Goal: Task Accomplishment & Management: Manage account settings

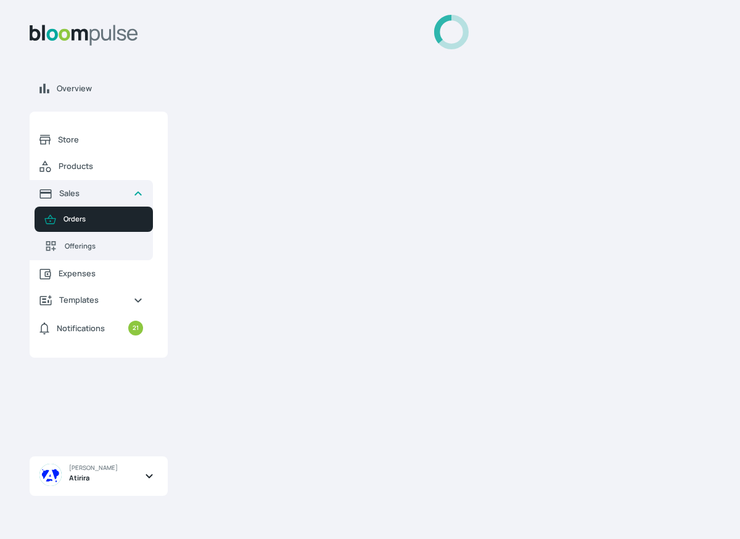
click at [585, 218] on div at bounding box center [451, 270] width 518 height 510
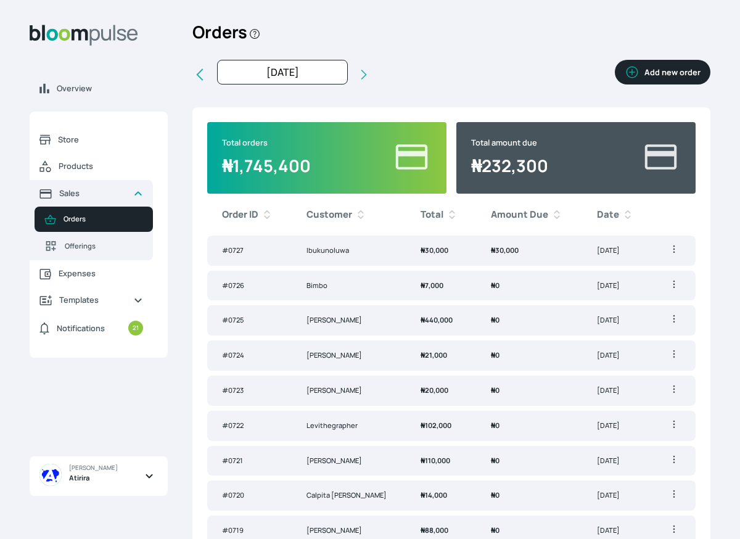
click at [659, 75] on button "Add new order" at bounding box center [663, 72] width 96 height 25
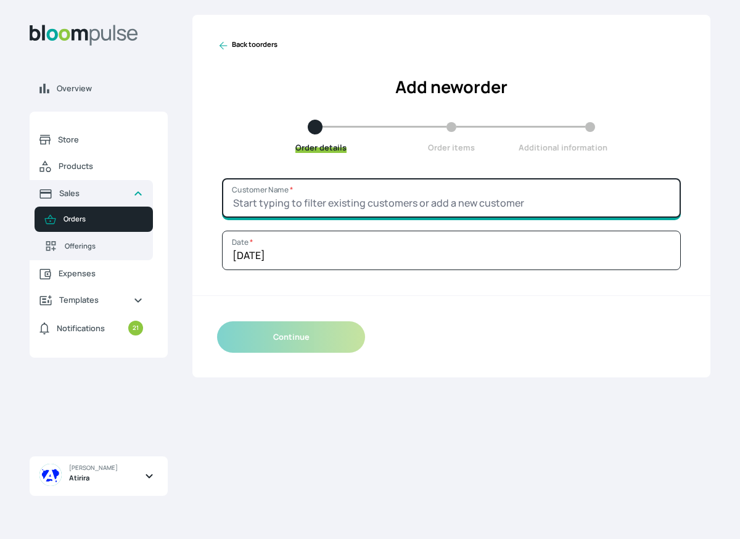
click at [430, 199] on input "Customer Name *" at bounding box center [451, 197] width 459 height 39
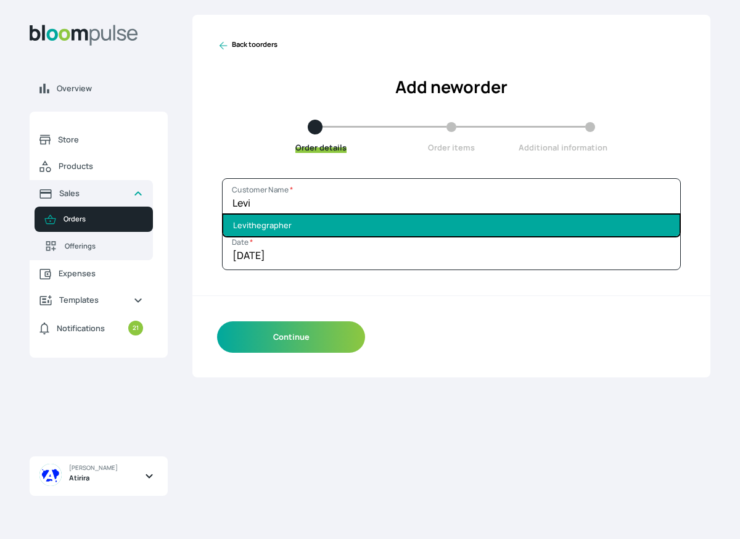
click at [424, 218] on li "Levithegrapher" at bounding box center [451, 226] width 456 height 22
type input "Levithegrapher"
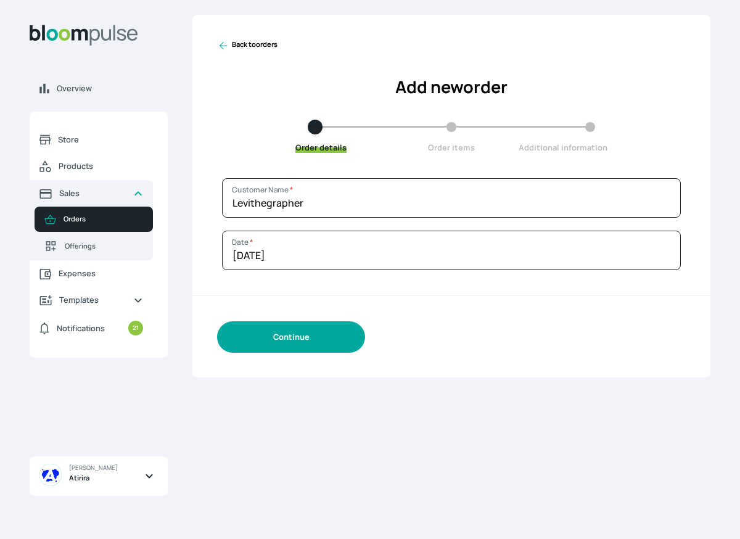
click at [314, 336] on button "Continue" at bounding box center [291, 336] width 148 height 31
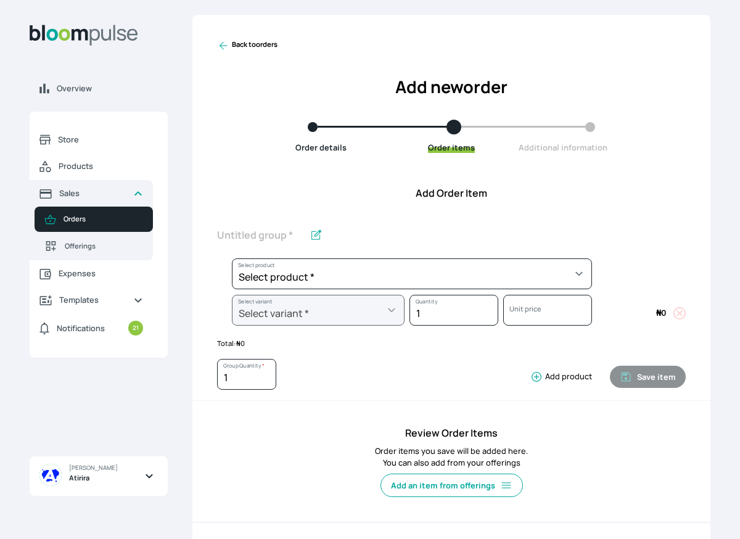
click at [338, 293] on div "Select product * Big Frame (Black) Canvas Print Canvas Print - Standard Canvas …" at bounding box center [404, 276] width 375 height 36
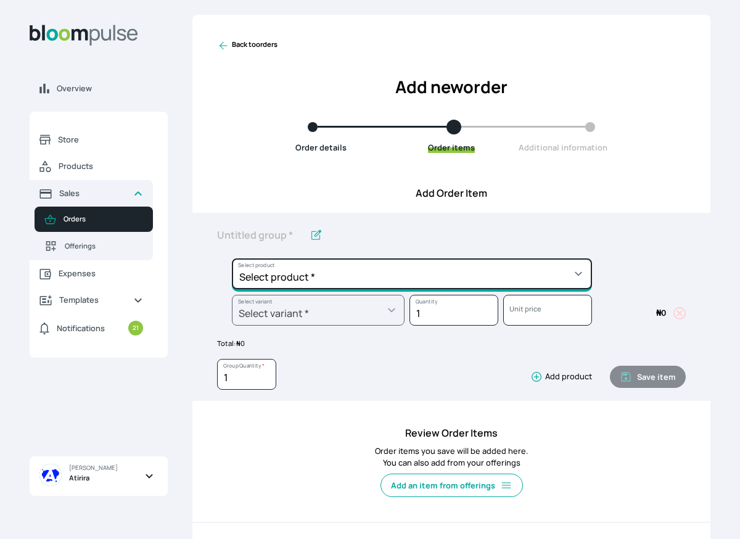
click at [338, 283] on select "Select product * Big Frame (Black) Canvas Print Canvas Print - Standard Canvas …" at bounding box center [412, 273] width 360 height 31
select select "a9f19bd2-f1a8-4b74-ae51-3a75659f3a28"
type input "Lustre Print - Standard"
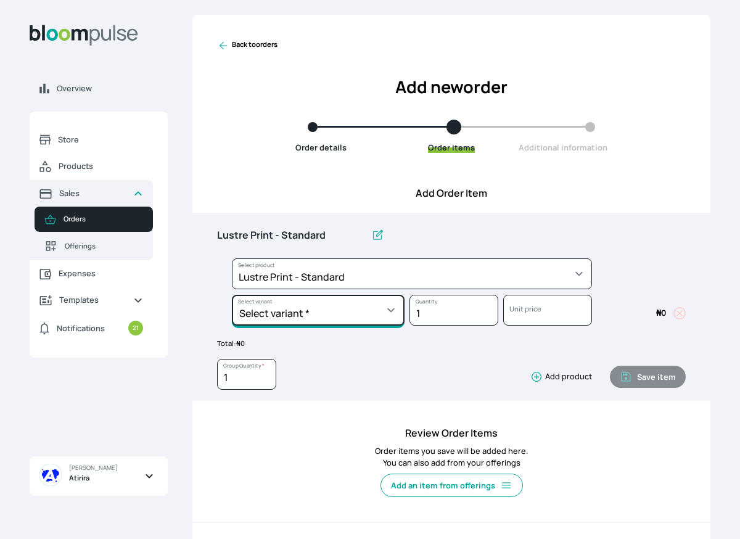
click at [336, 309] on select "Select variant * 10 by 10 10 by 12 10 by 15 10 by 16 11 by 12 11 by 14 11.7 by …" at bounding box center [318, 310] width 173 height 31
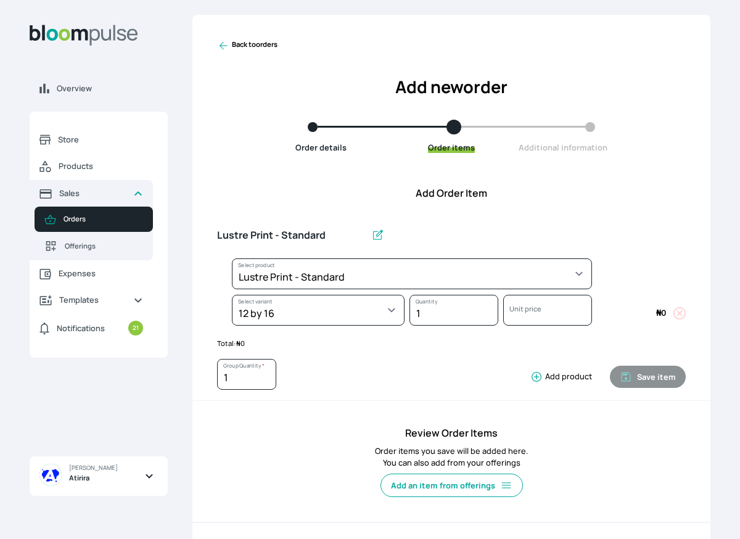
select select "a9f19bd2-f1a8-4b74-ae51-3a75659f3a28"
select select "5462bcb9-1a5c-419b-b577-8f517a143e1a"
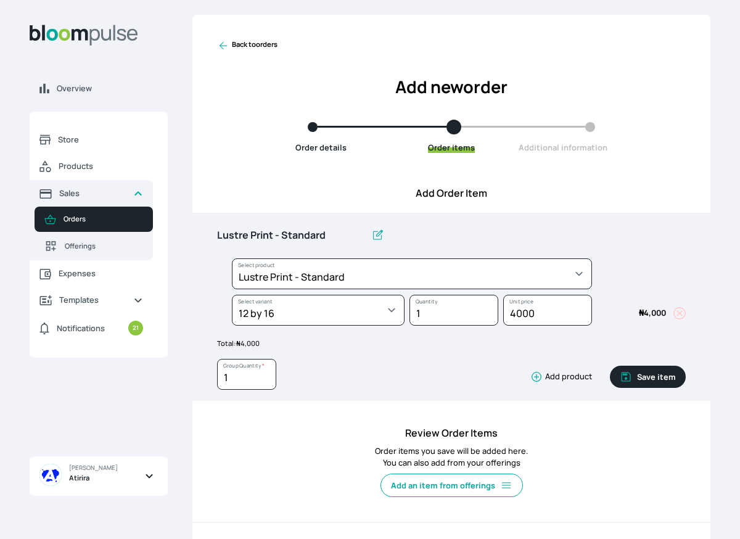
click at [540, 375] on icon "button" at bounding box center [536, 377] width 12 height 12
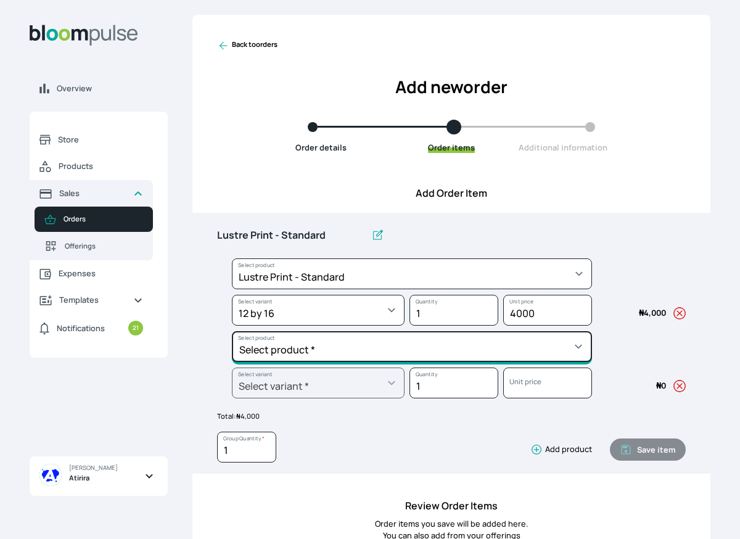
click at [518, 289] on select "Select product * Big Frame (Black) Canvas Print Canvas Print - Standard Canvas …" at bounding box center [412, 273] width 360 height 31
select select "5fa67804-61d7-459d-93b4-9e8949636f1b"
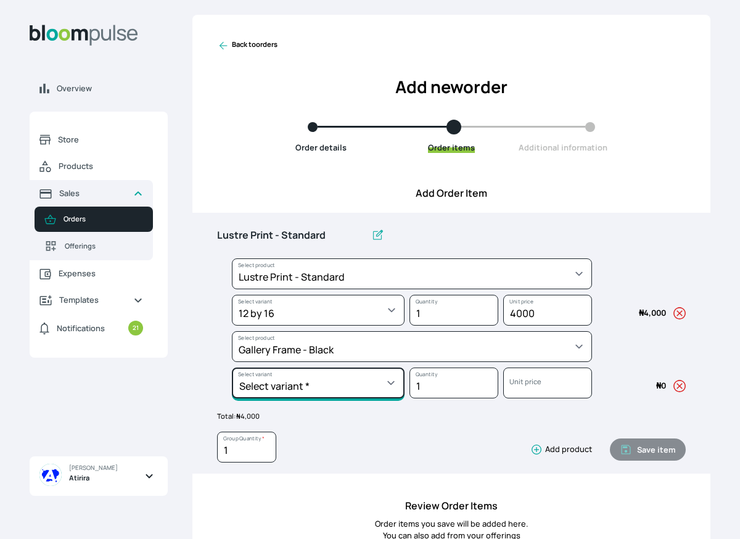
click at [328, 326] on select "Select variant * 10 by 10 10 by 12 10 by 13 10 by 15 10 by 16 11 by 12 11 by 14…" at bounding box center [318, 310] width 173 height 31
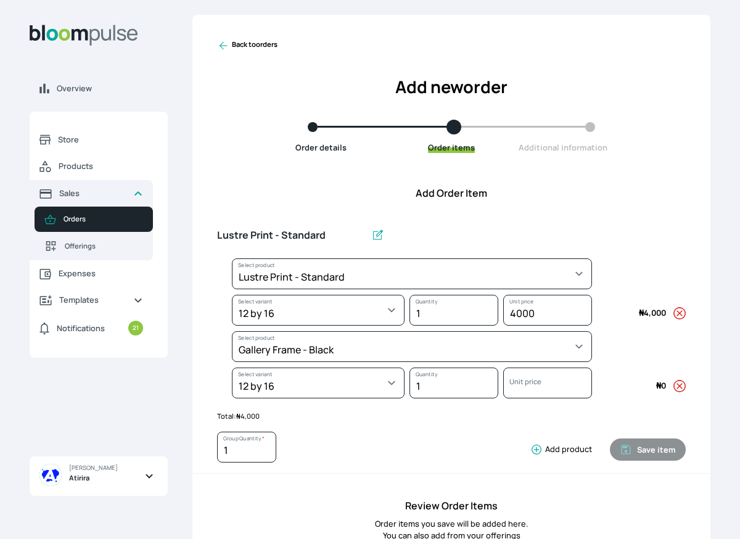
select select "5fa67804-61d7-459d-93b4-9e8949636f1b"
select select "cc49fcbb-ce8f-4c01-9f58-b109c0a62ea3"
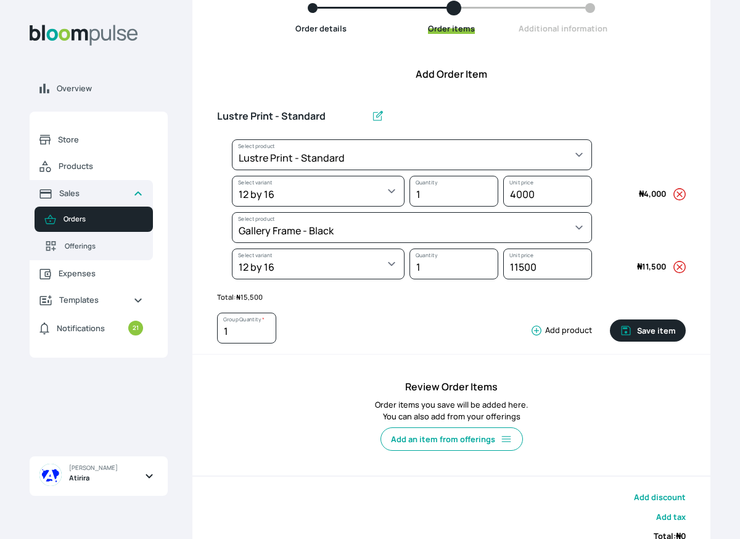
scroll to position [128, 0]
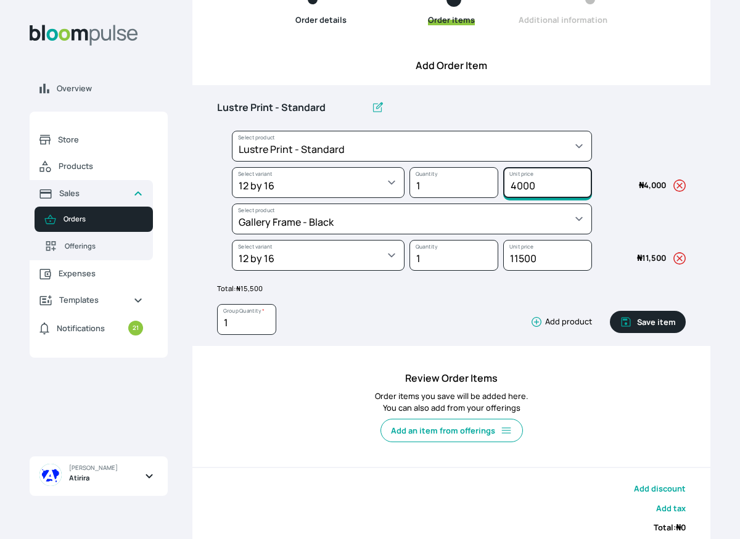
click at [522, 188] on input "4000" at bounding box center [547, 182] width 89 height 31
type input "4500"
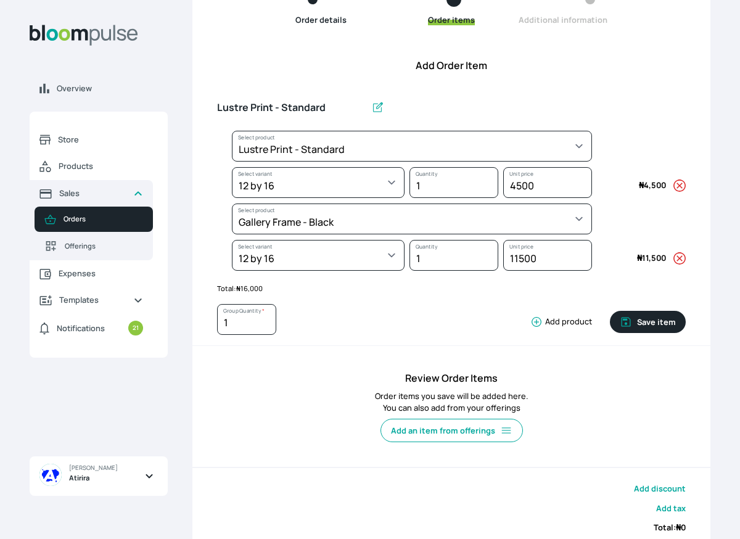
click at [430, 310] on div "1 Group Quantity * Add product" at bounding box center [404, 322] width 375 height 36
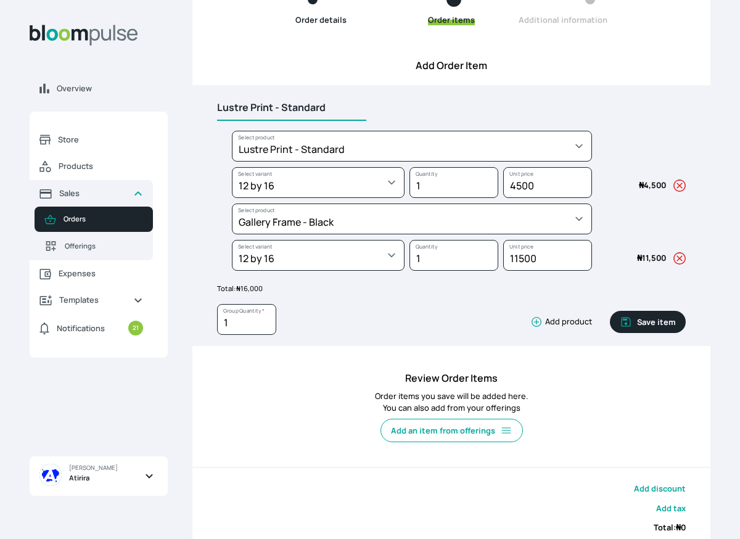
click at [332, 109] on input "Lustre Print - Standard" at bounding box center [291, 108] width 149 height 26
type input "L"
type input "12 x 16 Gallery Frame"
click at [251, 332] on input "1" at bounding box center [246, 319] width 59 height 31
type input "12"
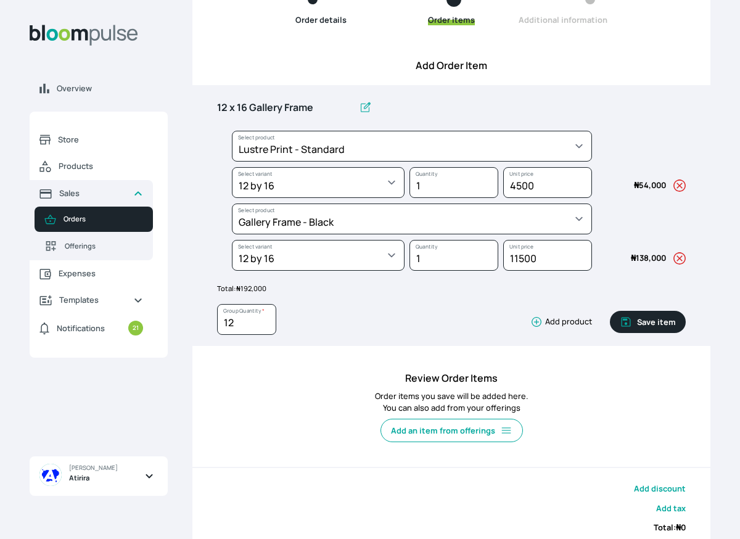
click at [563, 321] on button "Add product" at bounding box center [559, 322] width 67 height 12
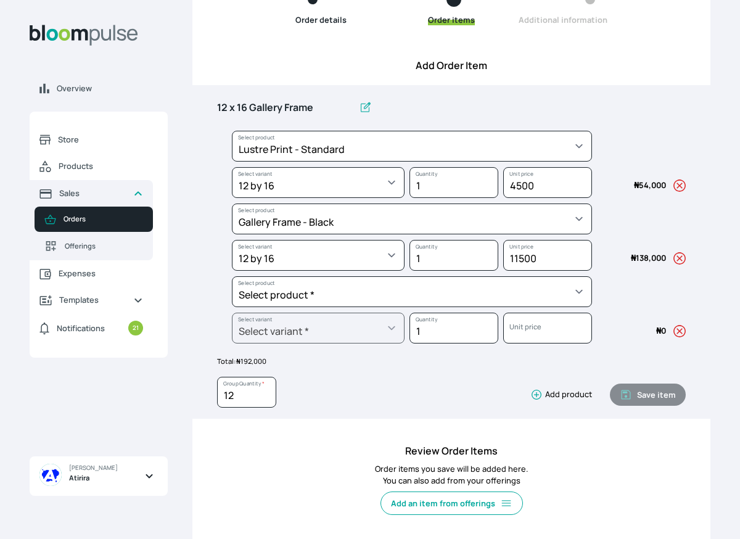
click at [679, 333] on icon "button" at bounding box center [680, 331] width 12 height 12
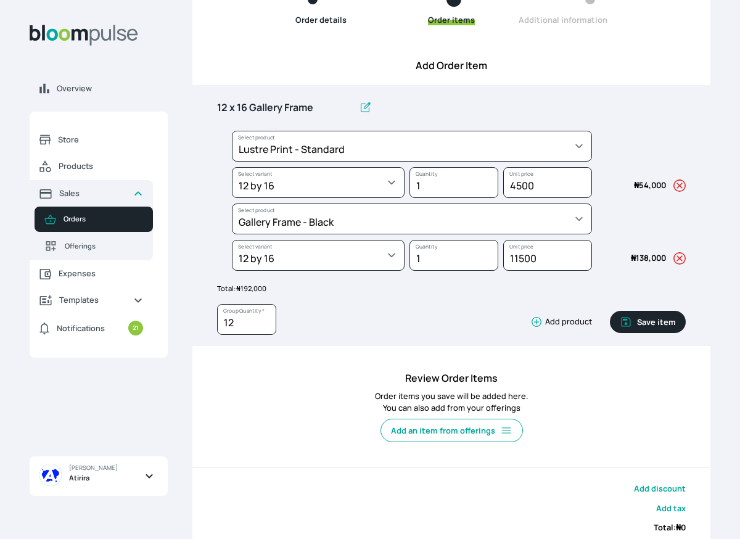
click at [660, 324] on button "Save item" at bounding box center [648, 322] width 76 height 22
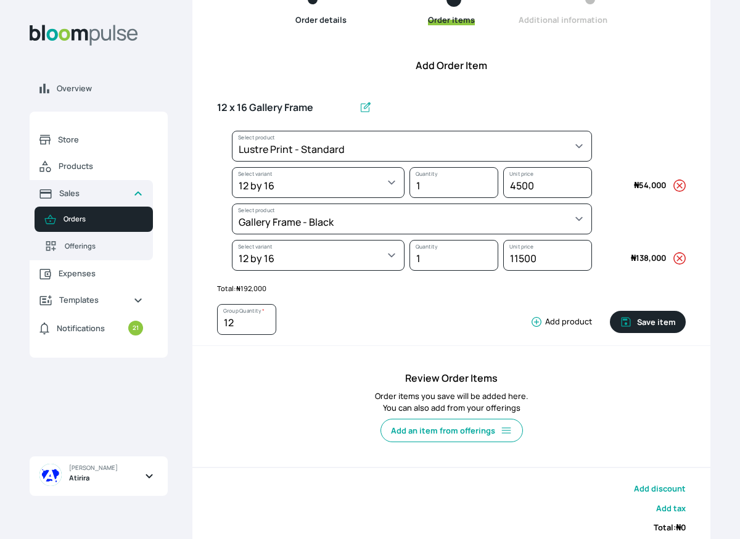
type input "1"
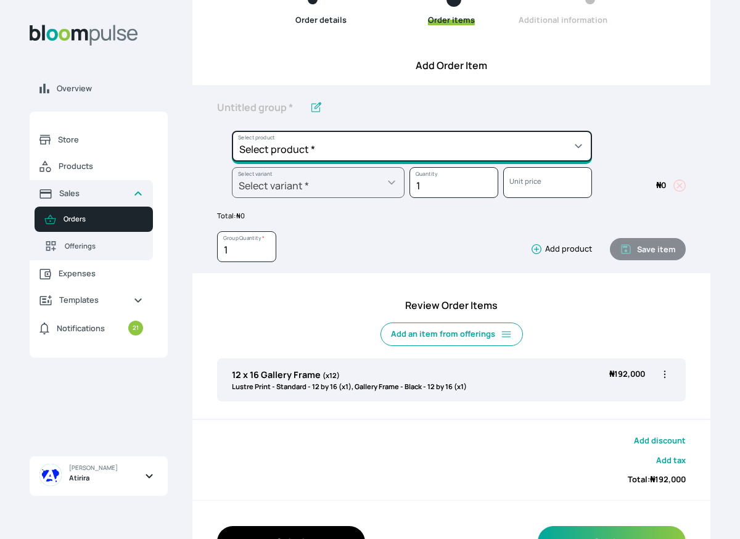
click at [495, 150] on select "Select product * Big Frame (Black) Canvas Print Canvas Print - Standard Canvas …" at bounding box center [412, 146] width 360 height 31
select select "6ef0684a-b17f-4220-9237-70567ba7e068"
type input "Photowood"
click at [303, 152] on select "Select product * Big Frame (Black) Canvas Print Canvas Print - Standard Canvas …" at bounding box center [412, 146] width 360 height 31
select select "a9f19bd2-f1a8-4b74-ae51-3a75659f3a28"
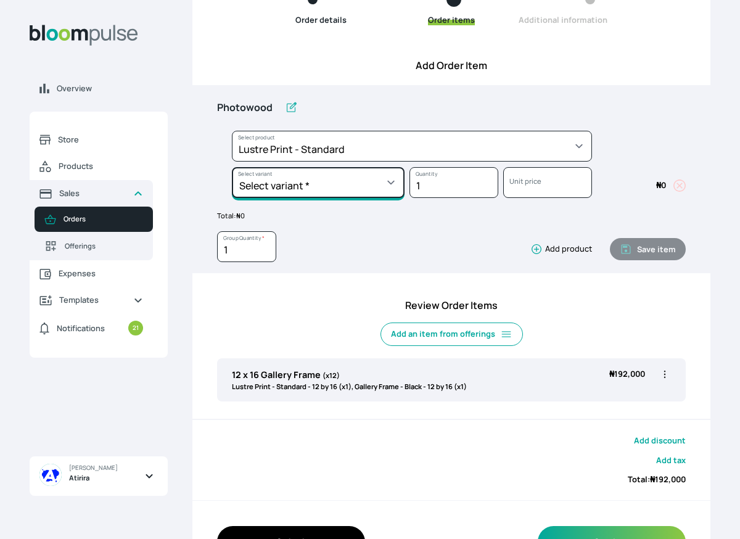
click at [313, 181] on select "Select variant * 10 by 10 10 by 12 10 by 15 10 by 16 11 by 12 11 by 14 11.7 by …" at bounding box center [318, 182] width 173 height 31
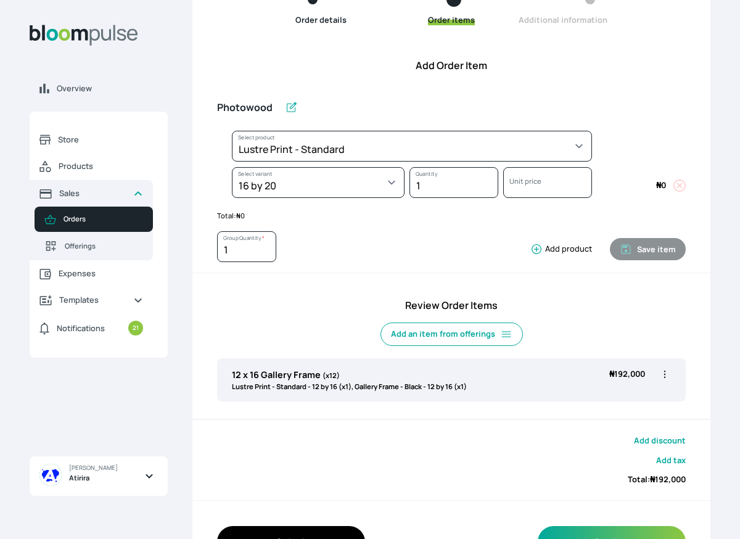
select select "a9f19bd2-f1a8-4b74-ae51-3a75659f3a28"
select select "c90ef38e-4c33-4814-9bf1-ecad61888651"
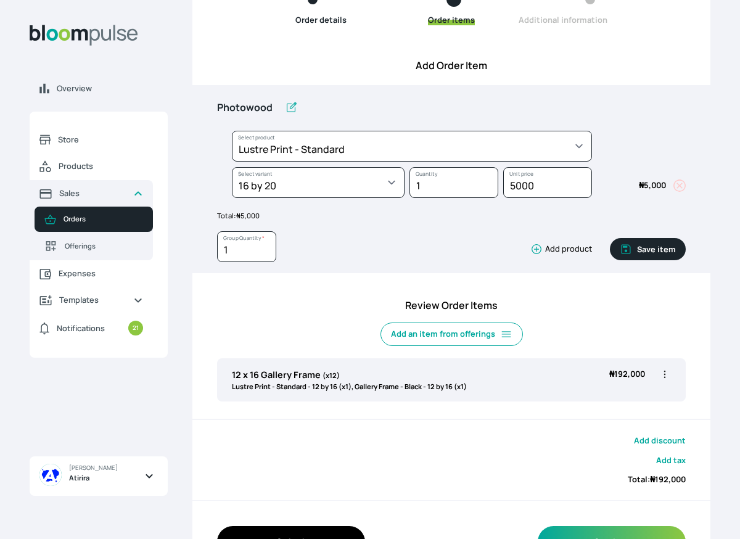
click at [535, 252] on icon "button" at bounding box center [536, 249] width 12 height 12
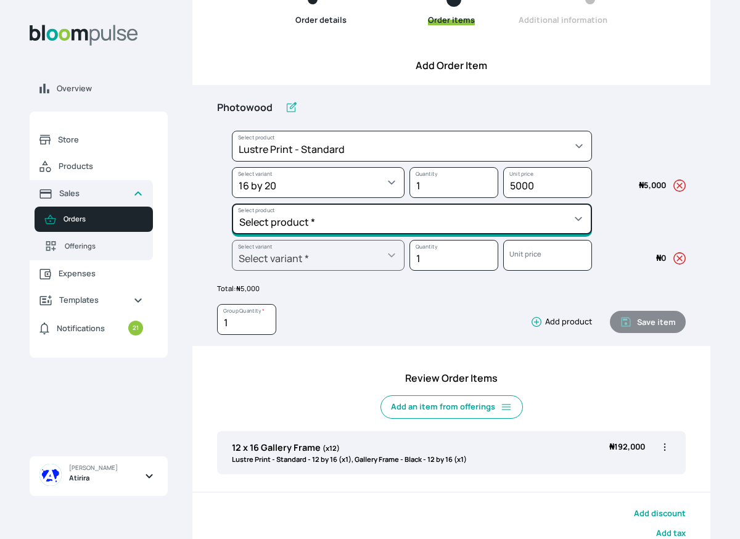
click at [467, 162] on select "Select product * Big Frame (Black) Canvas Print Canvas Print - Standard Canvas …" at bounding box center [412, 146] width 360 height 31
select select "5fa67804-61d7-459d-93b4-9e8949636f1b"
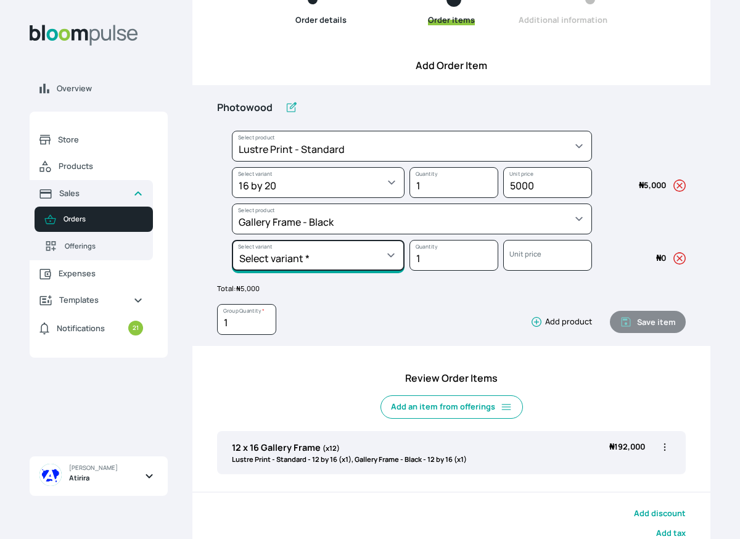
click at [347, 198] on select "Select variant * 10 by 10 10 by 12 10 by 13 10 by 15 10 by 16 11 by 12 11 by 14…" at bounding box center [318, 182] width 173 height 31
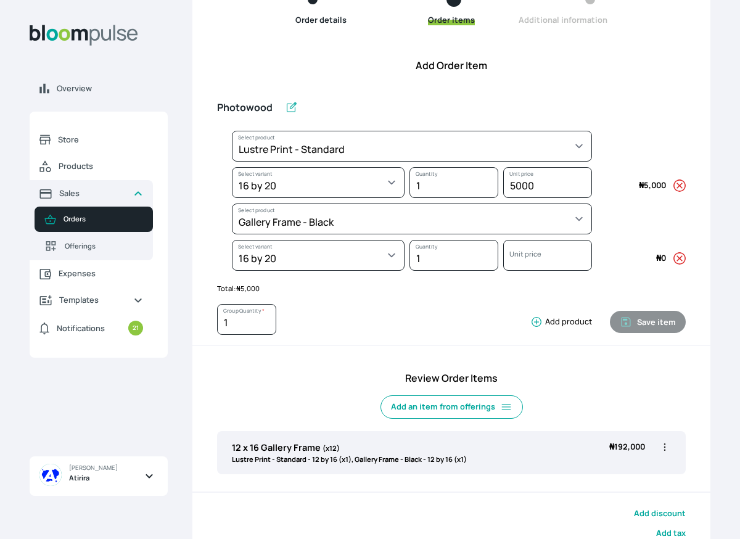
select select "5fa67804-61d7-459d-93b4-9e8949636f1b"
select select "ce514348-26ea-42a8-afc0-9dafa6b4dfcb"
click at [280, 107] on label at bounding box center [291, 108] width 22 height 12
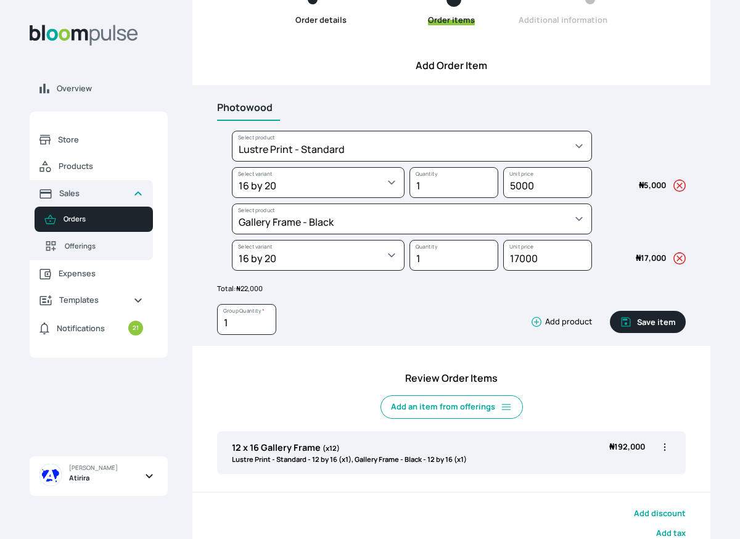
click at [271, 107] on input "Photowood" at bounding box center [248, 108] width 63 height 26
type input "P"
type input "Gallery Frame 16 x 20"
click at [241, 315] on input "1" at bounding box center [246, 319] width 59 height 31
type input "3"
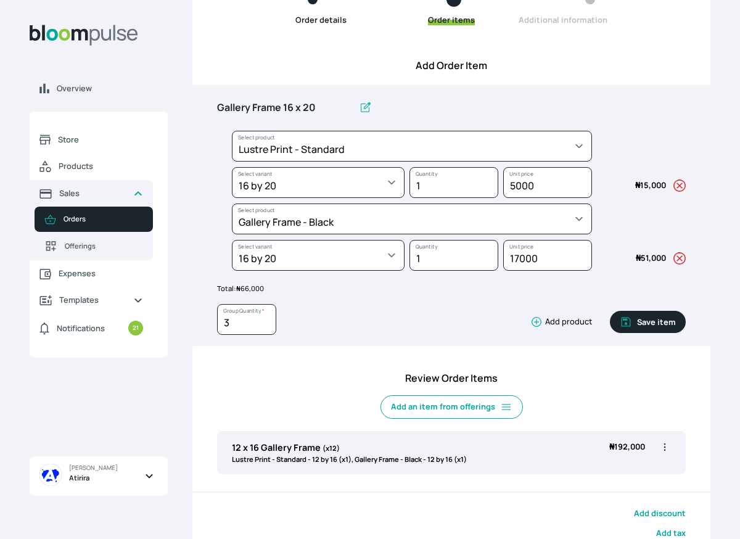
click at [631, 318] on icon "button" at bounding box center [626, 322] width 12 height 12
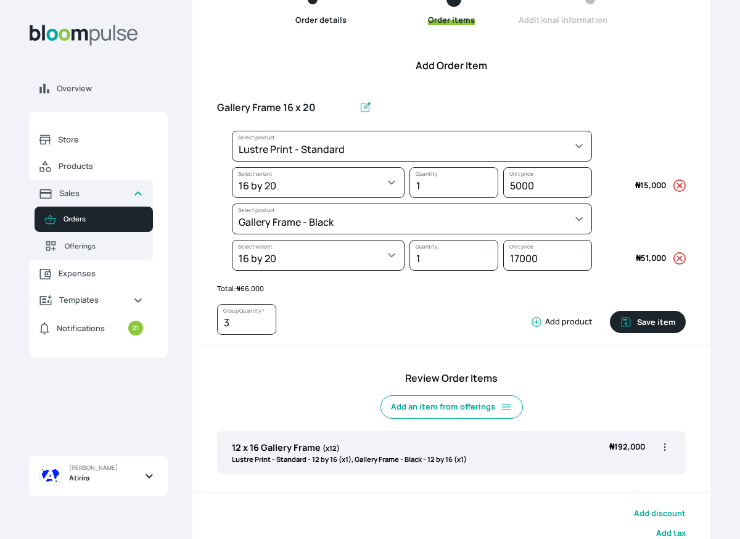
type input "1"
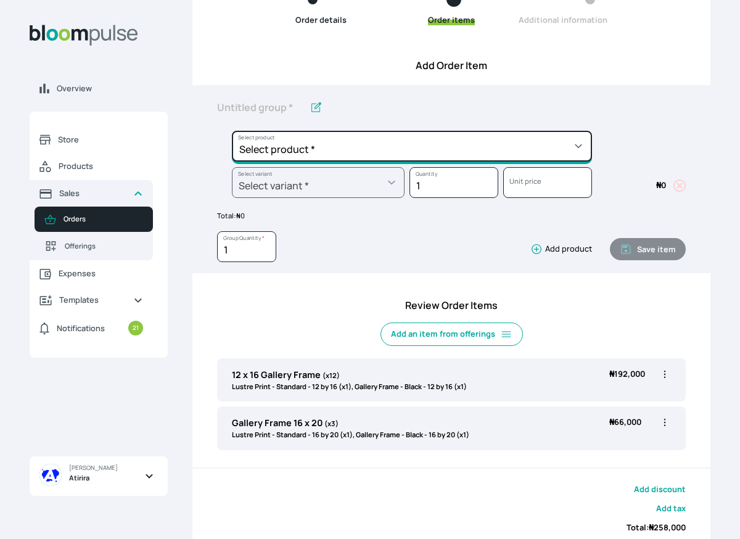
click at [338, 153] on select "Select product * Big Frame (Black) Canvas Print Canvas Print - Standard Canvas …" at bounding box center [412, 146] width 360 height 31
select select "a9f19bd2-f1a8-4b74-ae51-3a75659f3a28"
type input "Lustre Print - Standard"
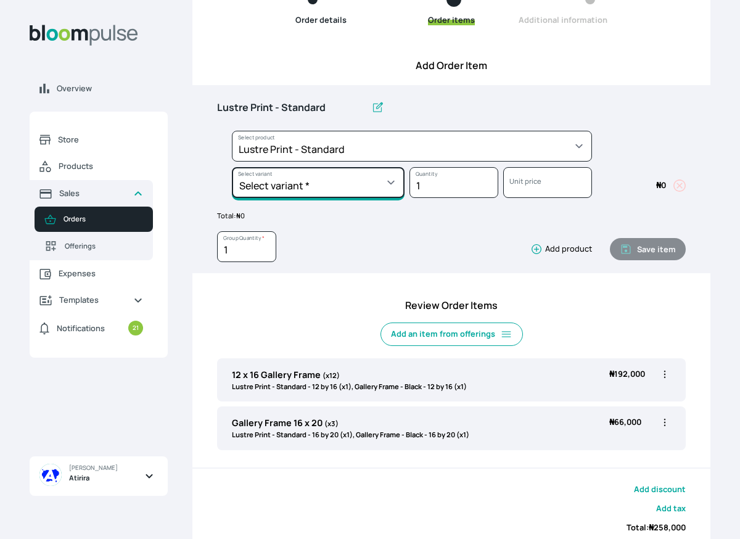
click at [331, 183] on select "Select variant * 10 by 10 10 by 12 10 by 15 10 by 16 11 by 12 11 by 14 11.7 by …" at bounding box center [318, 182] width 173 height 31
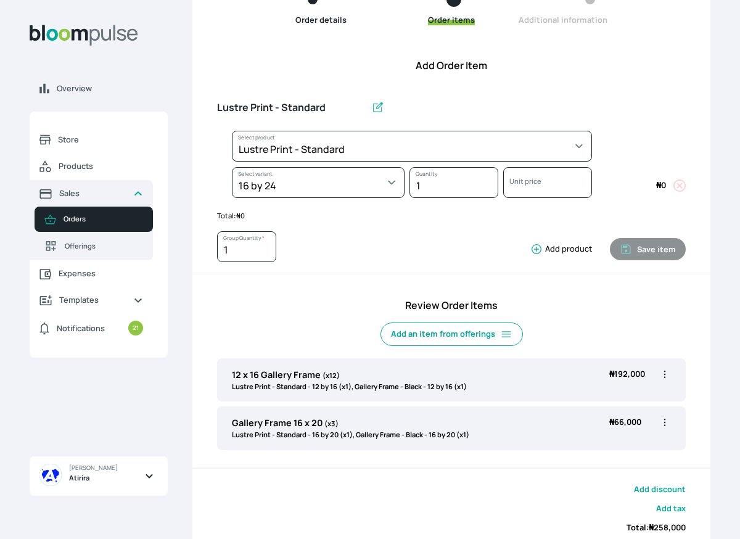
select select "a9f19bd2-f1a8-4b74-ae51-3a75659f3a28"
select select "d5ad845b-9075-4ffc-b25e-de8a0314e580"
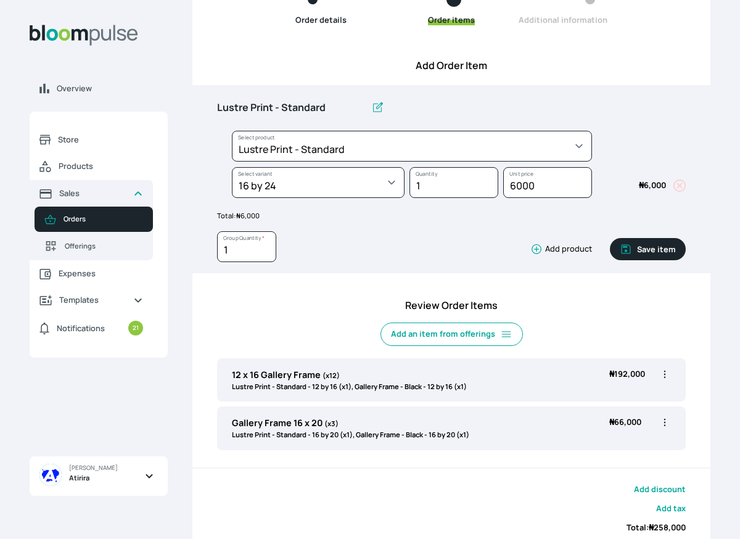
click at [535, 250] on icon "button" at bounding box center [536, 249] width 12 height 12
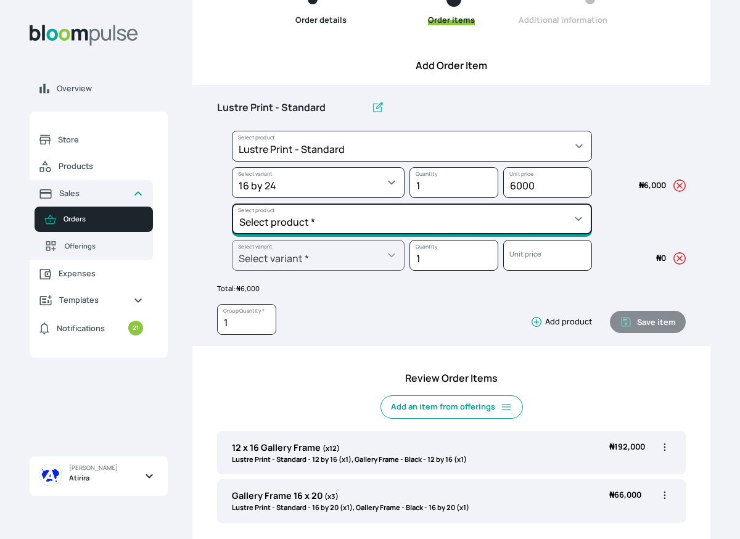
click at [497, 162] on select "Select product * Big Frame (Black) Canvas Print Canvas Print - Standard Canvas …" at bounding box center [412, 146] width 360 height 31
select select "5fa67804-61d7-459d-93b4-9e8949636f1b"
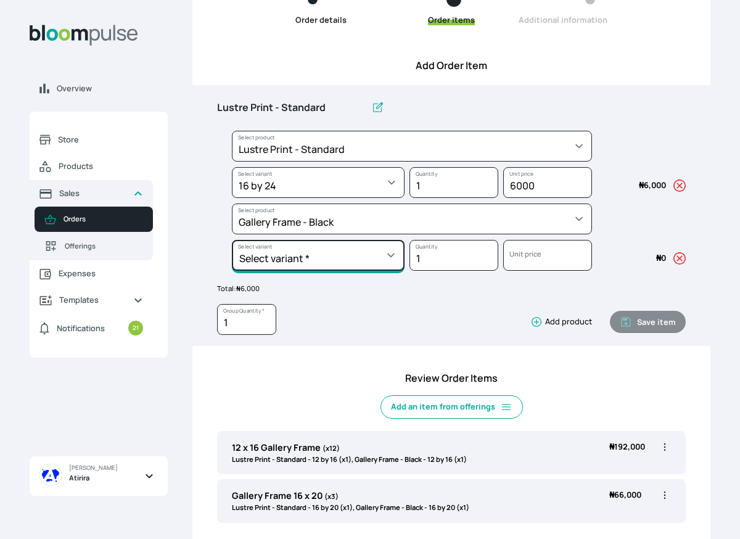
click at [358, 198] on select "Select variant * 10 by 10 10 by 12 10 by 13 10 by 15 10 by 16 11 by 12 11 by 14…" at bounding box center [318, 182] width 173 height 31
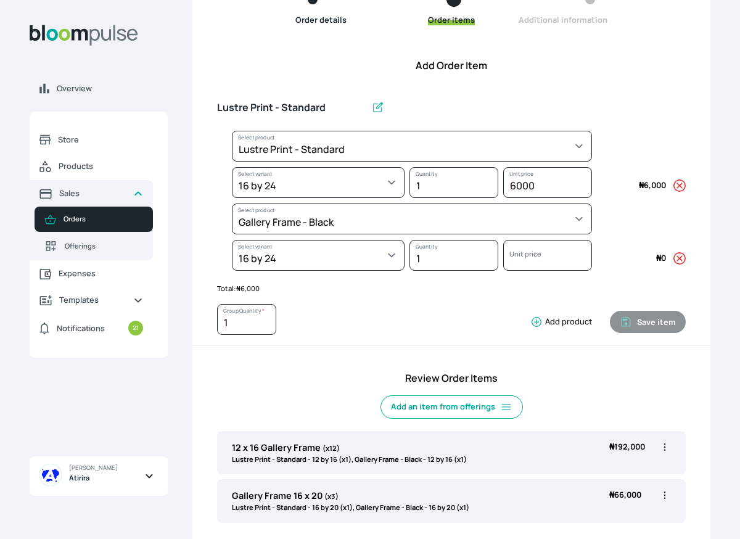
select select "5fa67804-61d7-459d-93b4-9e8949636f1b"
select select "6cf7892a-d45f-4b55-bdff-e9ee7f39813e"
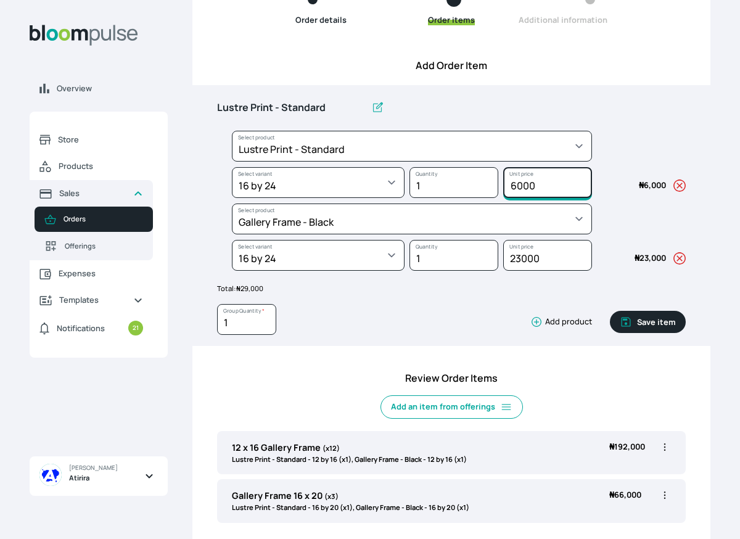
click at [515, 184] on input "6000" at bounding box center [547, 182] width 89 height 31
type input "7000"
click at [237, 323] on input "1" at bounding box center [246, 319] width 59 height 31
type input "3"
click at [331, 106] on input "Lustre Print - Standard" at bounding box center [291, 108] width 149 height 26
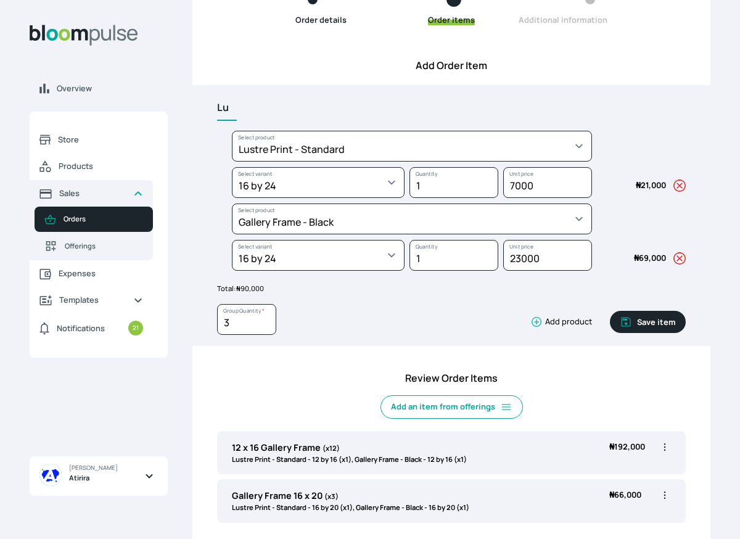
type input "L"
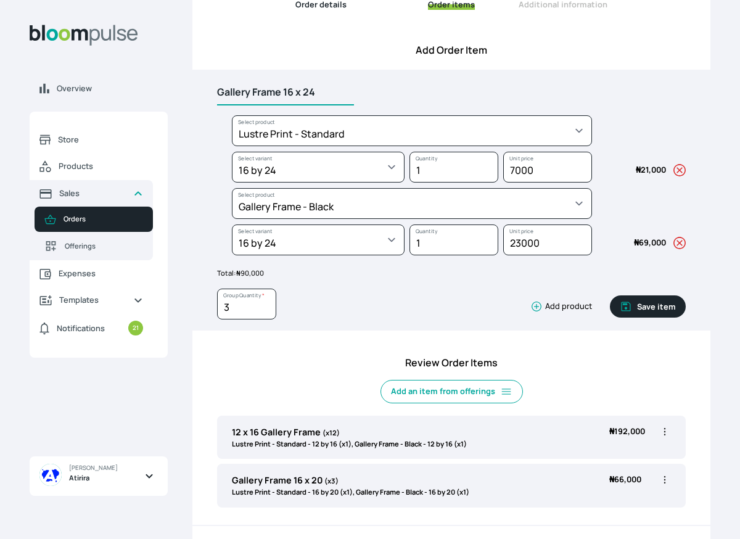
scroll to position [142, 0]
type input "Gallery Frame 16 x 24"
click at [640, 307] on button "Save item" at bounding box center [648, 307] width 76 height 22
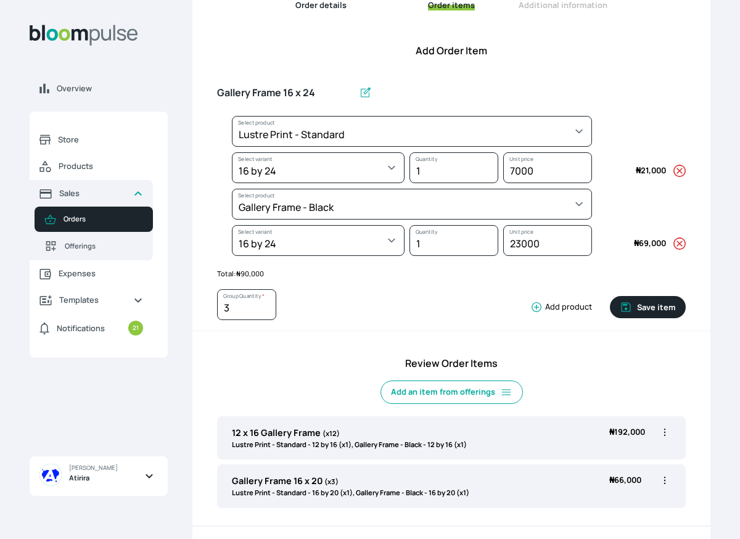
type input "1"
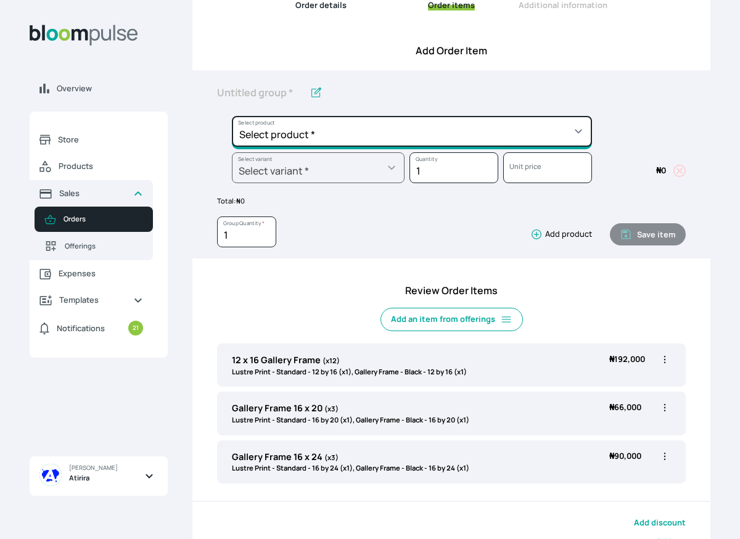
click at [429, 131] on select "Select product * Big Frame (Black) Canvas Print Canvas Print - Standard Canvas …" at bounding box center [412, 131] width 360 height 31
select select "a9f19bd2-f1a8-4b74-ae51-3a75659f3a28"
type input "Lustre Print - Standard"
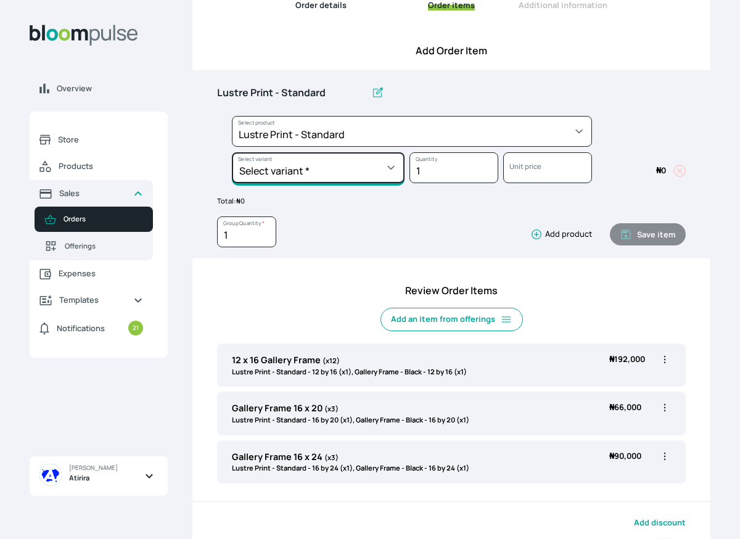
click at [320, 173] on select "Select variant * 10 by 10 10 by 12 10 by 15 10 by 16 11 by 12 11 by 14 11.7 by …" at bounding box center [318, 167] width 173 height 31
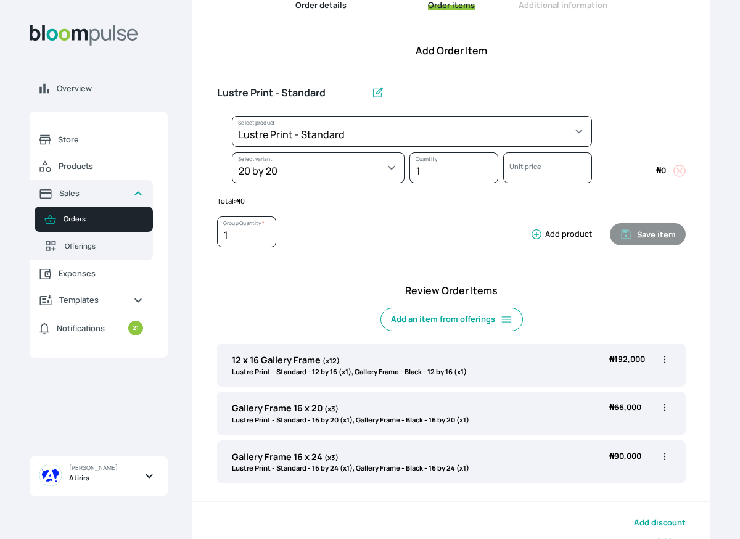
select select "a9f19bd2-f1a8-4b74-ae51-3a75659f3a28"
select select "db7ddee5-4513-4dc8-b815-ed61253c946b"
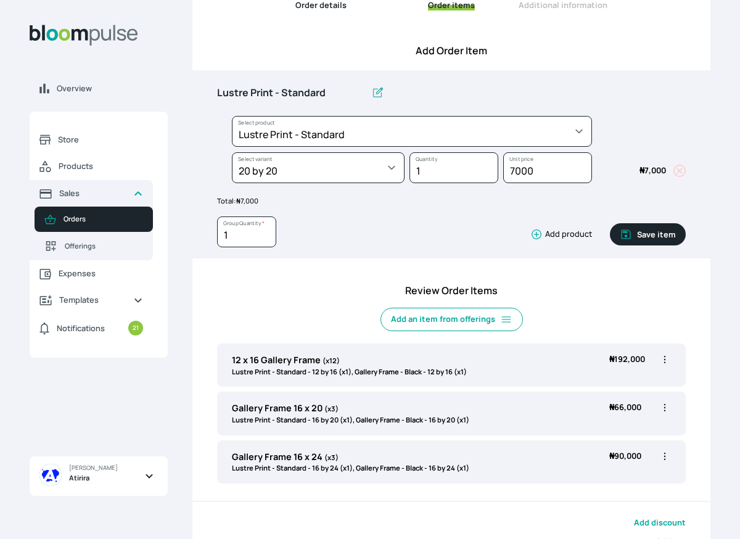
click at [538, 233] on icon "button" at bounding box center [536, 234] width 12 height 12
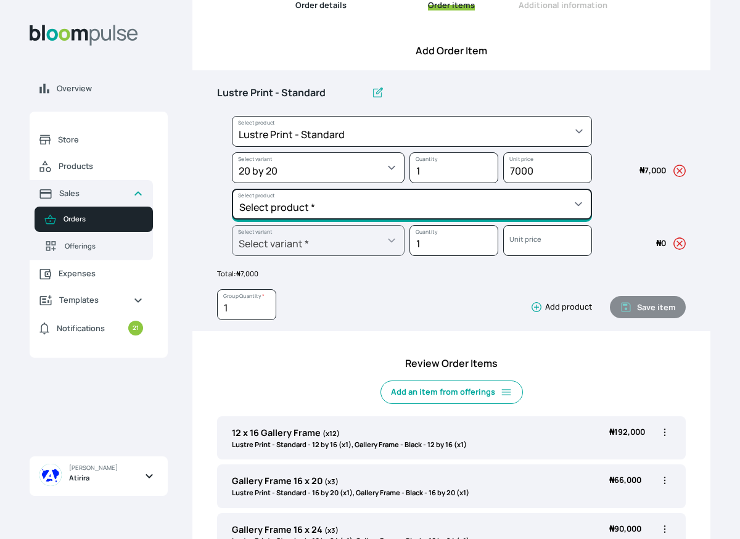
click at [509, 147] on select "Select product * Big Frame (Black) Canvas Print Canvas Print - Standard Canvas …" at bounding box center [412, 131] width 360 height 31
select select "5fa67804-61d7-459d-93b4-9e8949636f1b"
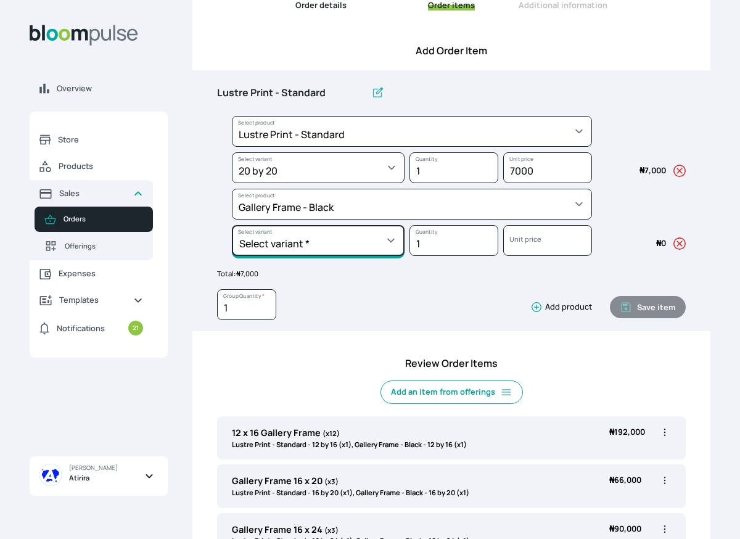
click at [332, 183] on select "Select variant * 10 by 10 10 by 12 10 by 13 10 by 15 10 by 16 11 by 12 11 by 14…" at bounding box center [318, 167] width 173 height 31
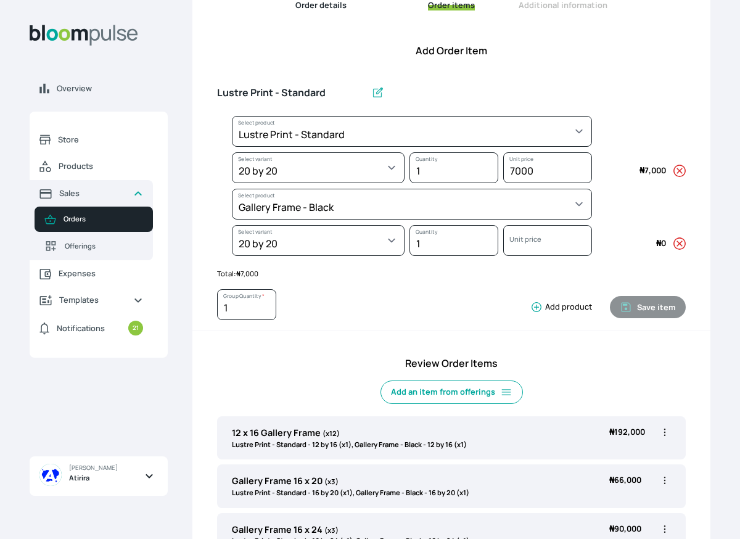
select select "5fa67804-61d7-459d-93b4-9e8949636f1b"
select select "b88569b1-2210-4e22-bdc1-9895f2a2135f"
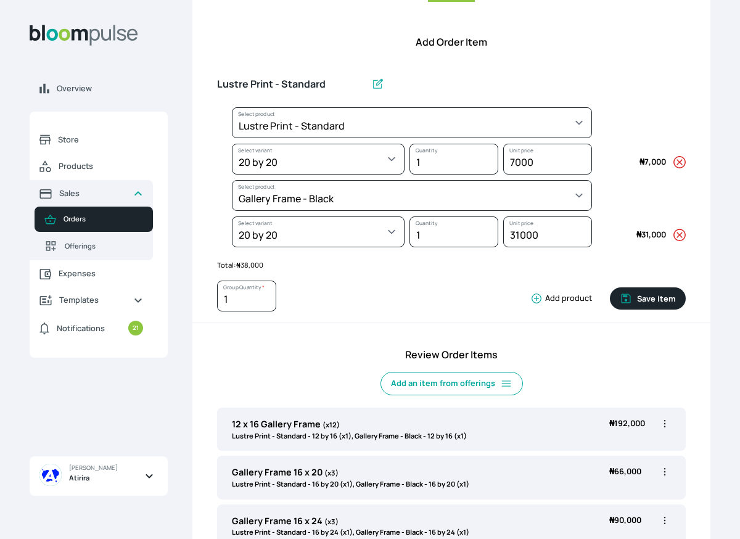
scroll to position [149, 0]
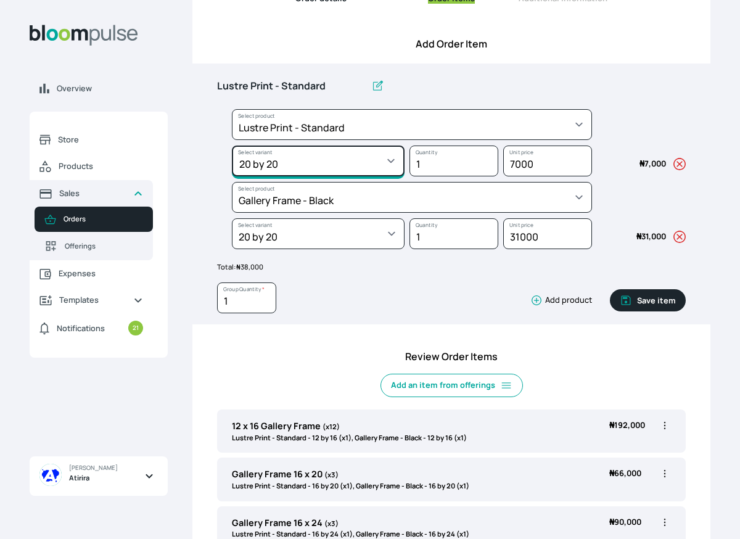
click at [352, 168] on select "Select variant * 10 by 10 10 by 12 10 by 15 10 by 16 11 by 12 11 by 14 11.7 by …" at bounding box center [318, 161] width 173 height 31
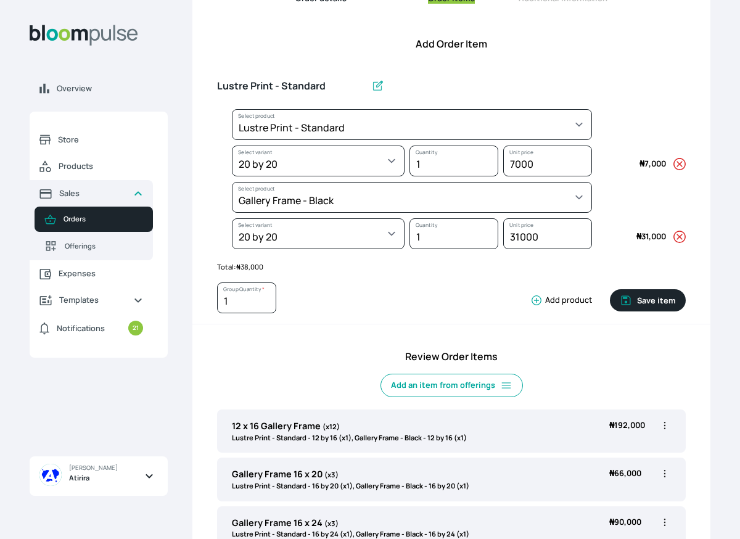
click at [559, 176] on div at bounding box center [547, 176] width 89 height 1
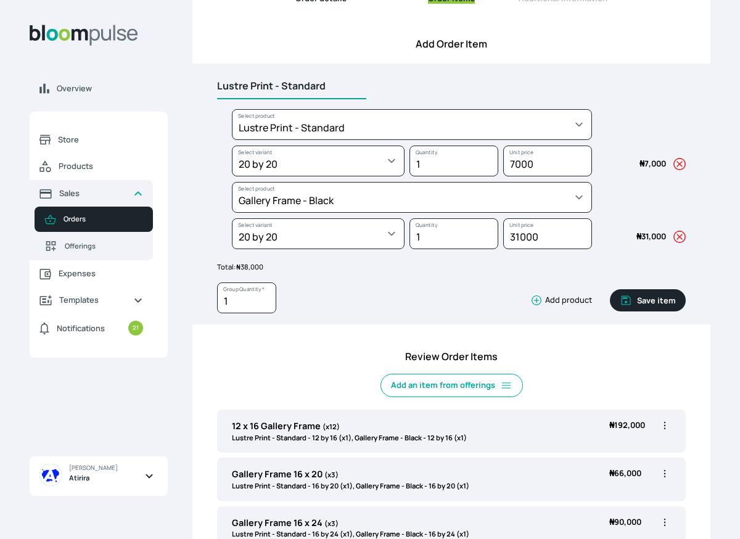
click at [330, 88] on input "Lustre Print - Standard" at bounding box center [291, 86] width 149 height 26
type input "L"
type input "Gallery Frame 20 x 20"
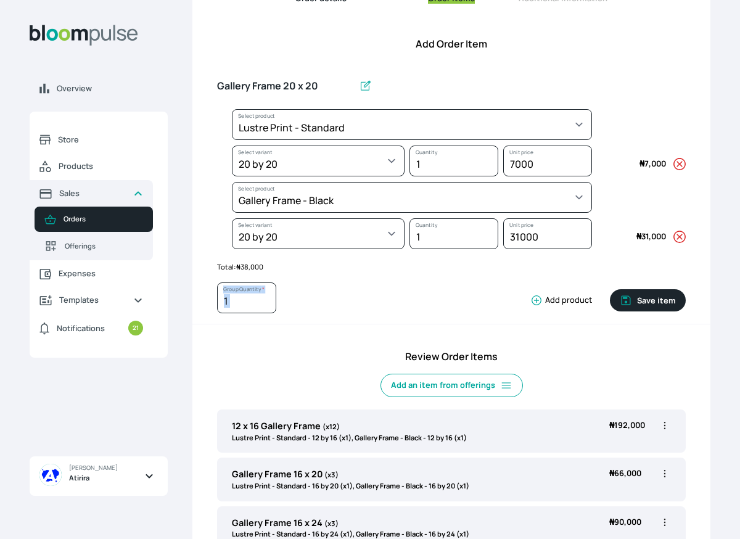
drag, startPoint x: 378, startPoint y: 283, endPoint x: 577, endPoint y: 343, distance: 208.2
click at [577, 340] on div "Add Order Item Gallery Frame 20 x 20 Select product * Big Frame (Black) Canvas …" at bounding box center [451, 302] width 518 height 532
click at [415, 314] on div "1 Group Quantity * Add product" at bounding box center [404, 301] width 375 height 36
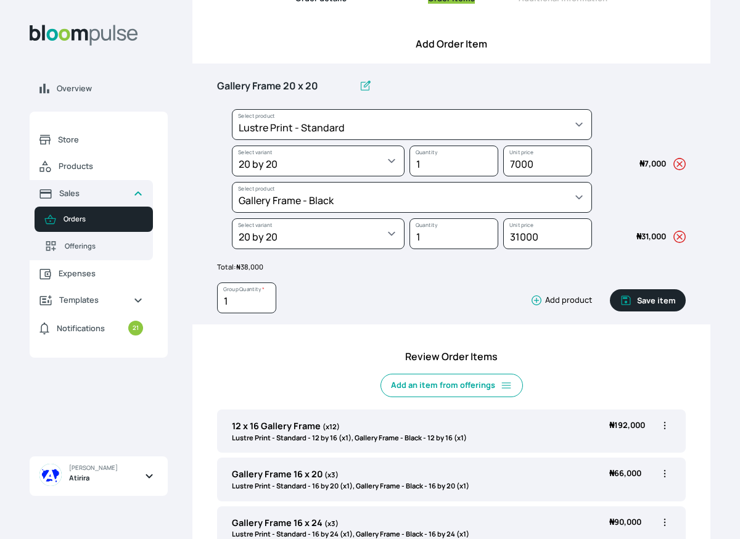
click at [637, 306] on button "Save item" at bounding box center [648, 300] width 76 height 22
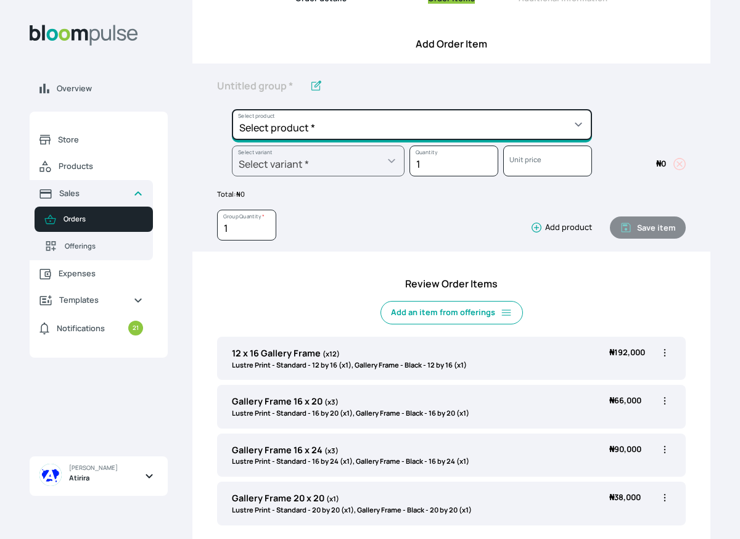
click at [421, 122] on select "Select product * Big Frame (Black) Canvas Print Canvas Print - Standard Canvas …" at bounding box center [412, 124] width 360 height 31
select select "a9f19bd2-f1a8-4b74-ae51-3a75659f3a28"
type input "Lustre Print - Standard"
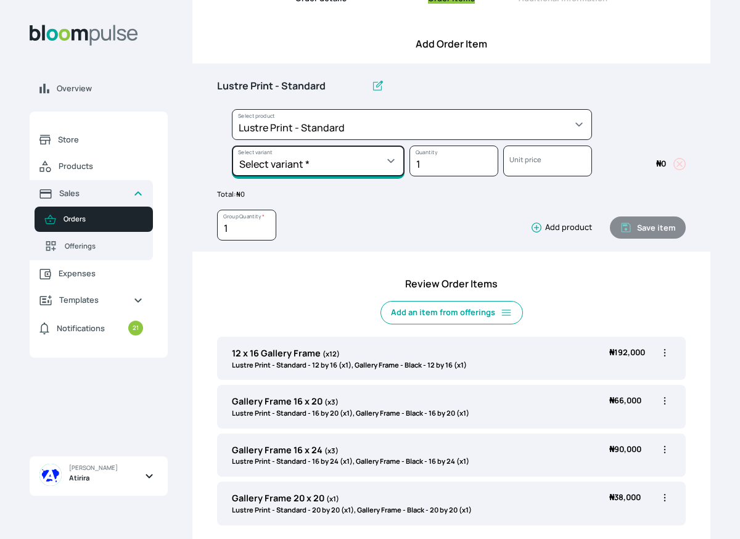
click at [363, 163] on select "Select variant * 10 by 10 10 by 12 10 by 15 10 by 16 11 by 12 11 by 14 11.7 by …" at bounding box center [318, 161] width 173 height 31
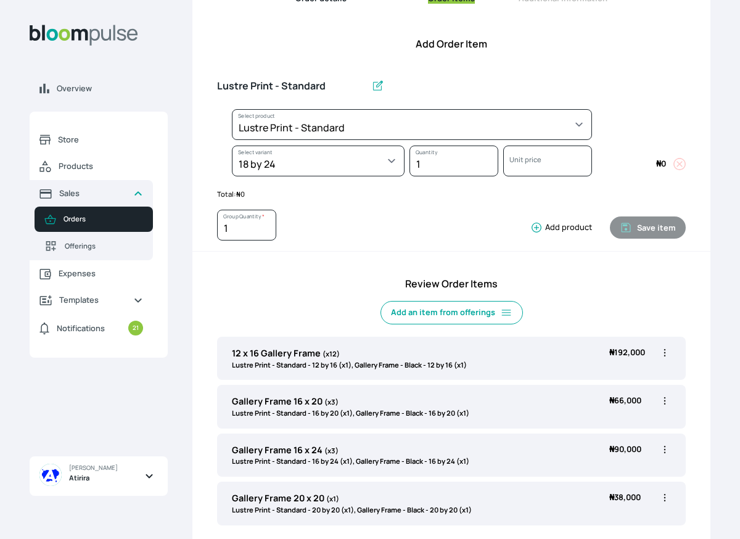
select select "a9f19bd2-f1a8-4b74-ae51-3a75659f3a28"
select select "bd4ba622-d0c7-4669-8555-85f55c08dc96"
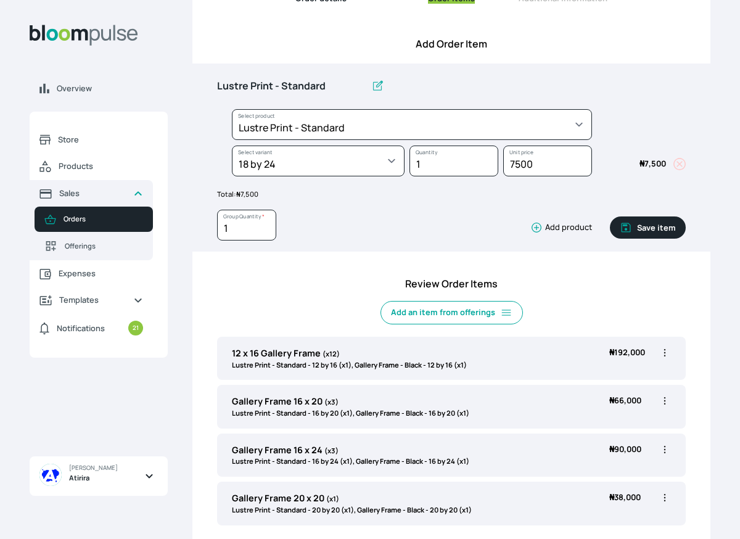
click at [537, 232] on icon "button" at bounding box center [536, 227] width 12 height 12
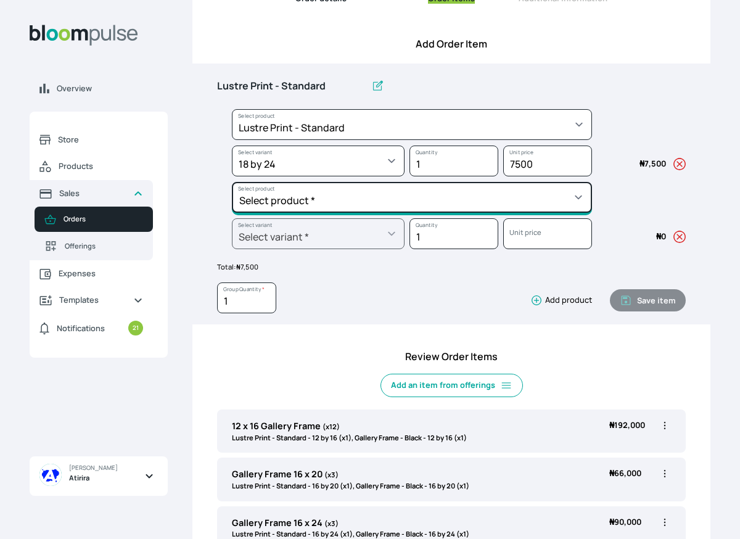
click at [500, 140] on select "Select product * Big Frame (Black) Canvas Print Canvas Print - Standard Canvas …" at bounding box center [412, 124] width 360 height 31
select select "5fa67804-61d7-459d-93b4-9e8949636f1b"
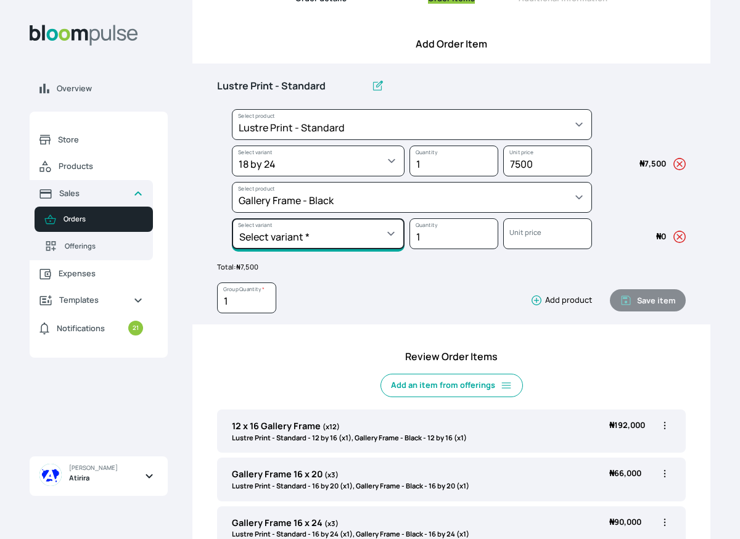
click at [361, 176] on select "Select variant * 10 by 10 10 by 12 10 by 13 10 by 15 10 by 16 11 by 12 11 by 14…" at bounding box center [318, 161] width 173 height 31
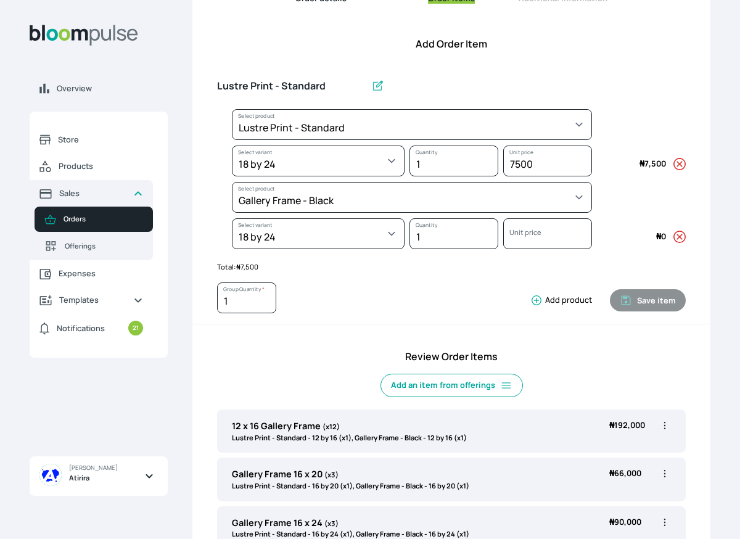
select select "5fa67804-61d7-459d-93b4-9e8949636f1b"
select select "dbbd431b-b3c7-4e49-b3e4-08e535ddedb7"
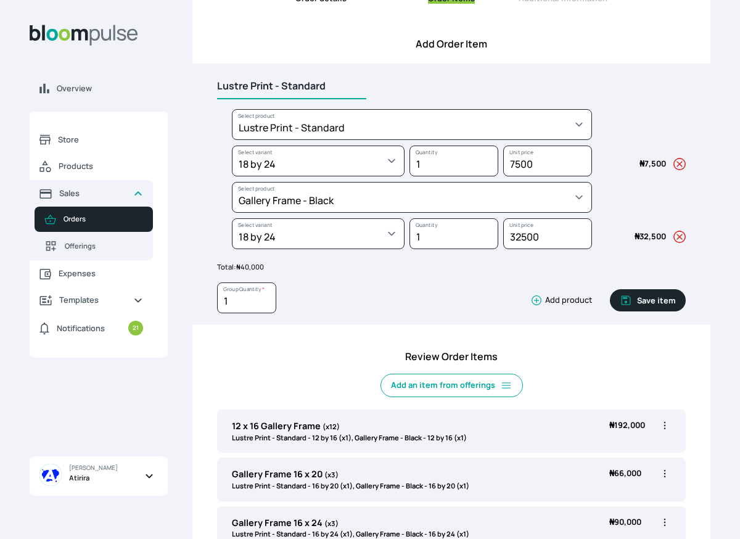
click at [329, 88] on input "Lustre Print - Standard" at bounding box center [291, 86] width 149 height 26
type input "L"
type input "Gallery Frame 18 x 24"
click at [640, 296] on button "Save item" at bounding box center [648, 300] width 76 height 22
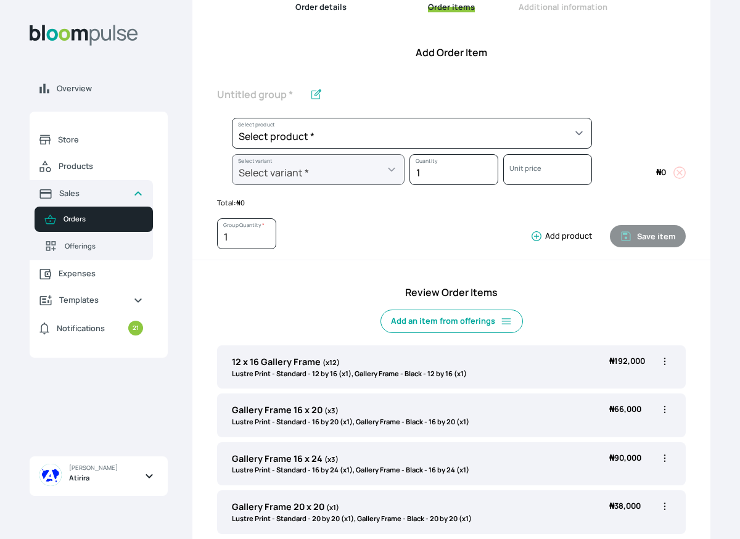
scroll to position [36, 0]
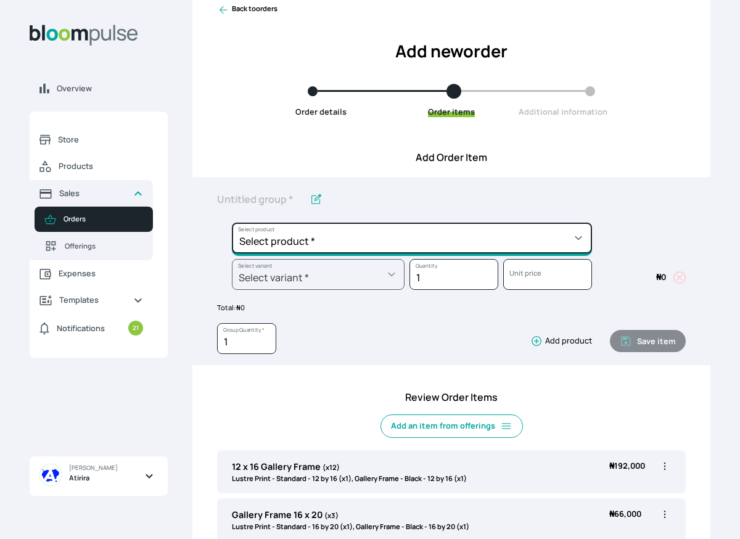
click at [334, 234] on select "Select product * Big Frame (Black) Canvas Print Canvas Print - Standard Canvas …" at bounding box center [412, 238] width 360 height 31
select select "a9f19bd2-f1a8-4b74-ae51-3a75659f3a28"
type input "Lustre Print - Standard"
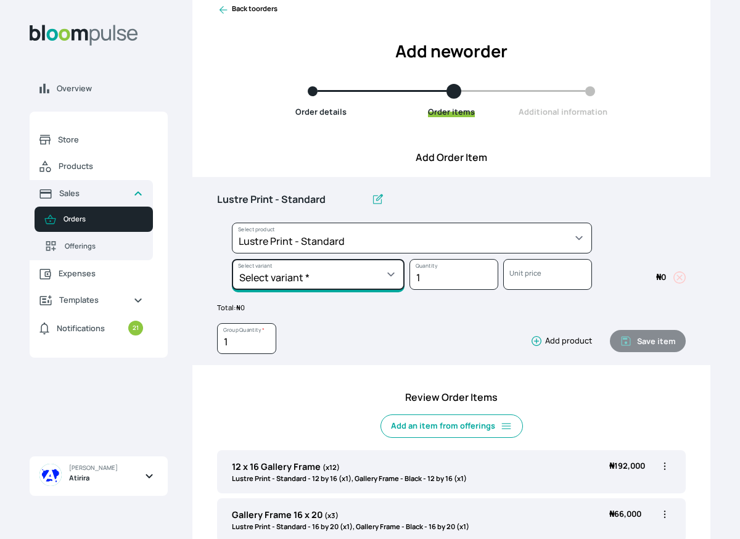
click at [361, 268] on select "Select variant * 10 by 10 10 by 12 10 by 15 10 by 16 11 by 12 11 by 14 11.7 by …" at bounding box center [318, 274] width 173 height 31
click at [331, 279] on select "Select variant * 10 by 10 10 by 12 10 by 15 10 by 16 11 by 12 11 by 14 11.7 by …" at bounding box center [318, 274] width 173 height 31
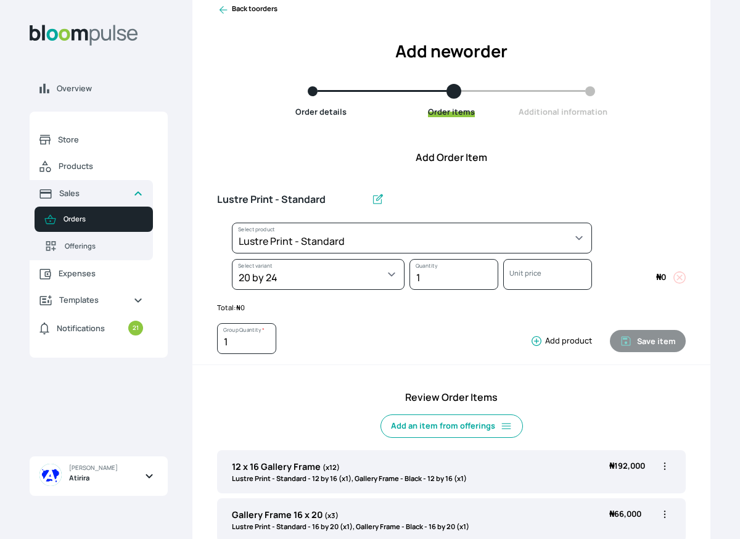
select select "a9f19bd2-f1a8-4b74-ae51-3a75659f3a28"
select select "a8c357e7-1da2-4618-afaf-af01fb058997"
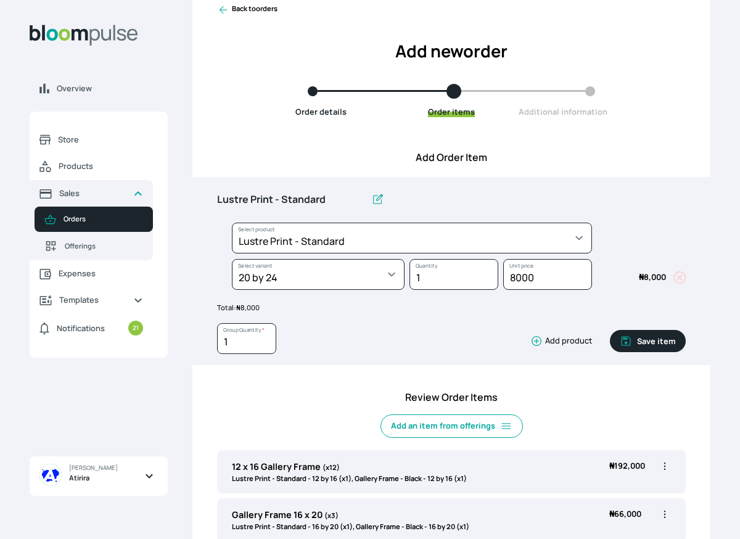
click at [533, 347] on icon "button" at bounding box center [536, 341] width 12 height 12
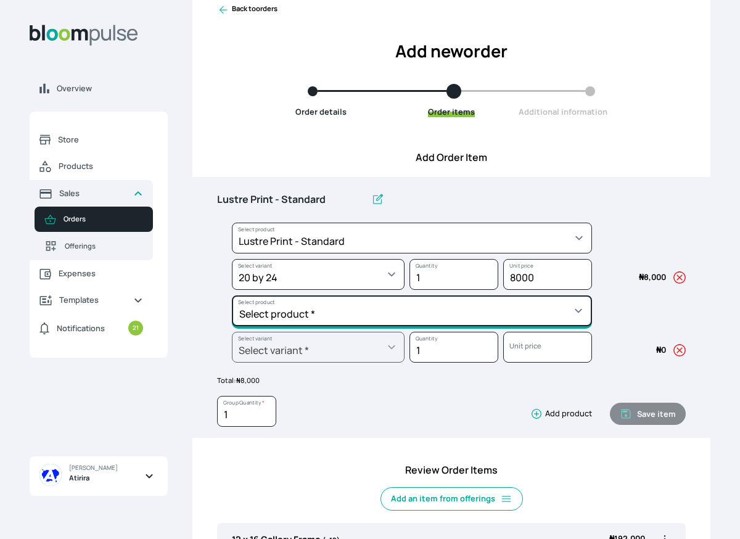
click at [497, 254] on select "Select product * Big Frame (Black) Canvas Print Canvas Print - Standard Canvas …" at bounding box center [412, 238] width 360 height 31
select select "5fa67804-61d7-459d-93b4-9e8949636f1b"
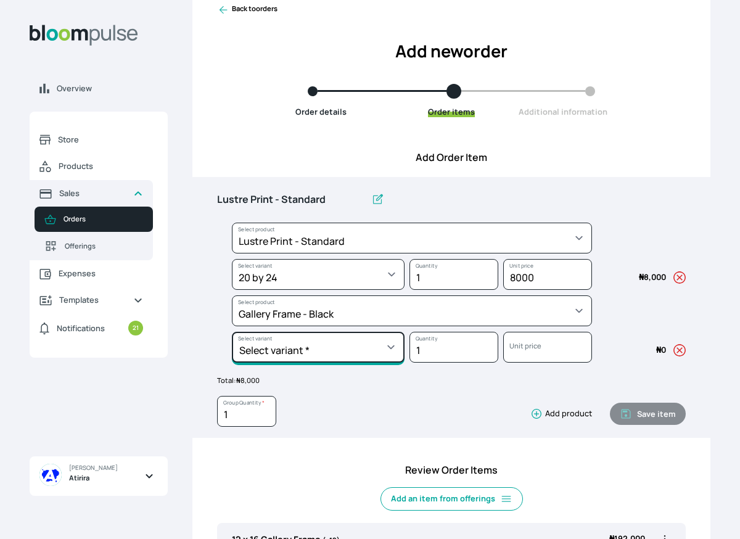
click at [297, 290] on select "Select variant * 10 by 10 10 by 12 10 by 13 10 by 15 10 by 16 11 by 12 11 by 14…" at bounding box center [318, 274] width 173 height 31
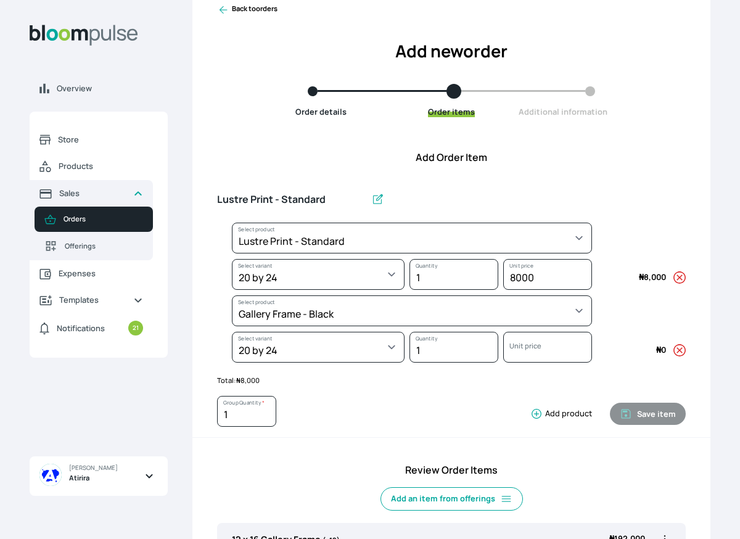
select select "5fa67804-61d7-459d-93b4-9e8949636f1b"
select select "1ecfc3b5-3be9-46ee-897f-6f87ebeafc07"
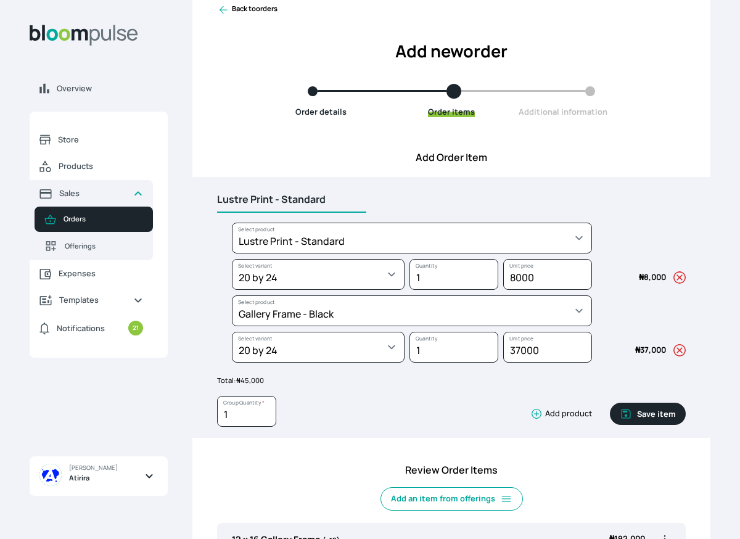
click at [330, 202] on input "Lustre Print - Standard" at bounding box center [291, 200] width 149 height 26
type input "L"
type input "Gallery Frame 20 x 24"
click at [249, 419] on input "1" at bounding box center [246, 411] width 59 height 31
type input "4"
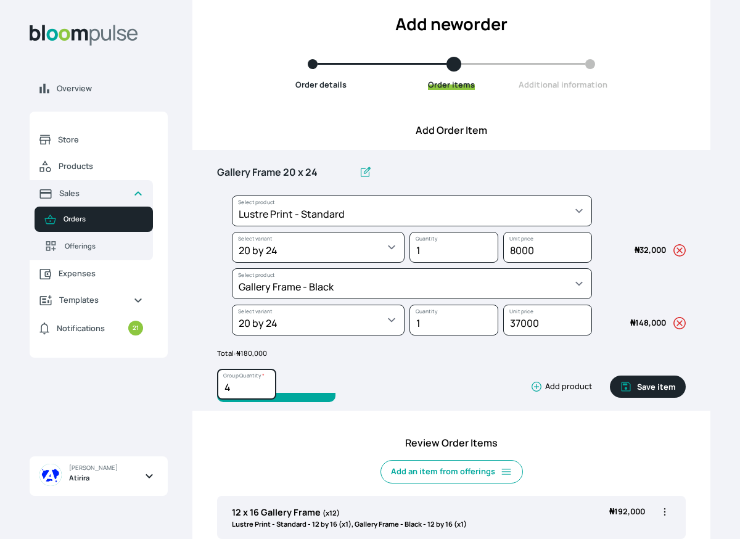
scroll to position [60, 0]
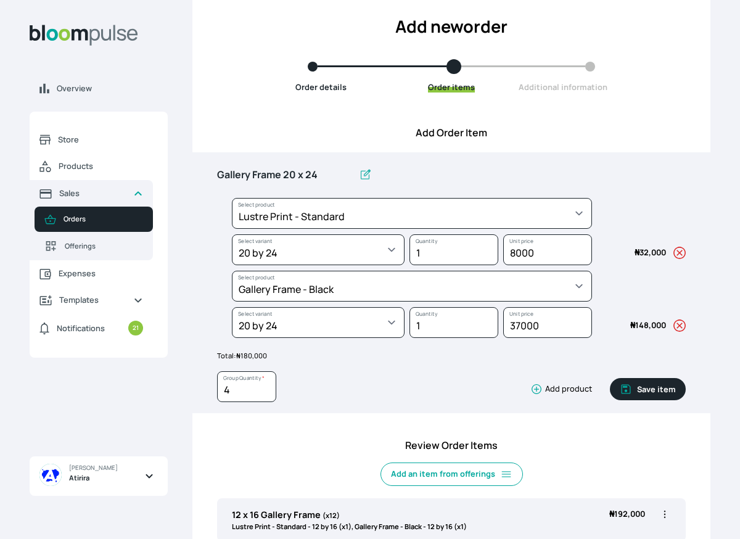
click at [658, 390] on button "Save item" at bounding box center [648, 389] width 76 height 22
type input "1"
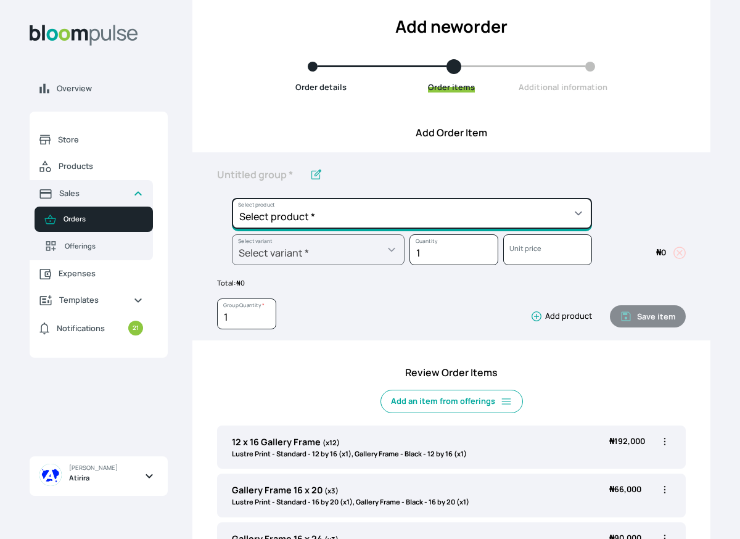
click at [497, 212] on select "Select product * Big Frame (Black) Canvas Print Canvas Print - Standard Canvas …" at bounding box center [412, 213] width 360 height 31
select select "a9f19bd2-f1a8-4b74-ae51-3a75659f3a28"
type input "Lustre Print - Standard"
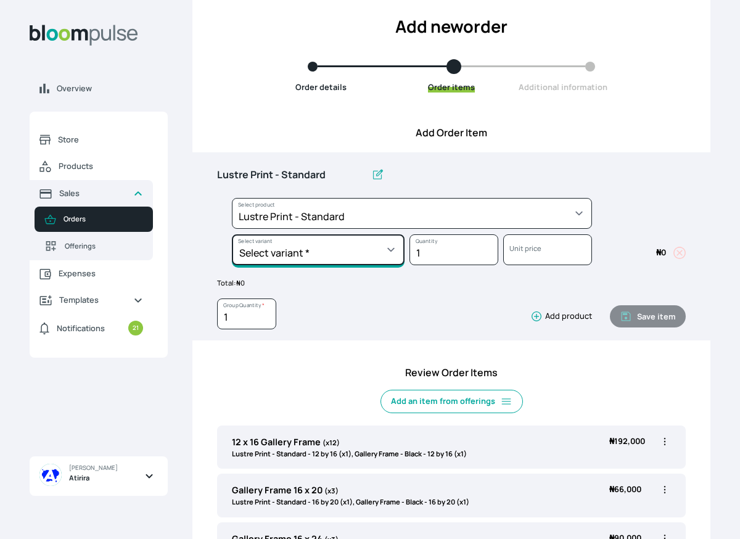
click at [362, 249] on select "Select variant * 10 by 10 10 by 12 10 by 15 10 by 16 11 by 12 11 by 14 11.7 by …" at bounding box center [318, 249] width 173 height 31
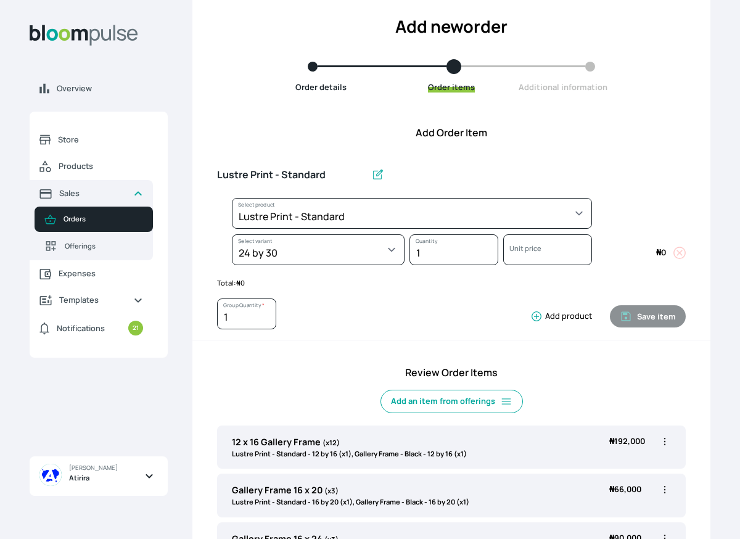
select select "a9f19bd2-f1a8-4b74-ae51-3a75659f3a28"
select select "6d53d55a-5e4c-46ce-b4b1-4e604892e347"
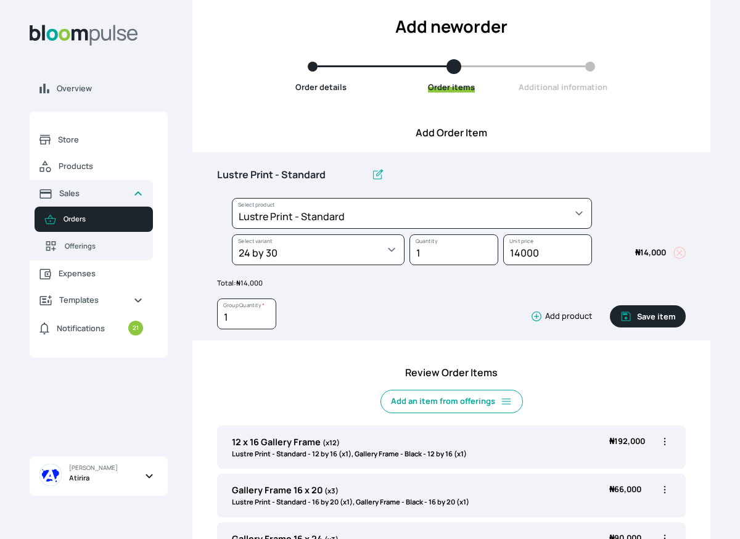
click at [539, 319] on icon "button" at bounding box center [536, 316] width 12 height 12
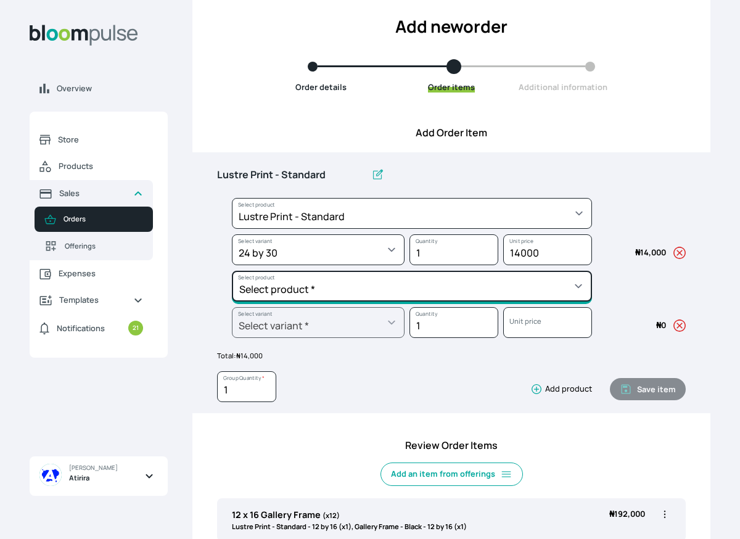
click at [496, 229] on select "Select product * Big Frame (Black) Canvas Print Canvas Print - Standard Canvas …" at bounding box center [412, 213] width 360 height 31
select select "5fa67804-61d7-459d-93b4-9e8949636f1b"
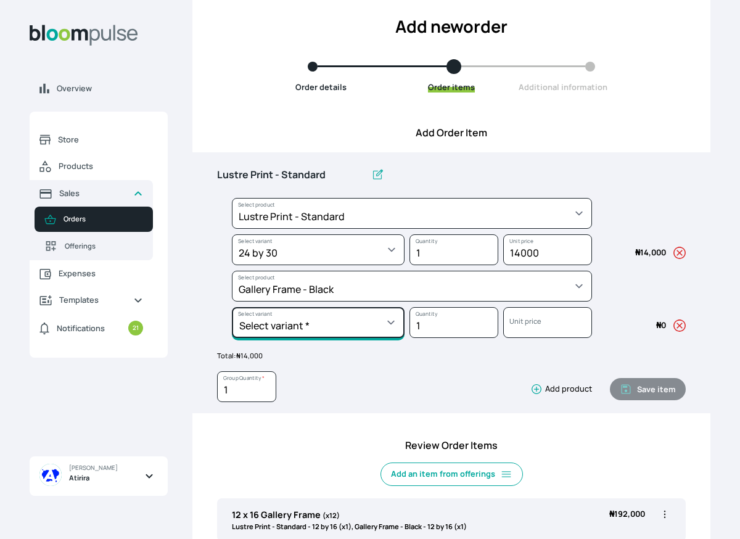
click at [358, 265] on select "Select variant * 10 by 10 10 by 12 10 by 13 10 by 15 10 by 16 11 by 12 11 by 14…" at bounding box center [318, 249] width 173 height 31
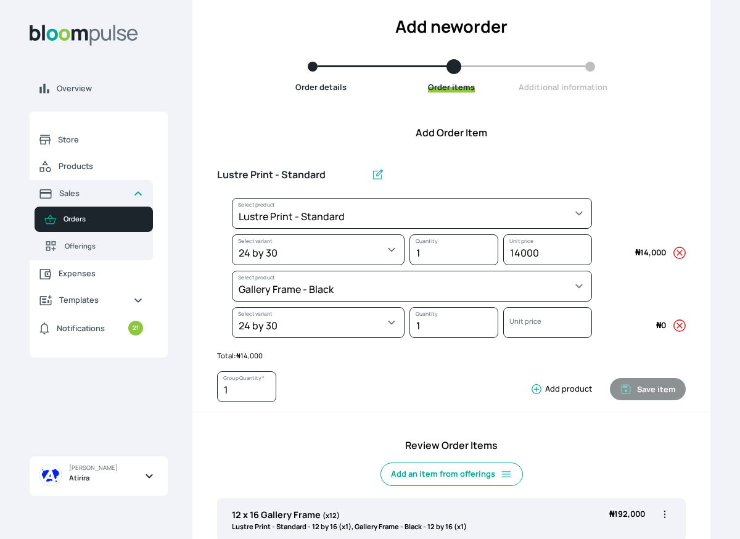
select select "5fa67804-61d7-459d-93b4-9e8949636f1b"
select select "fef4a8e6-43fc-40ef-925b-93987c050e6d"
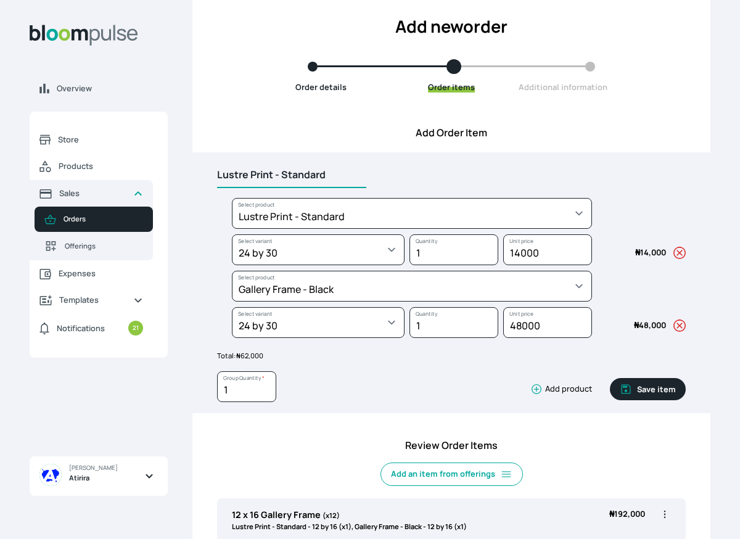
click at [324, 171] on input "Lustre Print - Standard" at bounding box center [291, 175] width 149 height 26
type input "L"
type input "Gallery Frame 24 x 30"
drag, startPoint x: 368, startPoint y: 233, endPoint x: 346, endPoint y: 181, distance: 56.9
click at [346, 181] on div "Add Order Item Gallery Frame 24 x 30 Select product * Big Frame (Black) Canvas …" at bounding box center [451, 463] width 518 height 677
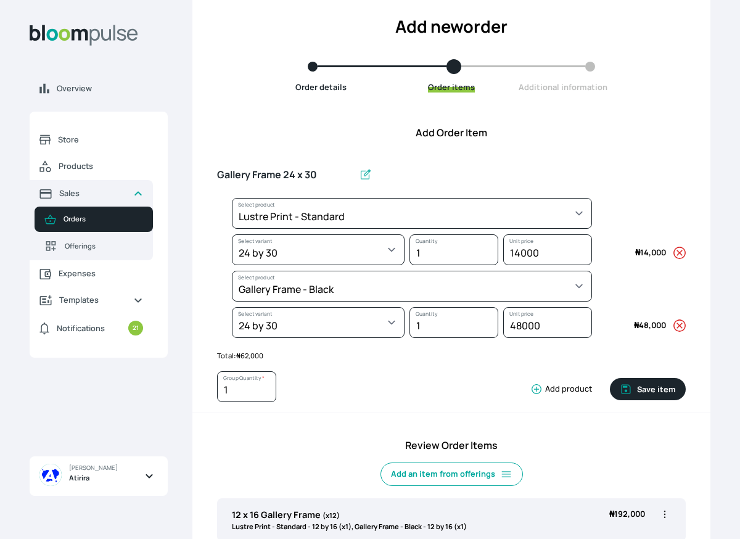
click at [346, 181] on span "Gallery Frame 24 x 30" at bounding box center [296, 175] width 159 height 26
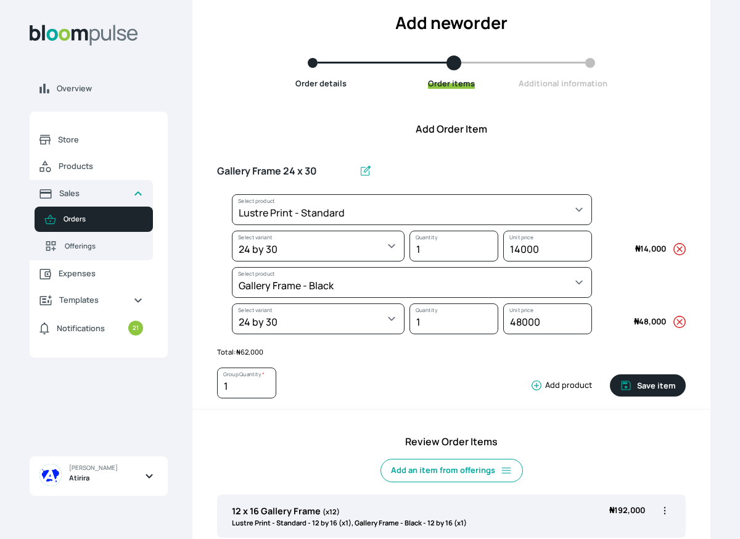
scroll to position [96, 0]
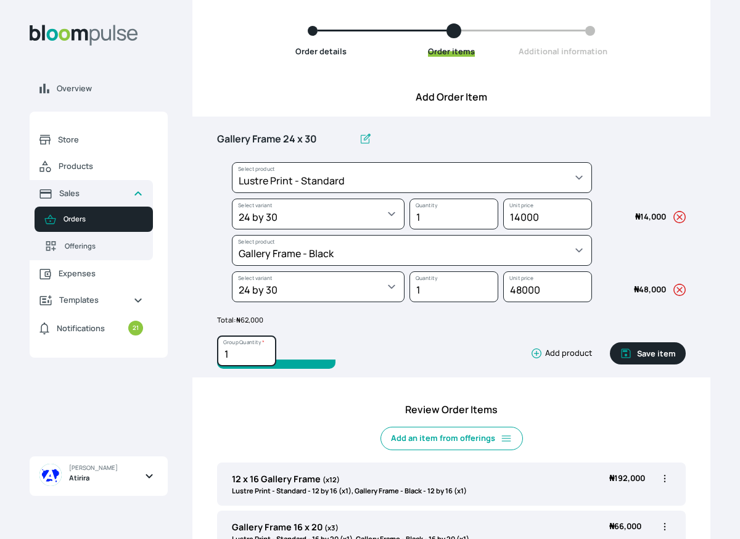
click at [232, 352] on input "1" at bounding box center [246, 351] width 59 height 31
type input "2"
click at [654, 353] on button "Save item" at bounding box center [648, 353] width 76 height 22
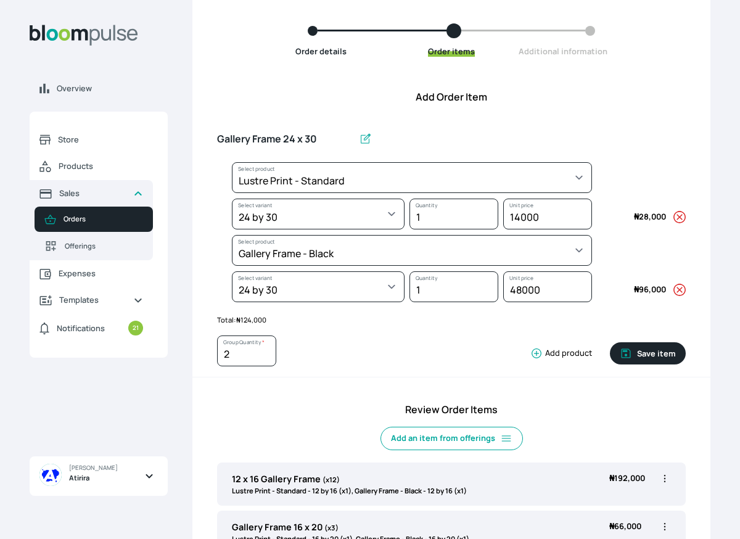
type input "1"
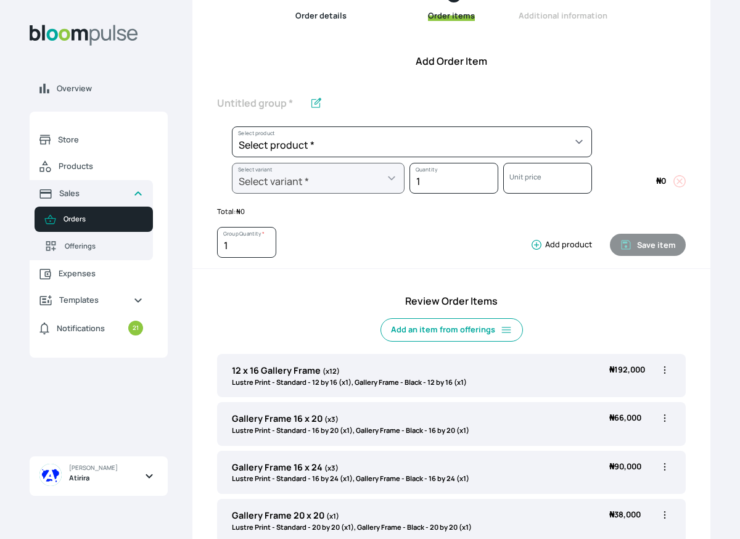
scroll to position [144, 0]
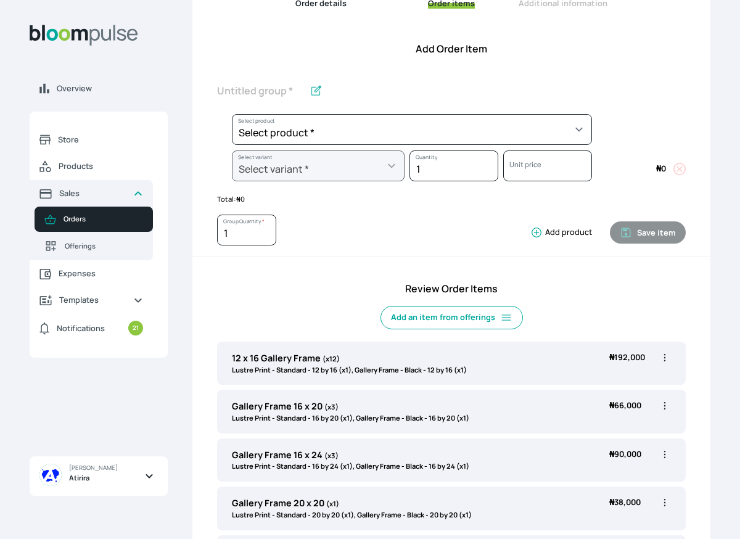
click at [666, 359] on icon "button" at bounding box center [665, 358] width 12 height 12
click at [615, 386] on span "Edit" at bounding box center [616, 383] width 89 height 12
type input "12 x 16 Gallery Frame"
type input "12"
select select "a9f19bd2-f1a8-4b74-ae51-3a75659f3a28"
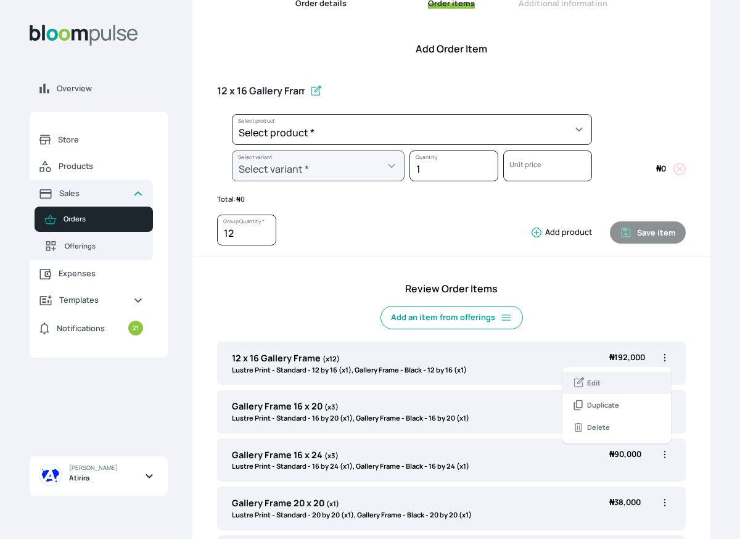
select select "5462bcb9-1a5c-419b-b577-8f517a143e1a"
select select "5fa67804-61d7-459d-93b4-9e8949636f1b"
select select "cc49fcbb-ce8f-4c01-9f58-b109c0a62ea3"
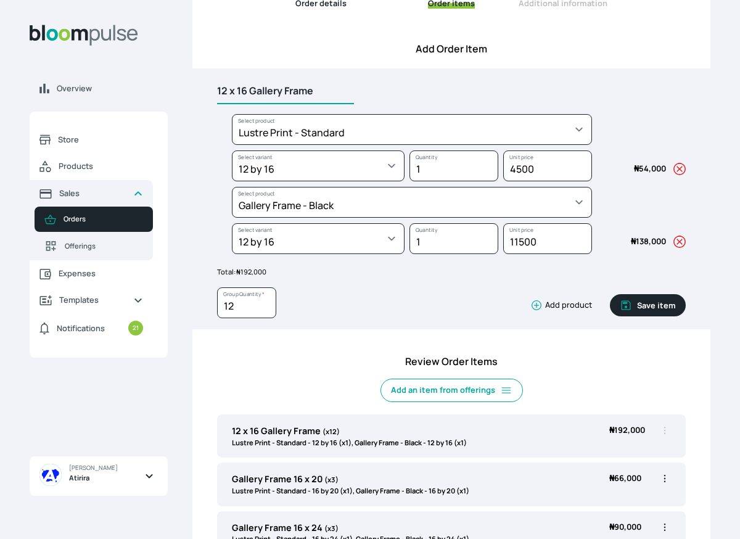
click at [251, 86] on input "12 x 16 Gallery Frame" at bounding box center [285, 91] width 137 height 26
type input "Gallery Frame 12 x 16"
click at [672, 305] on button "Save item" at bounding box center [648, 305] width 76 height 22
type input "1"
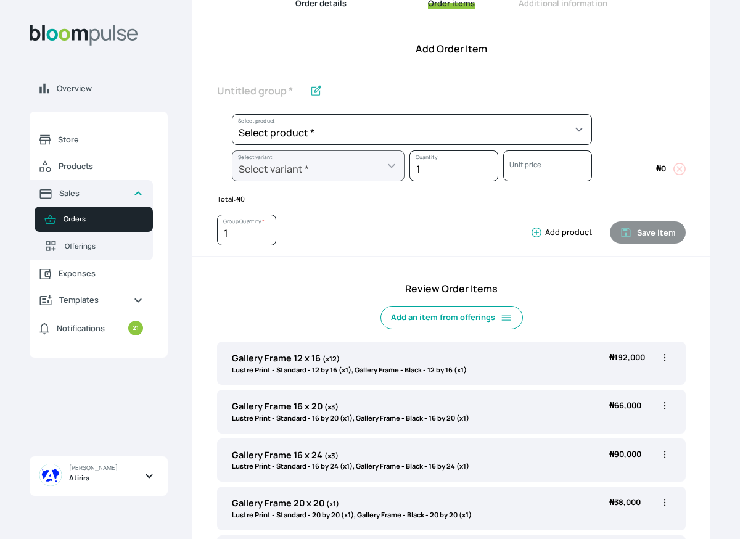
scroll to position [461, 0]
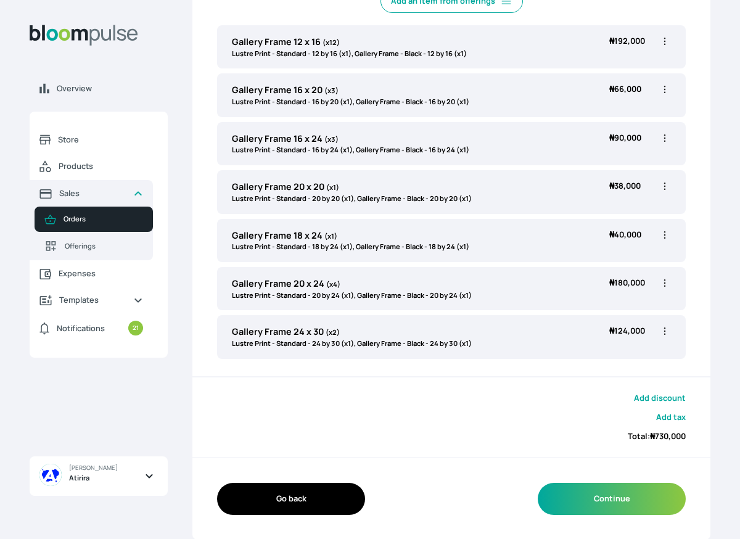
click at [677, 399] on button "Add discount" at bounding box center [660, 398] width 52 height 12
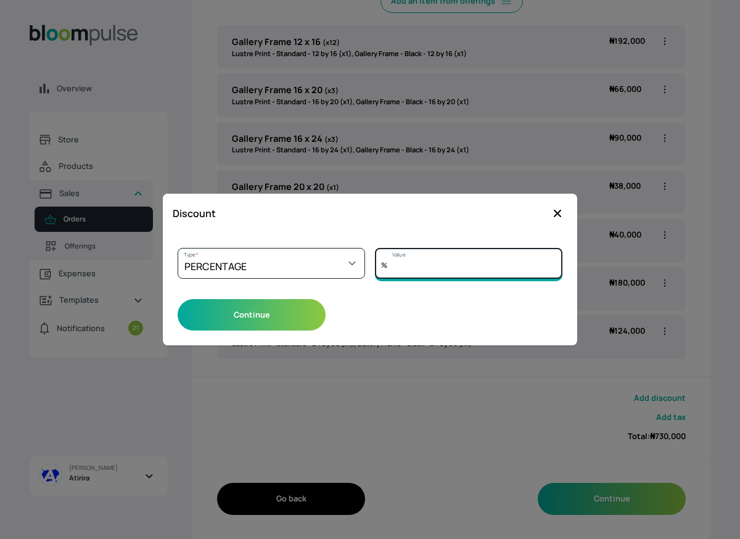
click at [419, 265] on input "Value" at bounding box center [469, 263] width 188 height 31
type input "5"
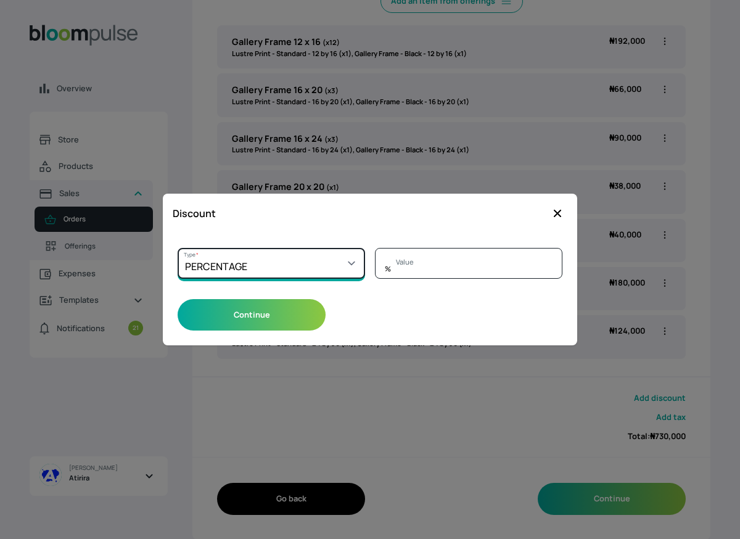
type input "0"
click at [354, 262] on select "Select a type PERCENTAGE AMOUNT" at bounding box center [272, 263] width 188 height 31
select select "AMOUNT"
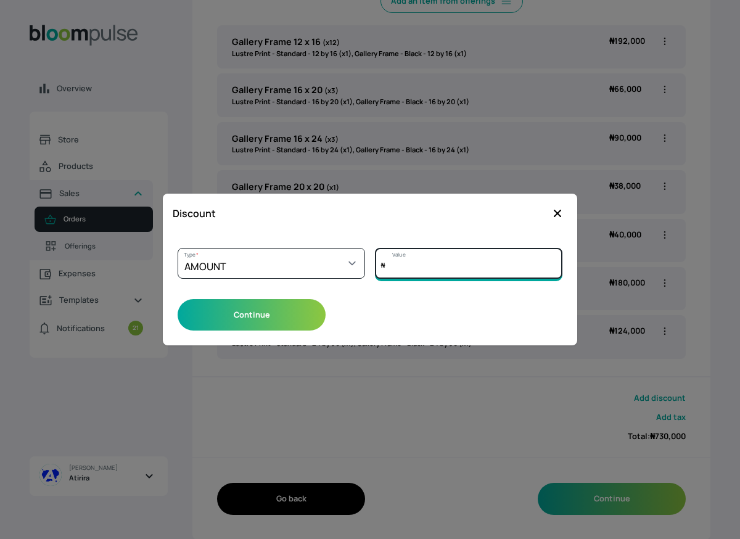
click at [413, 271] on input "Value" at bounding box center [469, 263] width 188 height 31
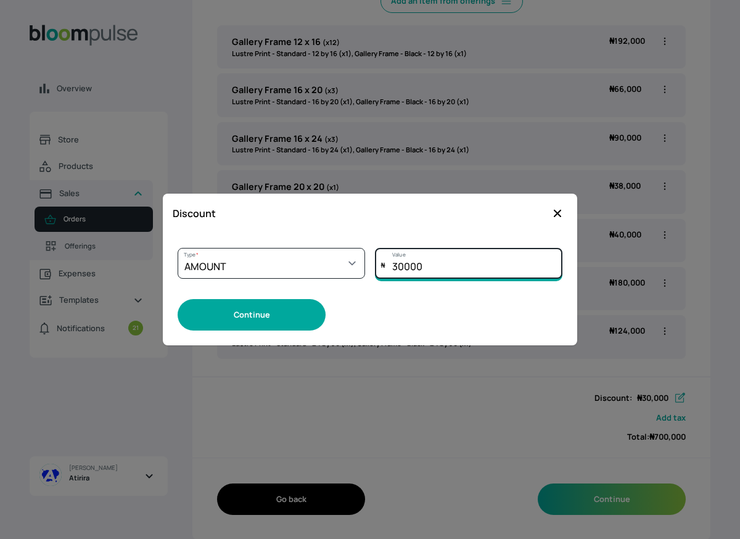
type input "30000"
click at [258, 321] on button "Continue" at bounding box center [252, 314] width 148 height 31
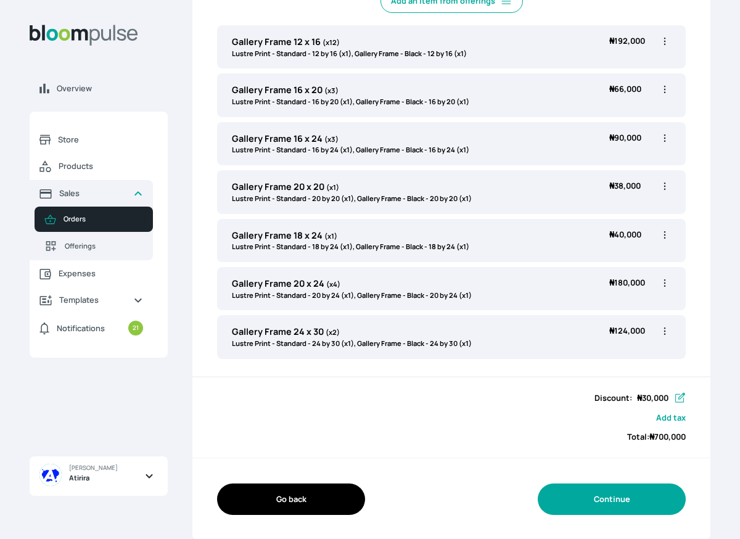
click at [606, 502] on button "Continue" at bounding box center [612, 499] width 148 height 31
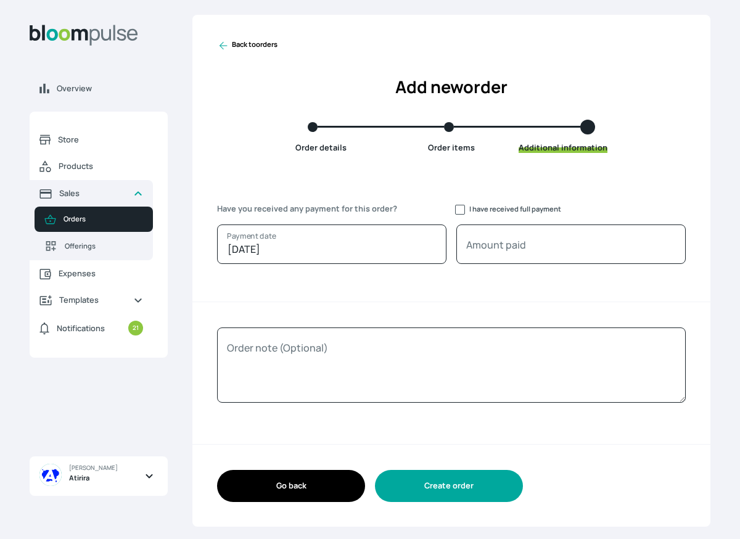
click at [452, 490] on button "Create order" at bounding box center [449, 485] width 148 height 31
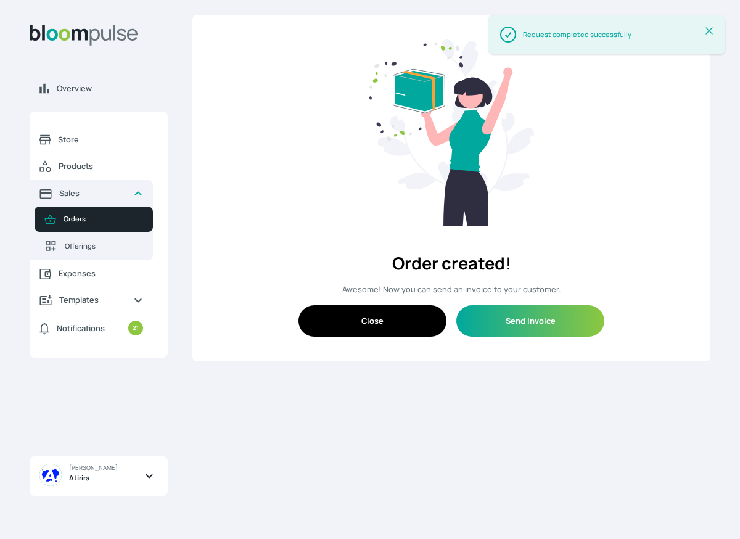
click at [357, 328] on button "Close" at bounding box center [373, 320] width 148 height 31
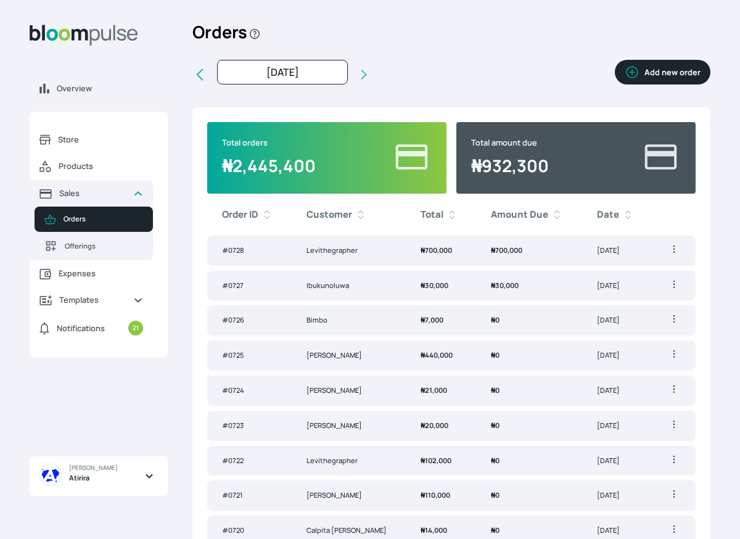
click at [677, 7] on div "Overview Store Products Sales Orders Offerings Expenses Templates Notifications…" at bounding box center [370, 269] width 740 height 539
click at [479, 294] on td "₦ 30,000" at bounding box center [529, 286] width 106 height 30
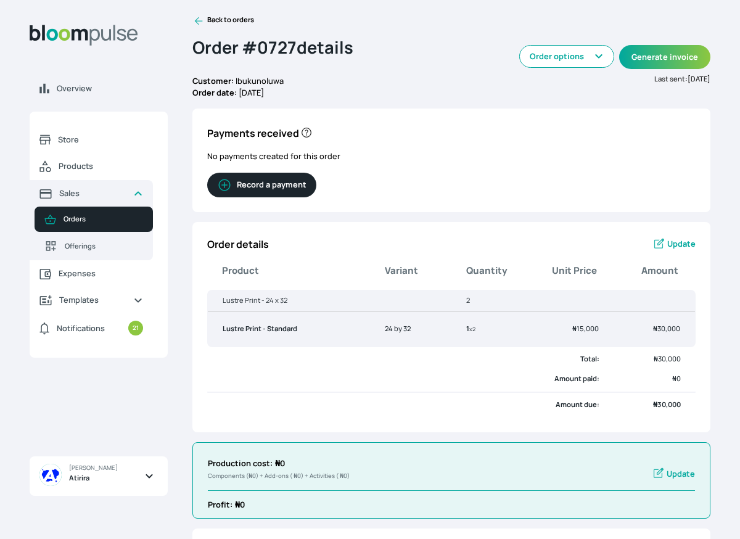
click at [297, 184] on button "Record a payment" at bounding box center [261, 185] width 109 height 25
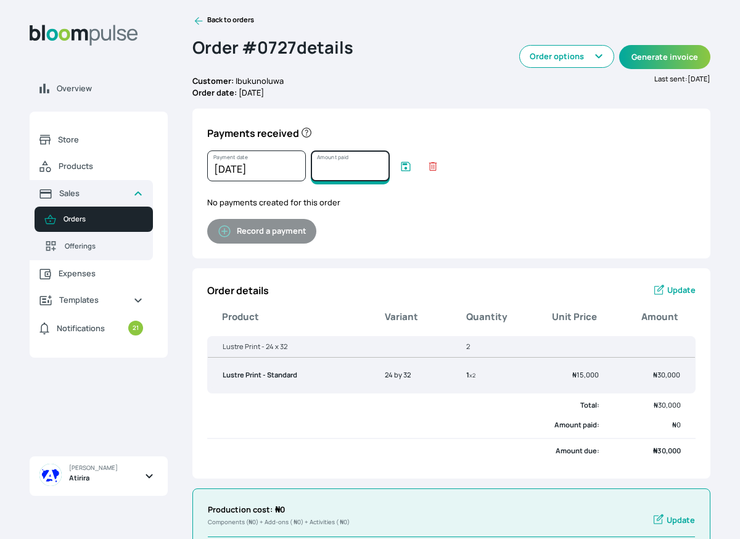
click at [334, 169] on input "Amount paid" at bounding box center [350, 166] width 79 height 31
type input "30000"
click at [405, 165] on icon "submit" at bounding box center [406, 166] width 9 height 9
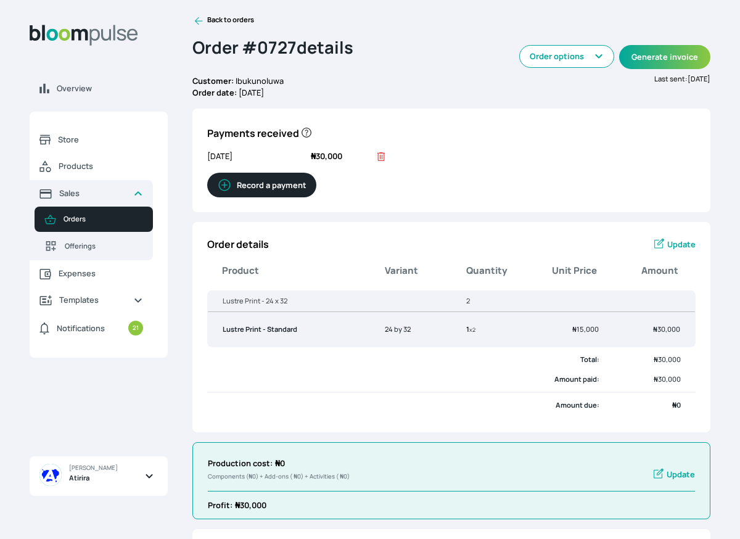
click at [200, 20] on icon at bounding box center [198, 21] width 12 height 12
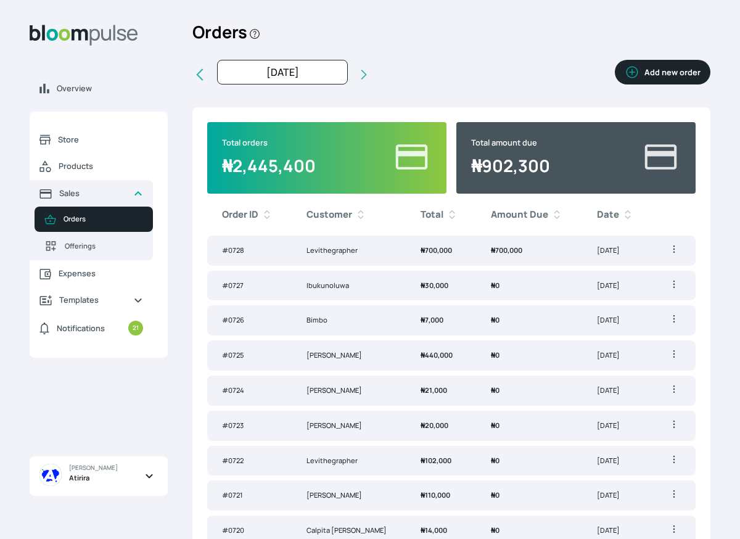
click at [342, 250] on td "Levithegrapher" at bounding box center [349, 251] width 115 height 30
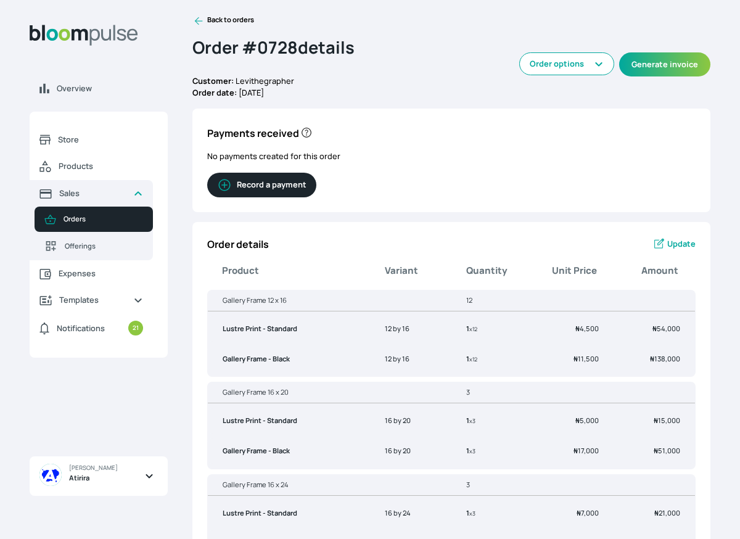
click at [266, 182] on button "Record a payment" at bounding box center [261, 185] width 109 height 25
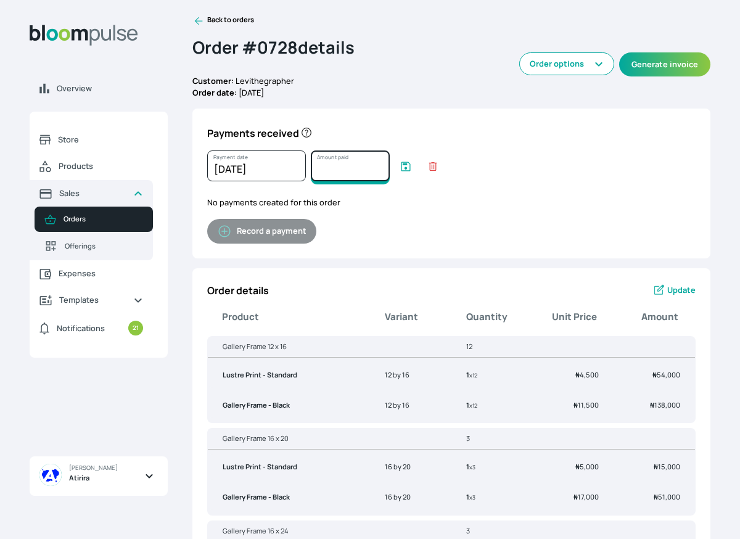
click at [353, 167] on input "Amount paid" at bounding box center [350, 166] width 79 height 31
type input "700000"
click at [405, 169] on icon "submit" at bounding box center [406, 166] width 9 height 9
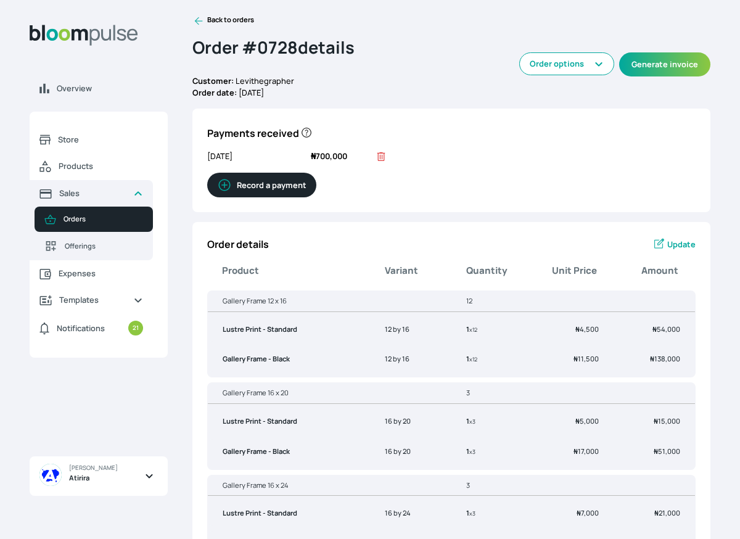
click at [382, 157] on icon at bounding box center [381, 157] width 12 height 12
click at [199, 18] on icon at bounding box center [198, 21] width 12 height 12
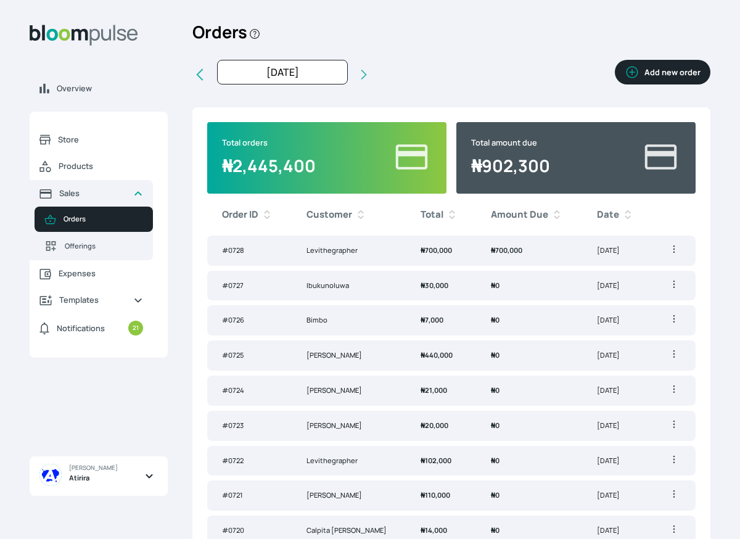
click at [642, 78] on button "Add new order" at bounding box center [663, 72] width 96 height 25
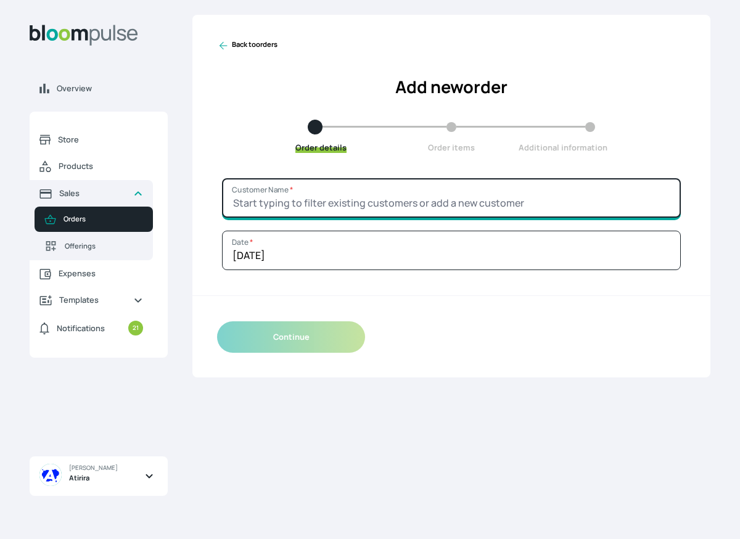
click at [278, 217] on input "Customer Name *" at bounding box center [451, 197] width 459 height 39
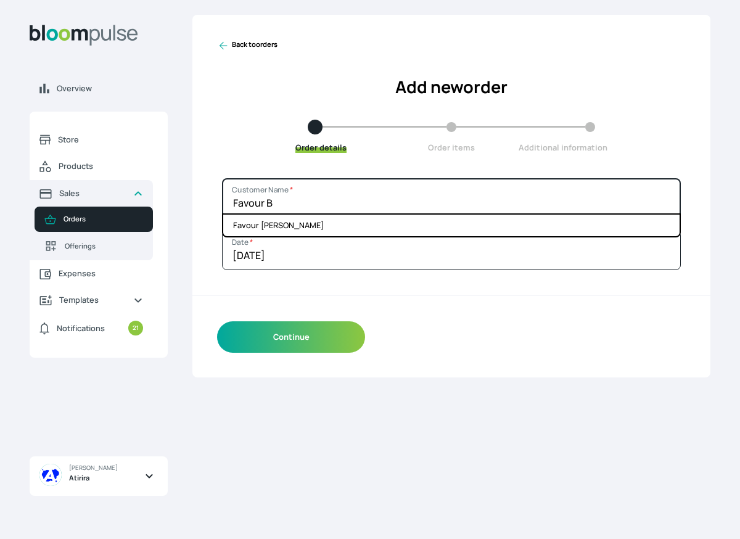
type input "Favour B"
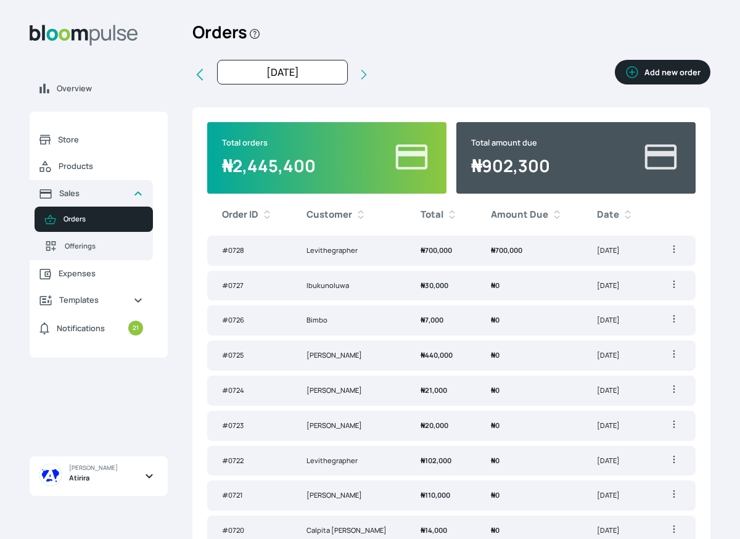
click at [343, 257] on td "Levithegrapher" at bounding box center [349, 251] width 115 height 30
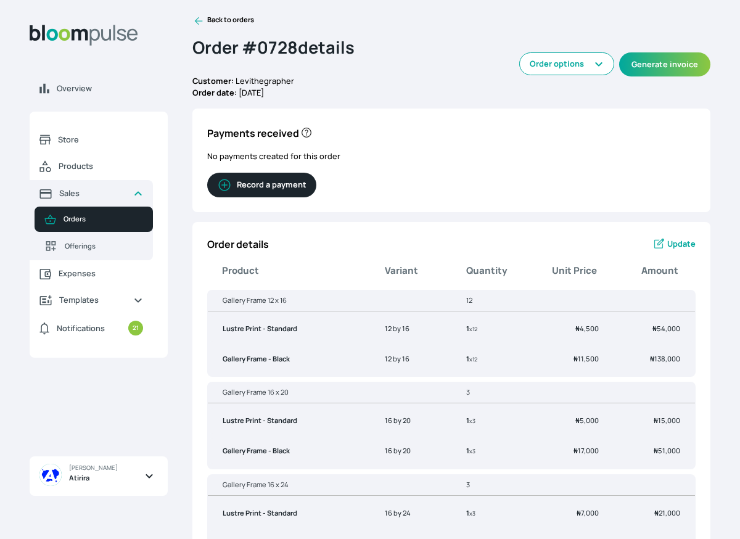
click at [679, 244] on span "Update" at bounding box center [681, 244] width 28 height 12
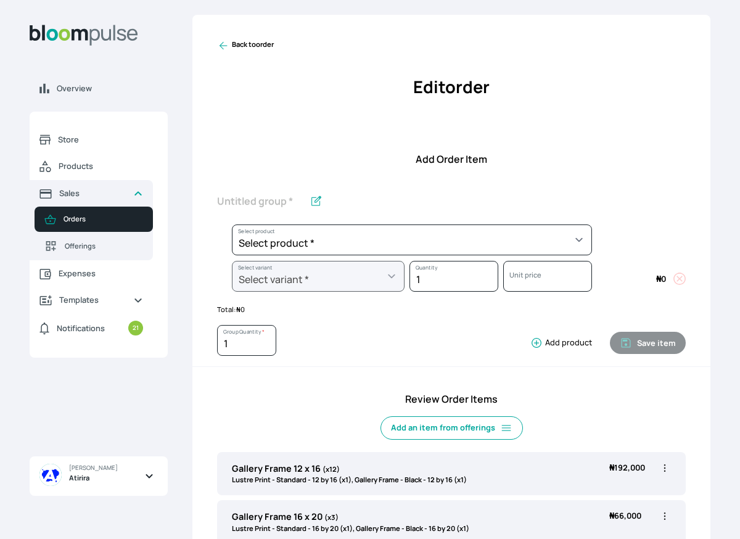
scroll to position [427, 0]
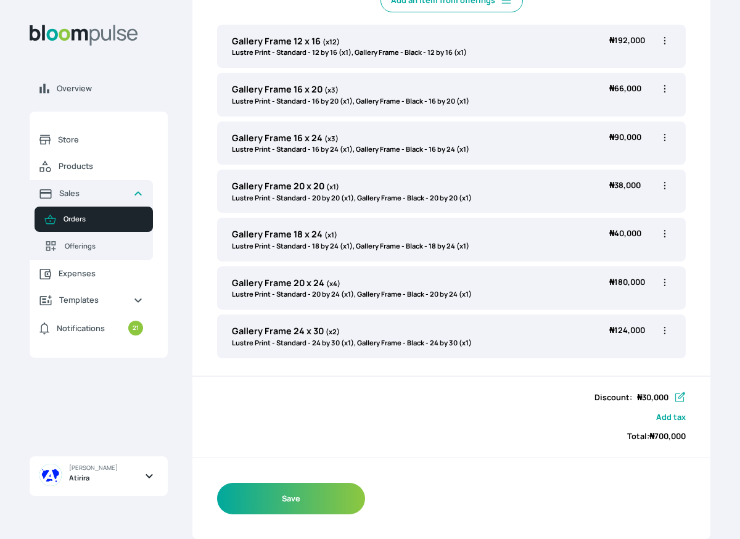
click at [680, 400] on icon "button" at bounding box center [680, 398] width 12 height 12
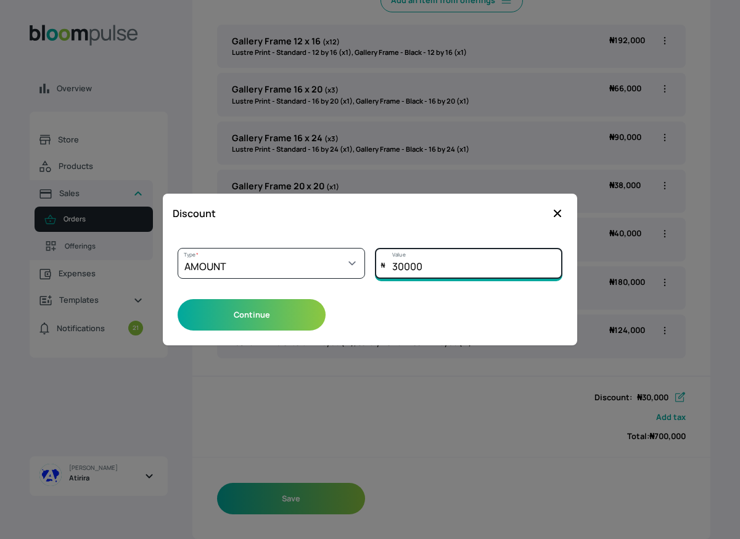
click at [405, 264] on input "30000" at bounding box center [469, 263] width 188 height 31
type input "25000"
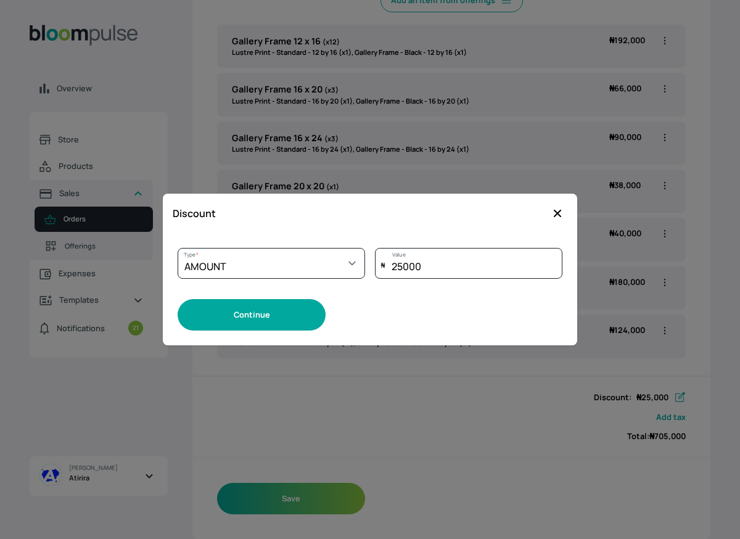
click at [258, 311] on button "Continue" at bounding box center [252, 314] width 148 height 31
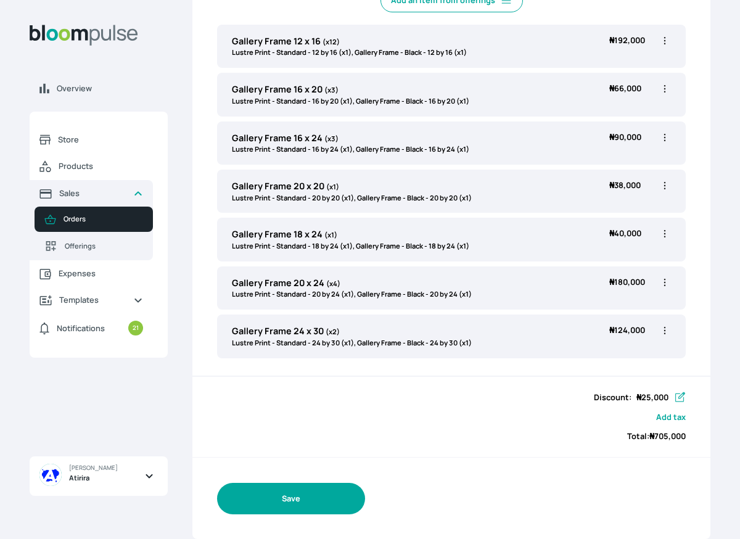
click at [289, 495] on button "Save" at bounding box center [291, 498] width 148 height 31
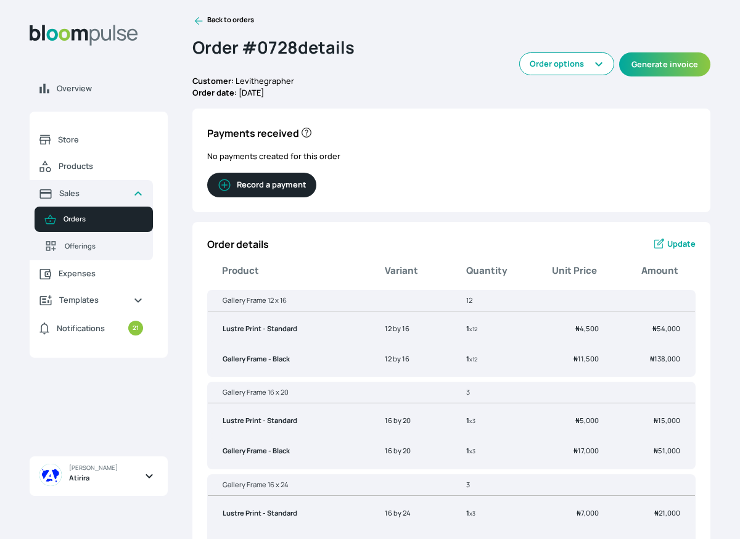
click at [675, 242] on span "Update" at bounding box center [681, 244] width 28 height 12
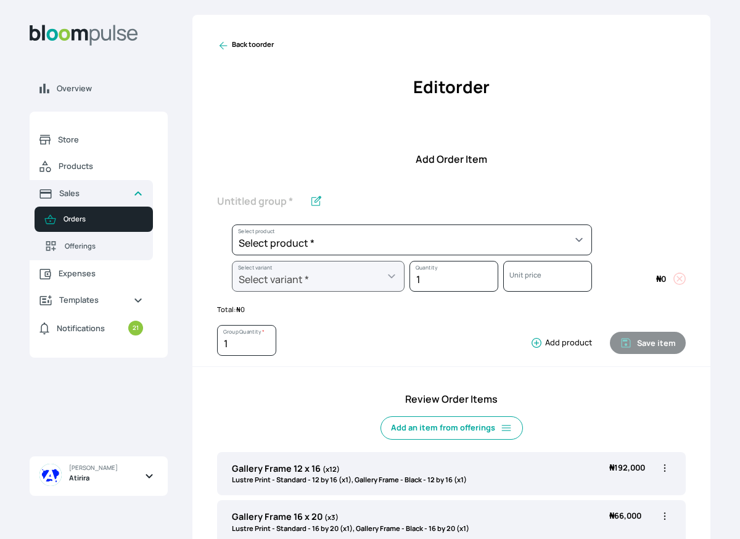
scroll to position [427, 0]
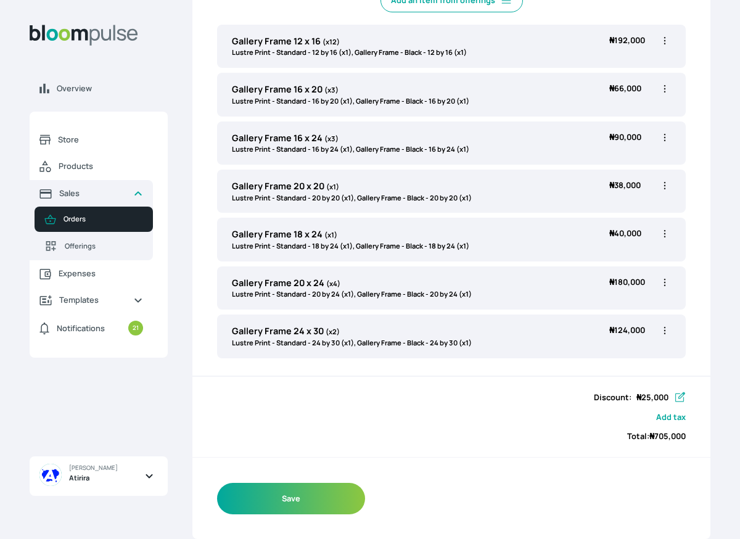
click at [677, 397] on icon "button" at bounding box center [680, 398] width 12 height 12
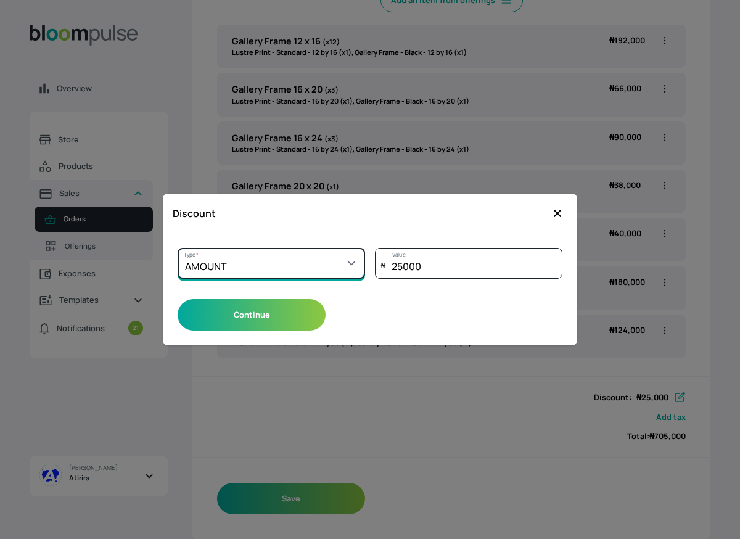
click at [333, 265] on select "Select a type PERCENTAGE AMOUNT" at bounding box center [272, 263] width 188 height 31
select select "PERCENTAGE"
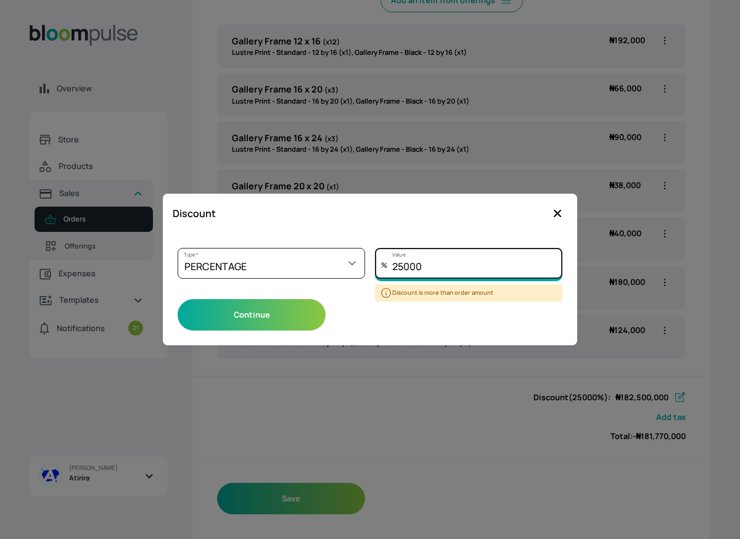
click at [438, 265] on input "25000" at bounding box center [469, 263] width 188 height 31
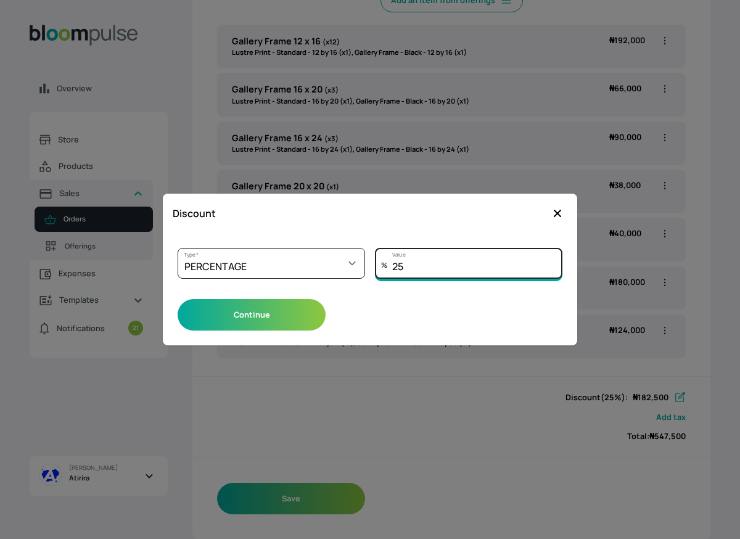
type input "2"
type input "5"
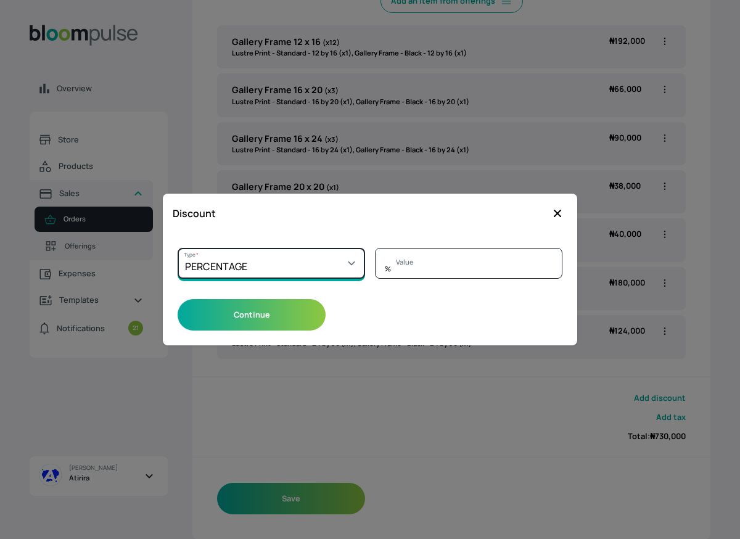
type input "0"
click at [357, 262] on select "Select a type PERCENTAGE AMOUNT" at bounding box center [272, 263] width 188 height 31
select select "AMOUNT"
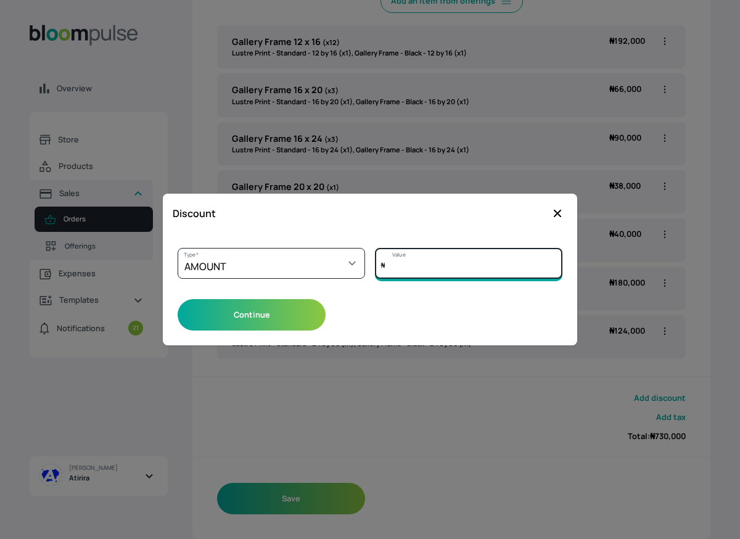
click at [402, 273] on input "Value" at bounding box center [469, 263] width 188 height 31
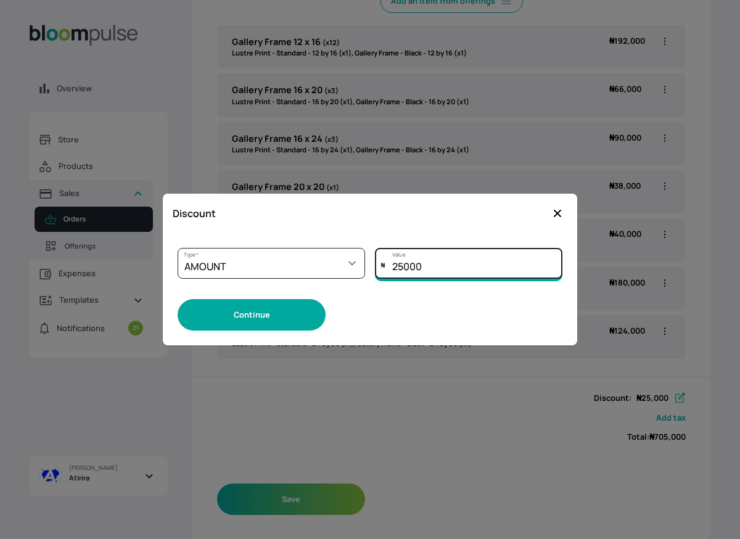
type input "25000"
click at [264, 321] on button "Continue" at bounding box center [252, 314] width 148 height 31
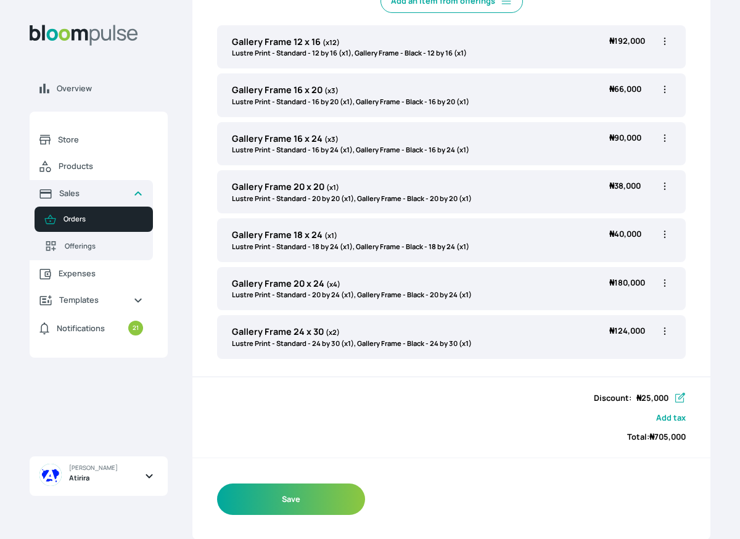
scroll to position [427, 0]
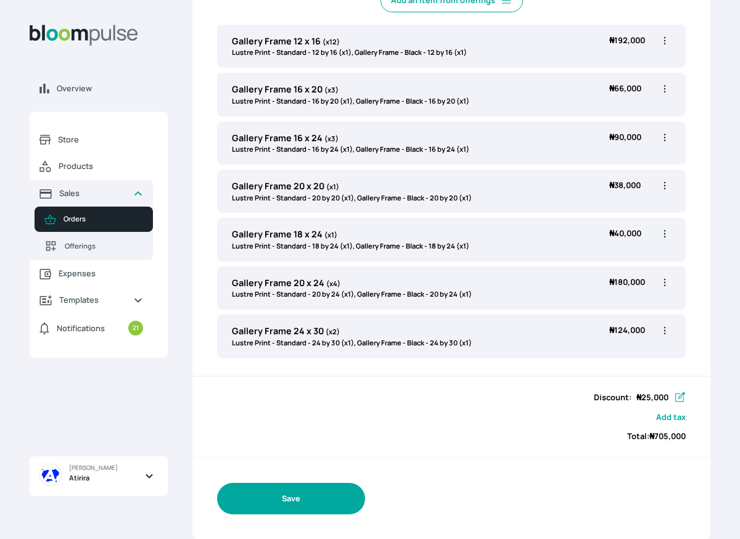
click at [324, 501] on button "Save" at bounding box center [291, 498] width 148 height 31
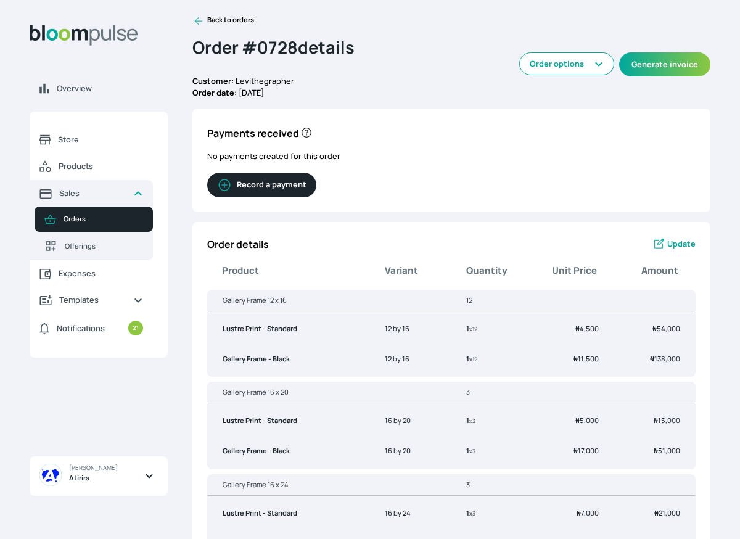
click at [200, 21] on icon at bounding box center [198, 21] width 12 height 12
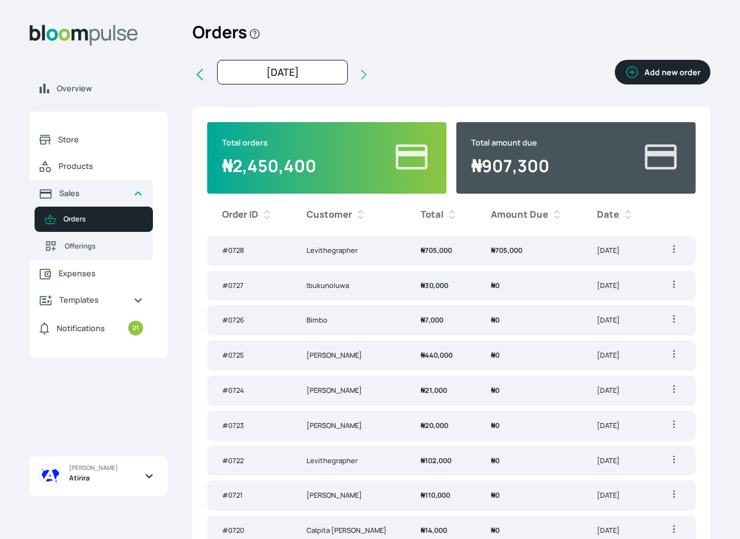
click at [198, 75] on icon at bounding box center [199, 75] width 7 height 12
click at [197, 70] on icon at bounding box center [199, 74] width 15 height 15
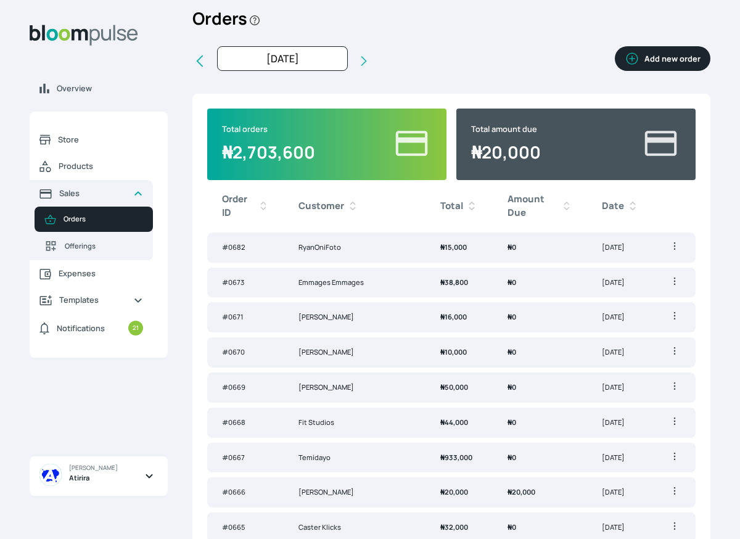
scroll to position [19, 0]
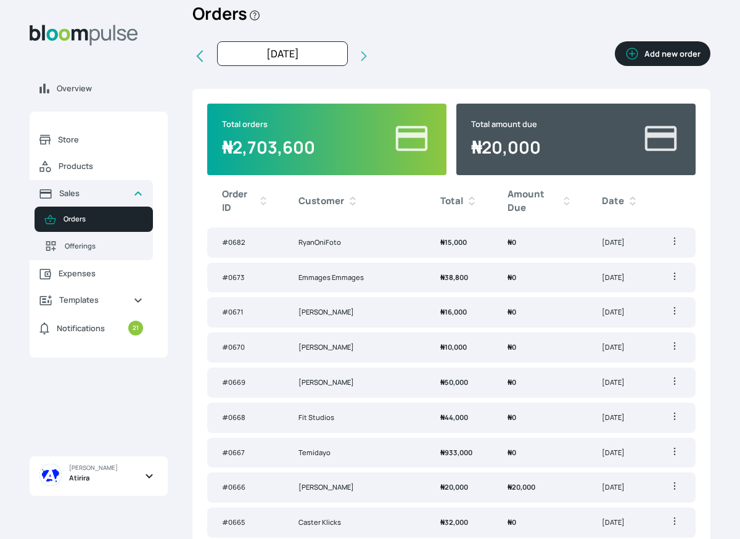
click at [201, 52] on icon at bounding box center [199, 57] width 7 height 12
type input "[DATE]"
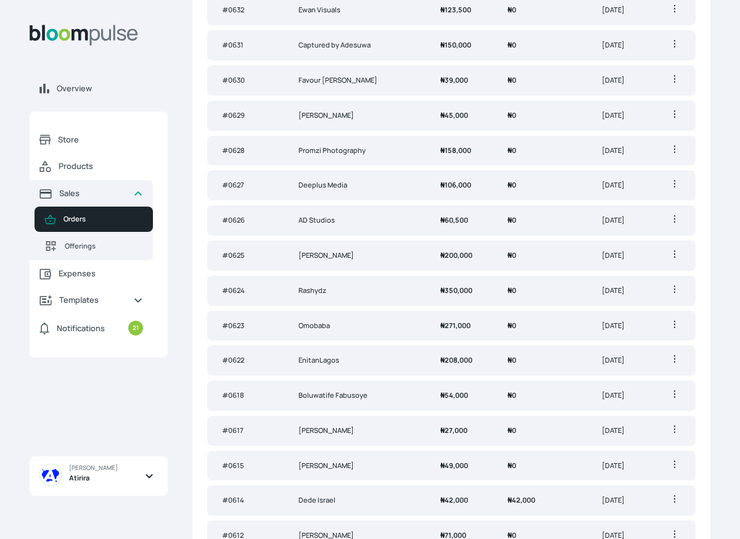
scroll to position [788, 0]
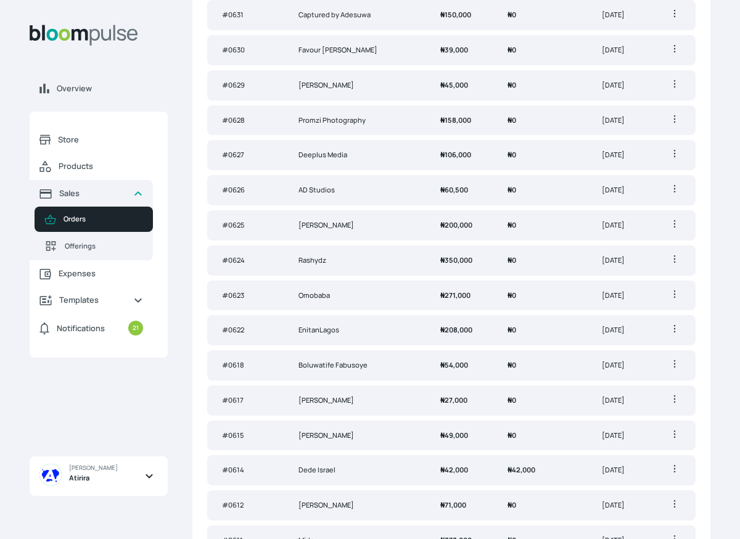
click at [350, 455] on td "Dede Israel" at bounding box center [355, 470] width 142 height 30
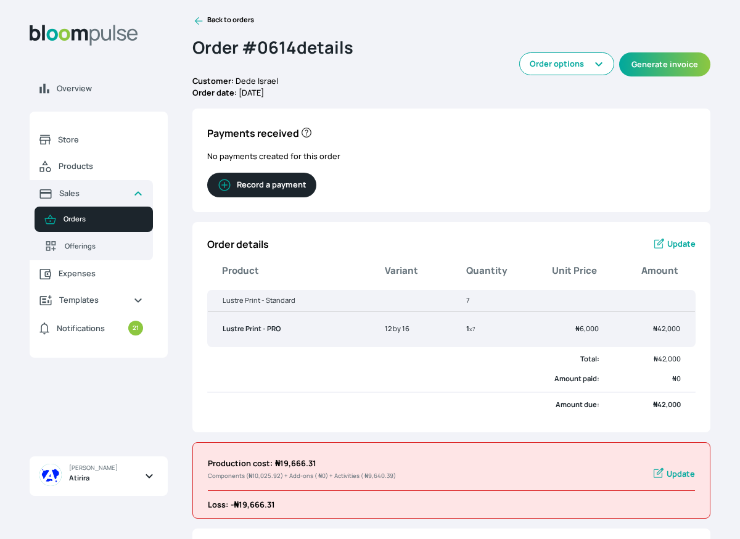
click at [199, 22] on icon at bounding box center [198, 21] width 12 height 12
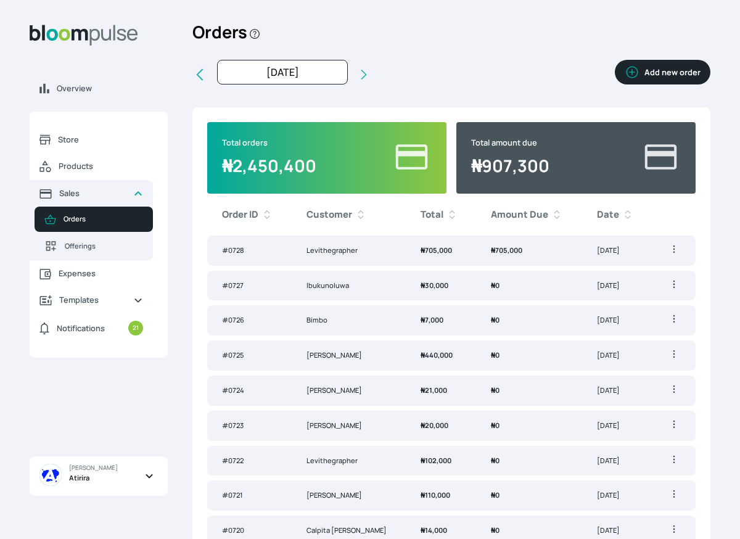
click at [202, 72] on icon at bounding box center [199, 74] width 15 height 15
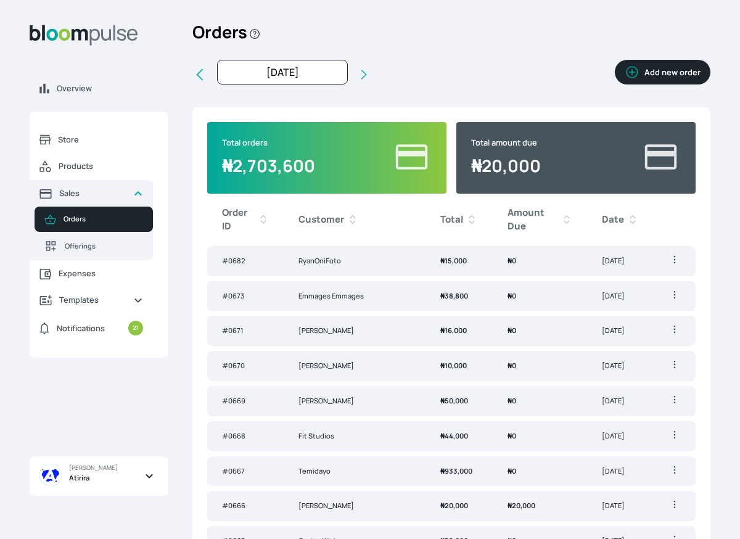
click at [201, 72] on icon at bounding box center [199, 74] width 15 height 15
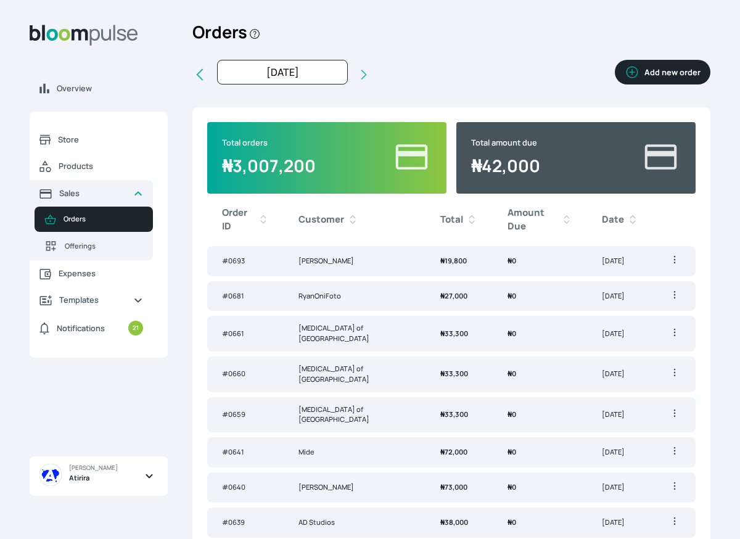
click at [201, 72] on icon at bounding box center [199, 74] width 15 height 15
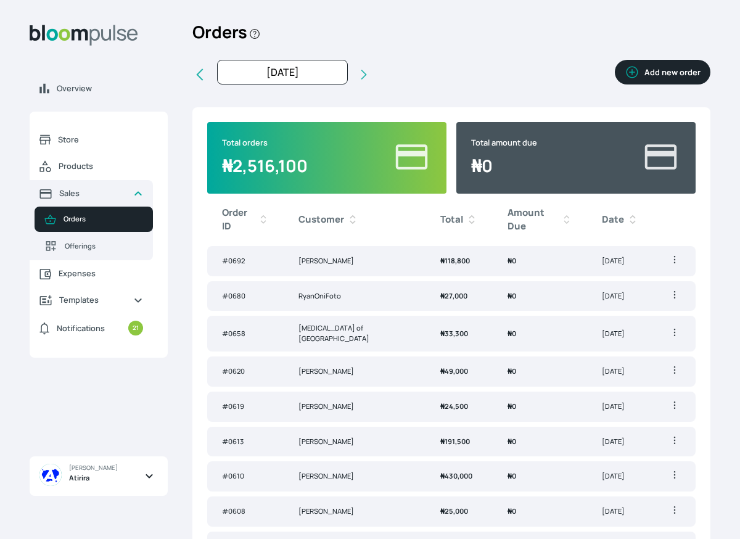
click at [361, 73] on icon at bounding box center [364, 75] width 6 height 10
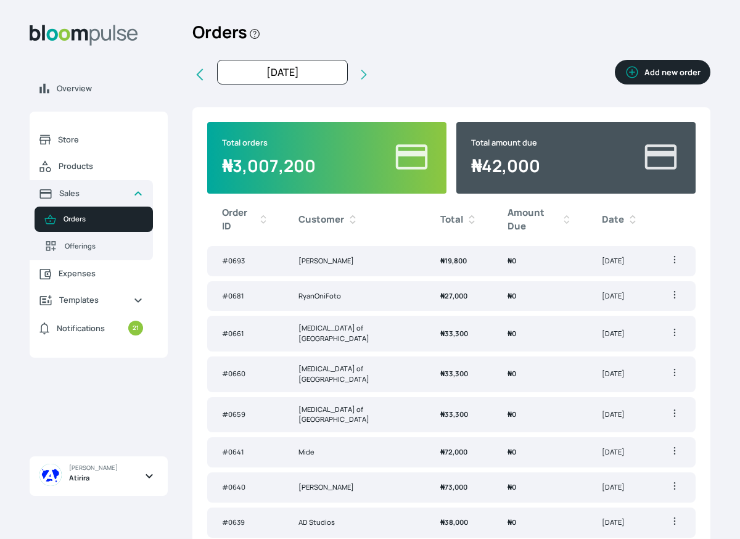
click at [358, 69] on icon at bounding box center [364, 74] width 12 height 12
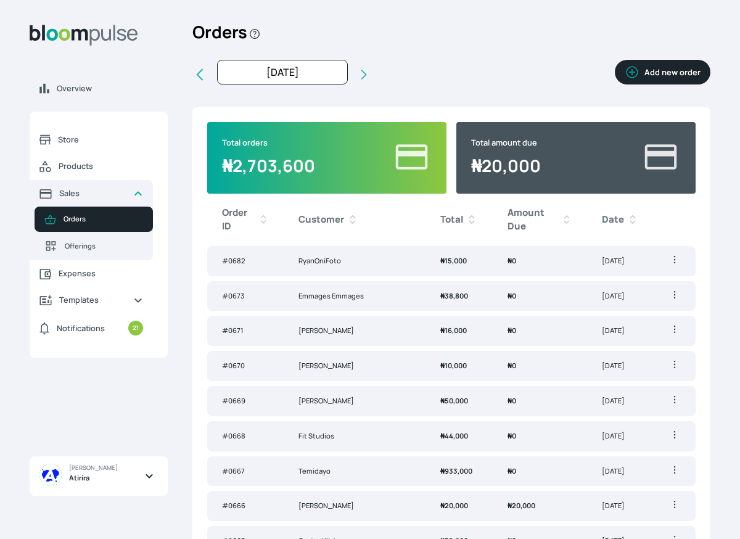
click at [350, 68] on span "[DATE] [DATE] Last month Last 3 months Last 6 months Last 9 months Last year La…" at bounding box center [281, 75] width 178 height 30
click at [358, 70] on icon at bounding box center [364, 74] width 12 height 12
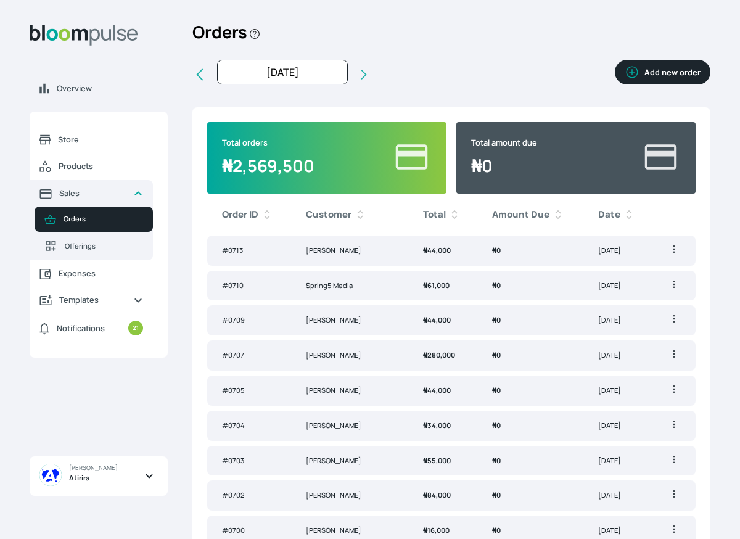
click at [202, 73] on icon at bounding box center [199, 74] width 15 height 15
type input "[DATE]"
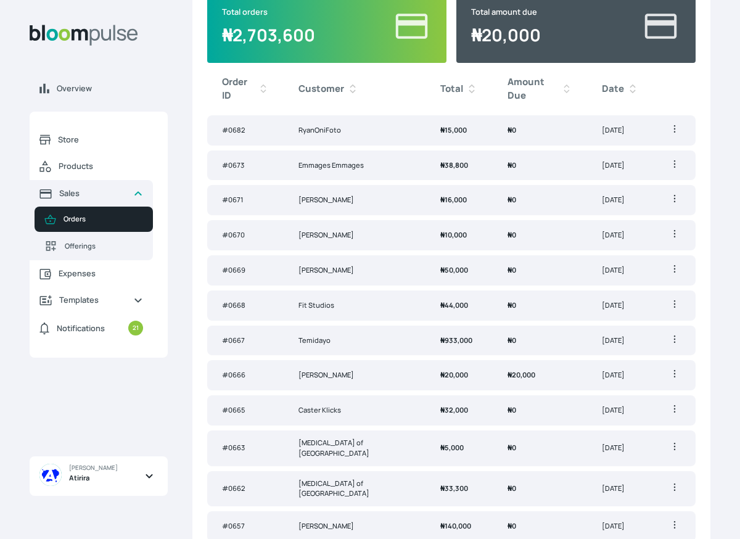
scroll to position [134, 0]
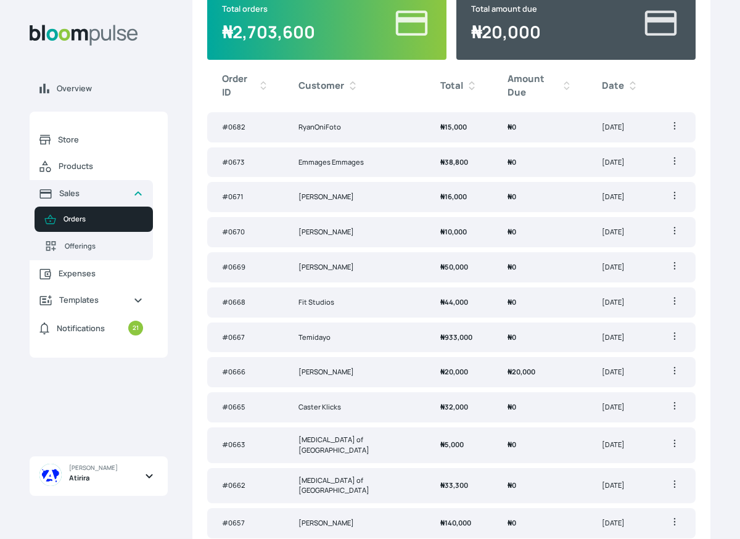
click at [335, 330] on td "Temidayo" at bounding box center [355, 338] width 142 height 30
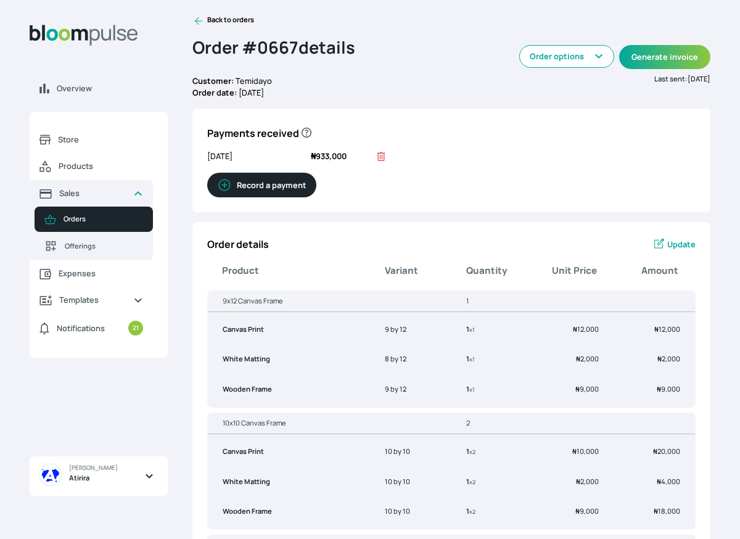
click at [202, 20] on icon at bounding box center [198, 21] width 12 height 12
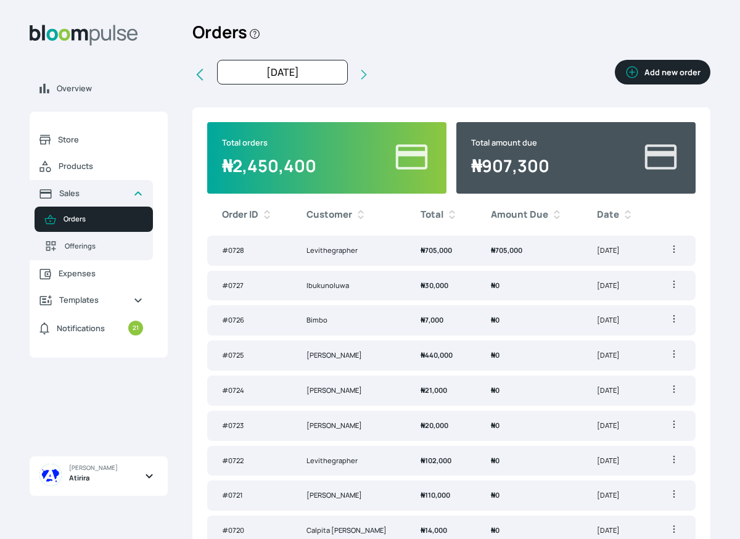
click at [675, 254] on icon "button" at bounding box center [674, 249] width 12 height 12
click at [637, 279] on span "Generate invoice" at bounding box center [626, 274] width 89 height 12
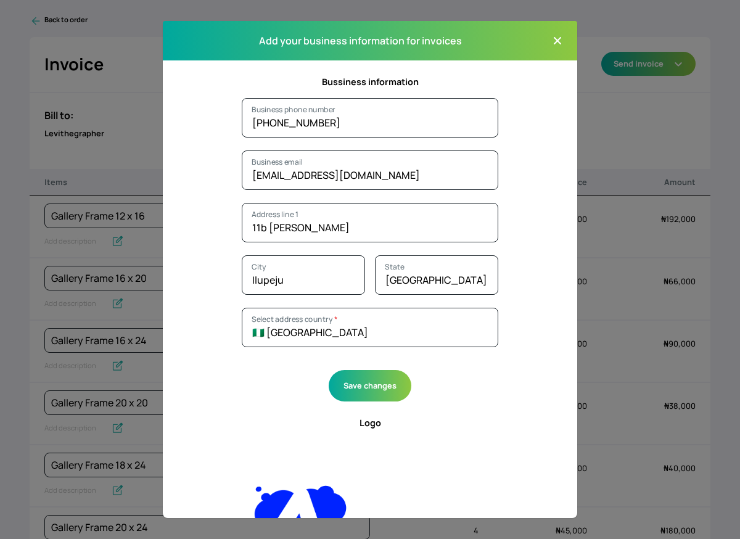
click at [562, 40] on icon "button" at bounding box center [557, 41] width 12 height 12
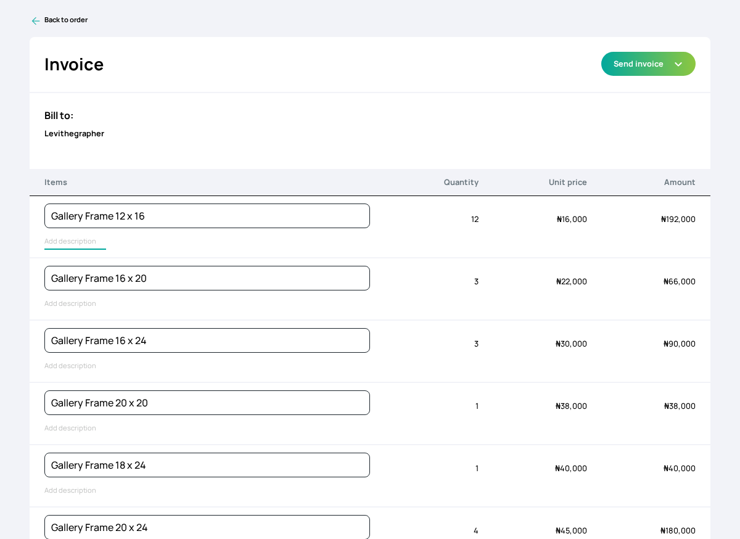
type input "Lustre Print - Standard, Gallery Frame - Black"
click at [58, 244] on input "Lustre Print - Standard, Gallery Frame - Black" at bounding box center [146, 242] width 204 height 16
type input "Lustre Print - Standard, Gallery Frame - Black"
click at [64, 305] on input "Lustre Print - Standard, Gallery Frame - Black" at bounding box center [75, 304] width 62 height 16
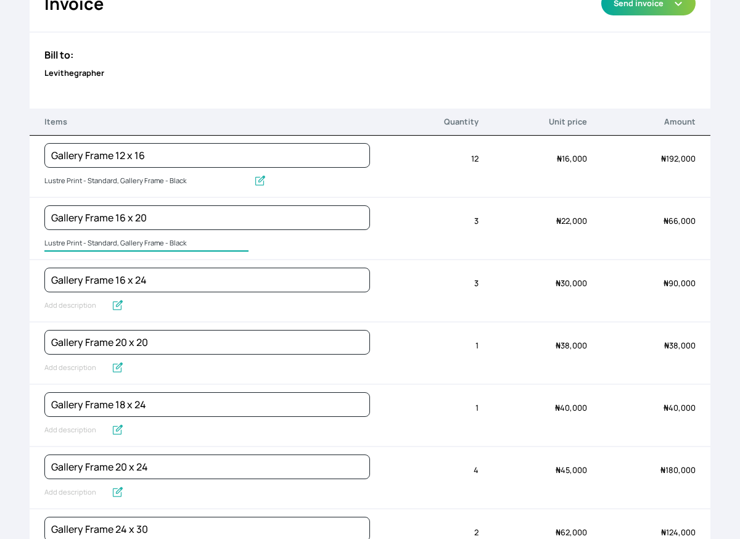
scroll to position [80, 0]
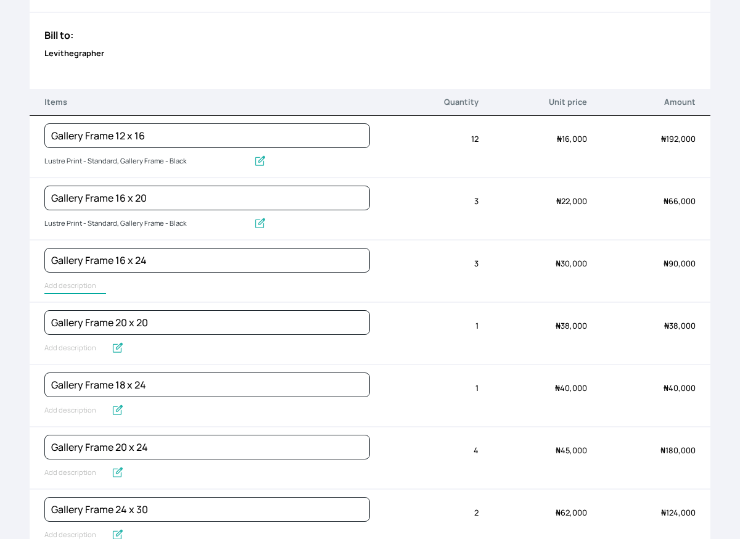
type input "Lustre Print - Standard, Gallery Frame - Black"
click at [61, 287] on input "Lustre Print - Standard, Gallery Frame - Black" at bounding box center [75, 286] width 62 height 16
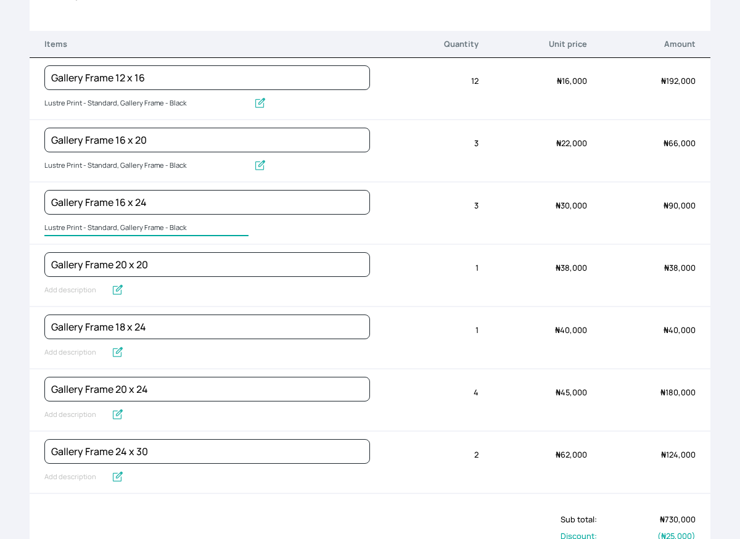
scroll to position [147, 0]
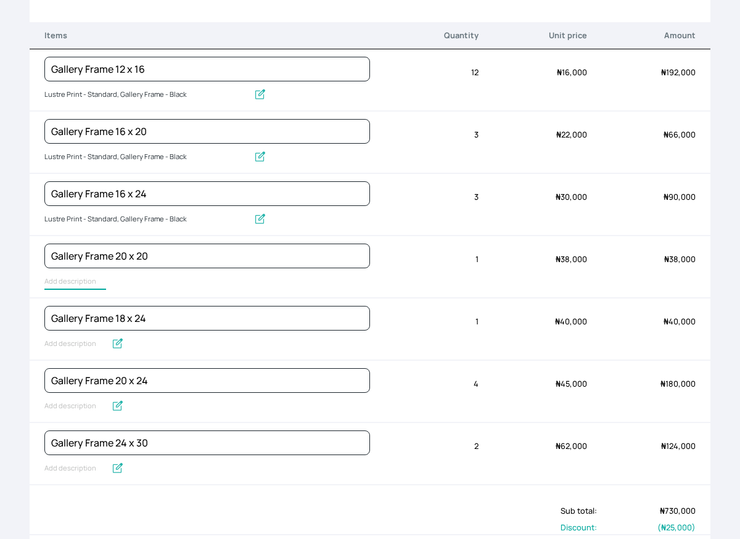
type input "Lustre Print - Standard, Gallery Frame - Black"
click at [55, 284] on input "Lustre Print - Standard, Gallery Frame - Black" at bounding box center [146, 282] width 204 height 16
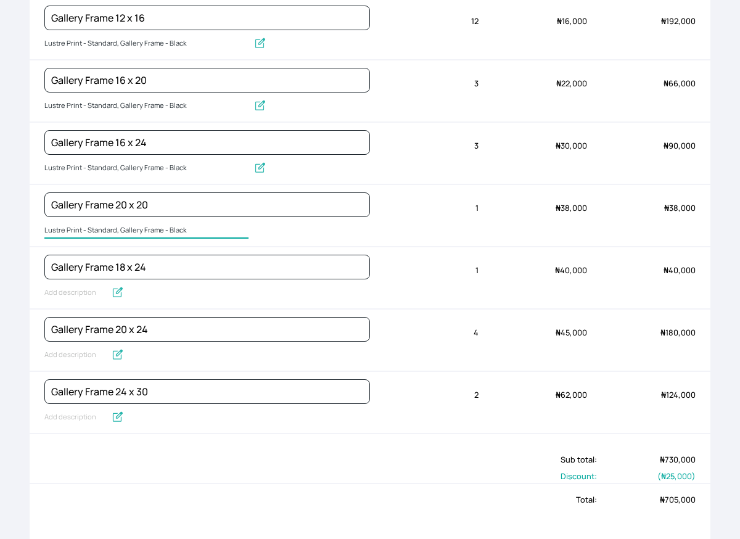
scroll to position [201, 0]
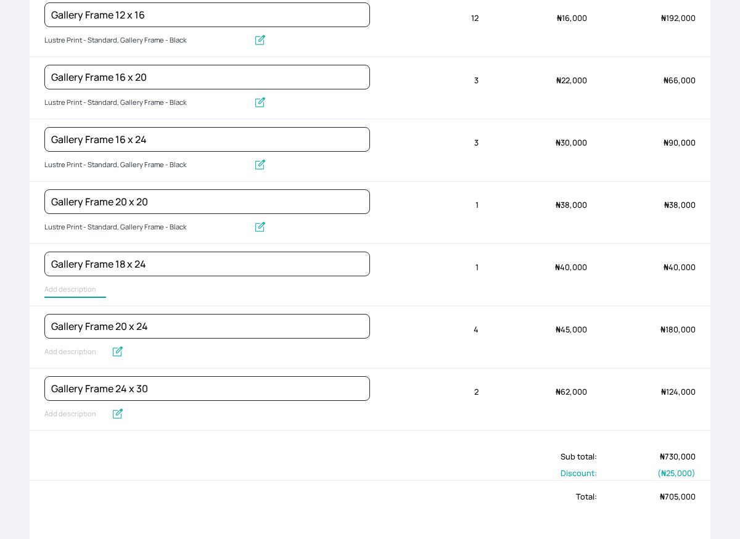
type input "Lustre Print - Standard, Gallery Frame - Black"
click at [70, 298] on div "Gallery Frame 18 x 24 Lustre Print - Standard, Gallery Frame - Black" at bounding box center [207, 274] width 326 height 61
type input "Lustre Print - Standard, Gallery Frame - Black"
click at [82, 355] on input "Lustre Print - Standard, Gallery Frame - Black" at bounding box center [75, 352] width 62 height 16
type input "Lustre Print - Standard, Gallery Frame - Black"
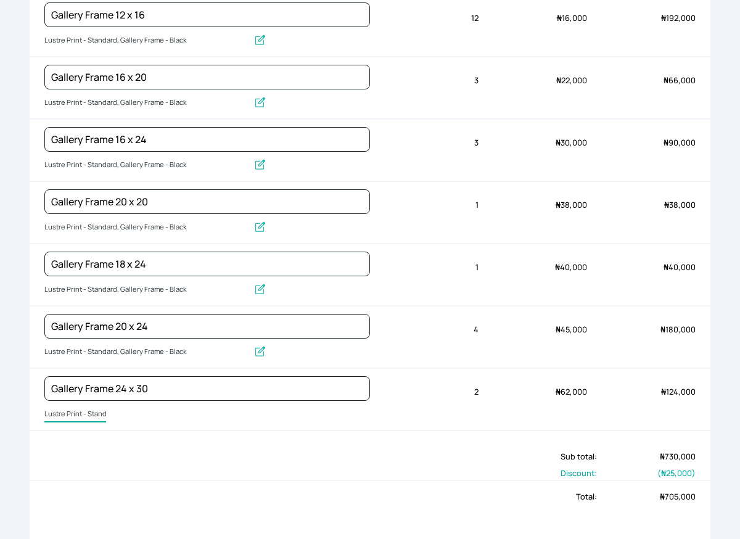
click at [68, 411] on input "Lustre Print - Standard, Gallery Frame - Black" at bounding box center [75, 415] width 62 height 16
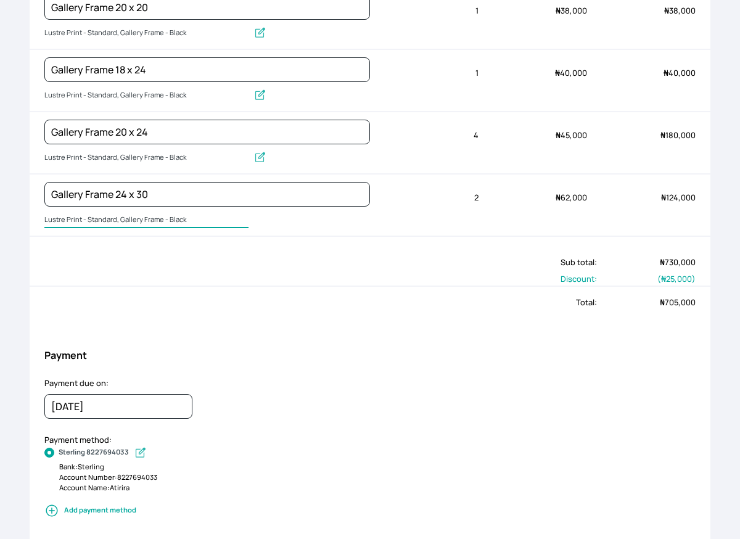
scroll to position [822, 0]
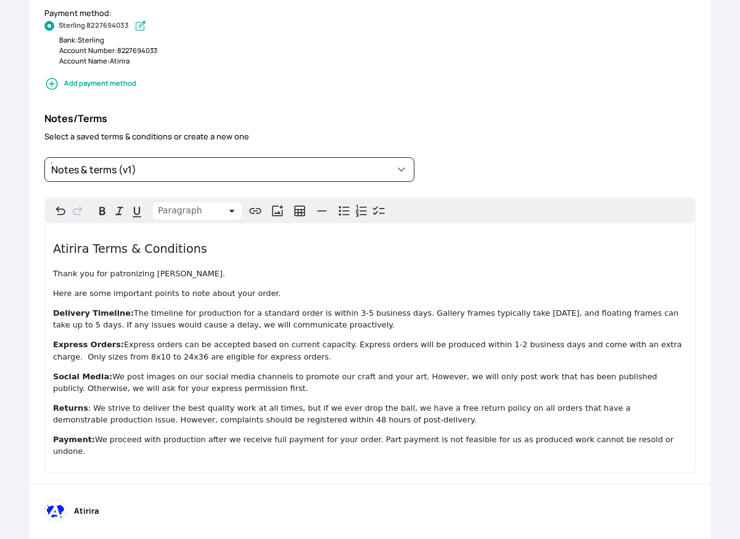
click at [303, 403] on span ": We strive to deliver the best quality work at all times, but if we ever drop …" at bounding box center [343, 413] width 580 height 21
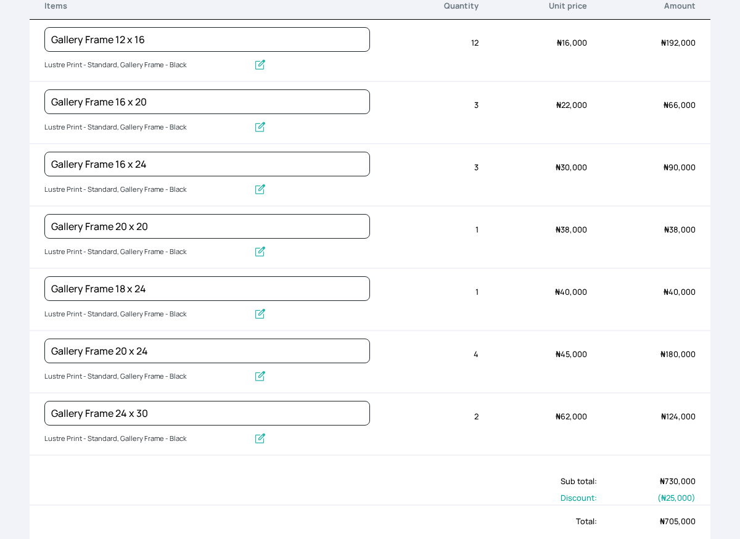
scroll to position [0, 0]
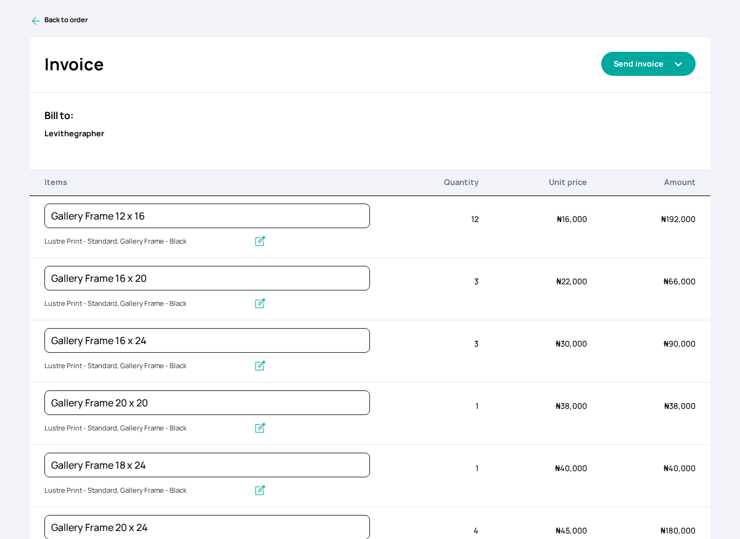
click at [677, 69] on button "Send invoice" at bounding box center [648, 64] width 94 height 24
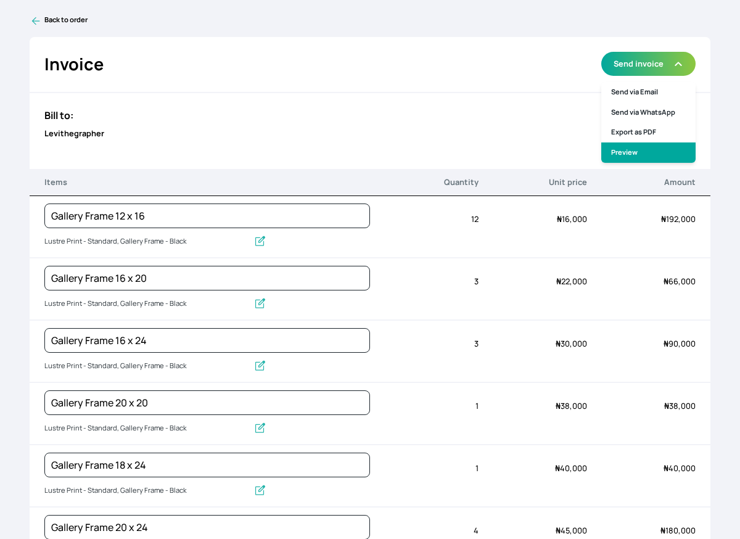
click at [638, 152] on link "Preview" at bounding box center [648, 152] width 94 height 20
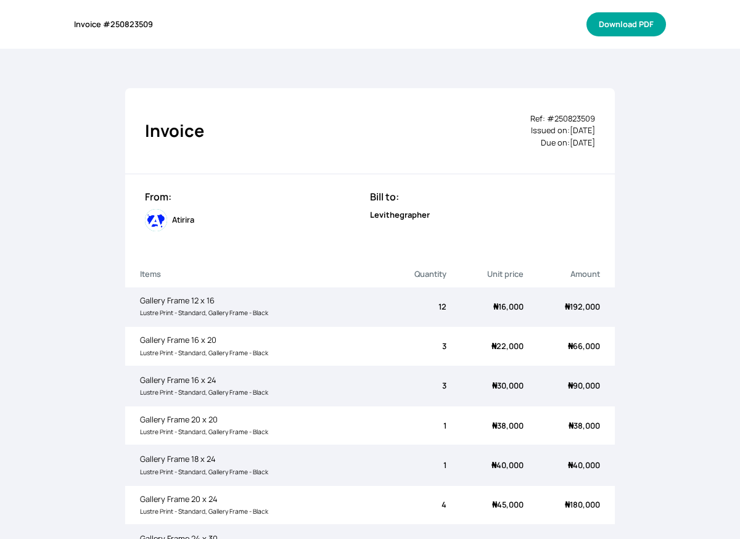
click at [620, 31] on button "Download PDF" at bounding box center [627, 24] width 80 height 24
